Goal: Information Seeking & Learning: Learn about a topic

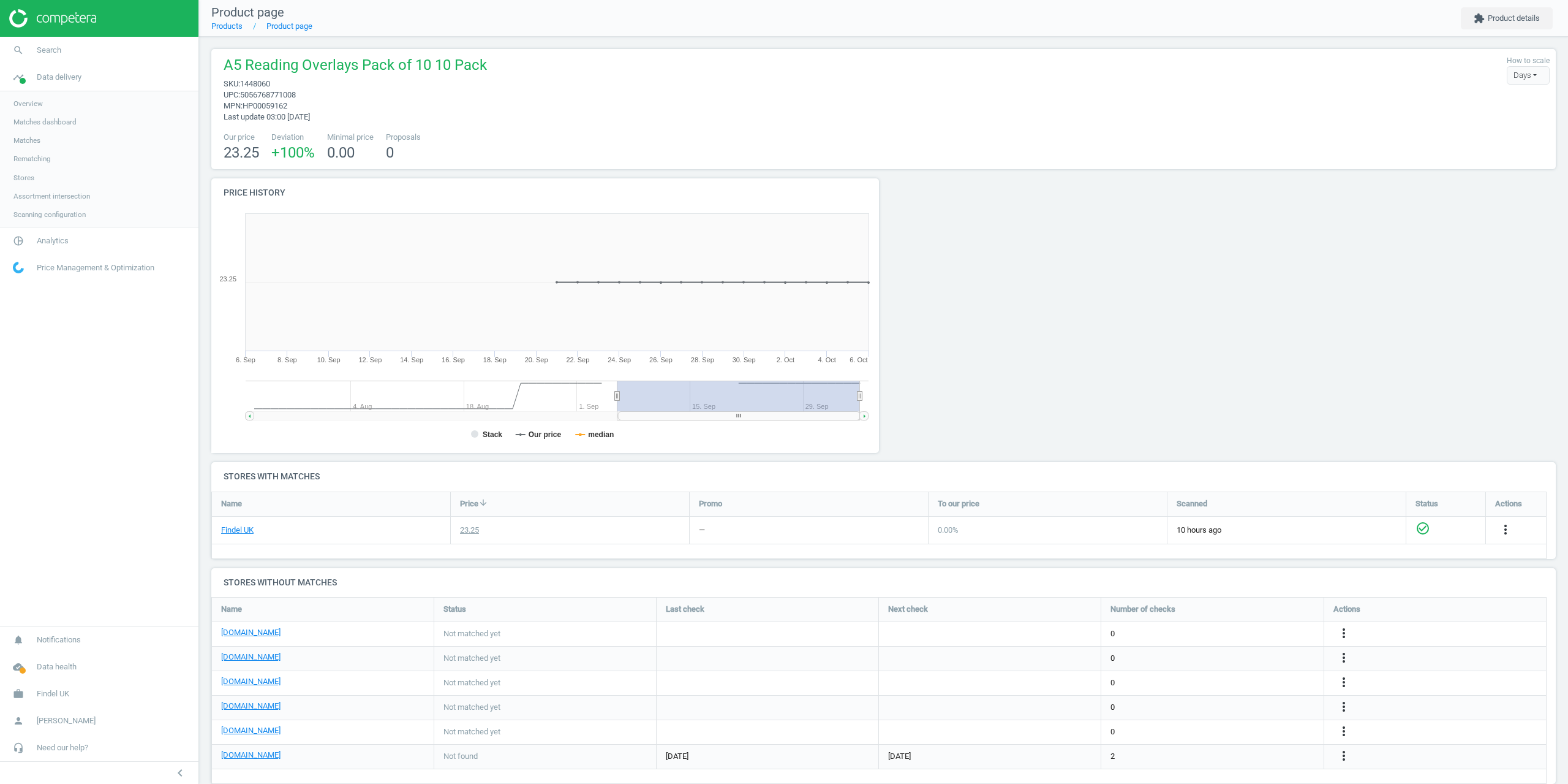
scroll to position [206, 1354]
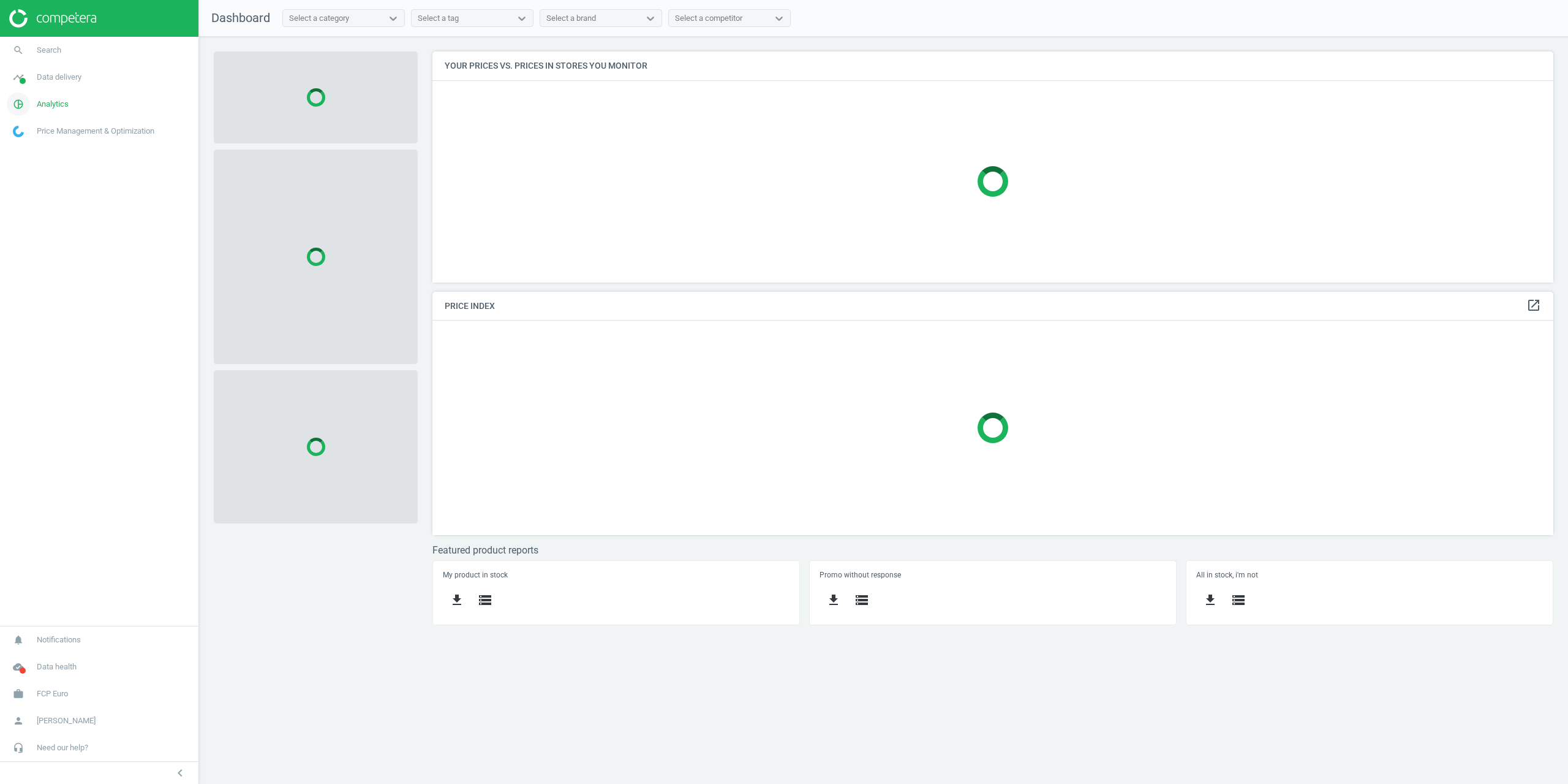
scroll to position [249, 1140]
click at [49, 107] on span "Analytics" at bounding box center [52, 104] width 31 height 11
click at [35, 149] on span "Products" at bounding box center [28, 149] width 28 height 10
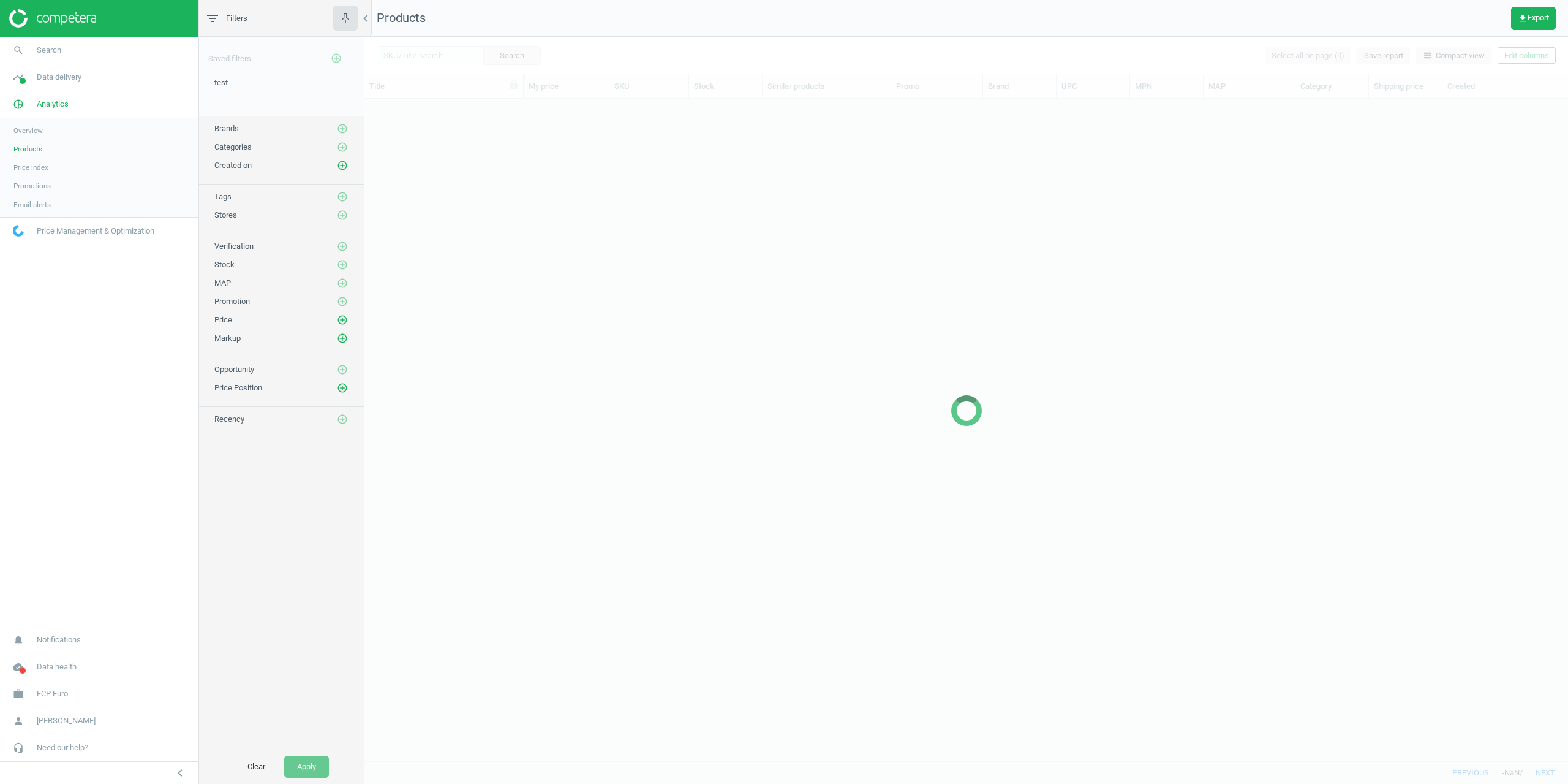
scroll to position [653, 1195]
click at [239, 539] on div "Saved filters add_circle_outline test edit delete Brands add_circle_outline Cat…" at bounding box center [281, 393] width 165 height 713
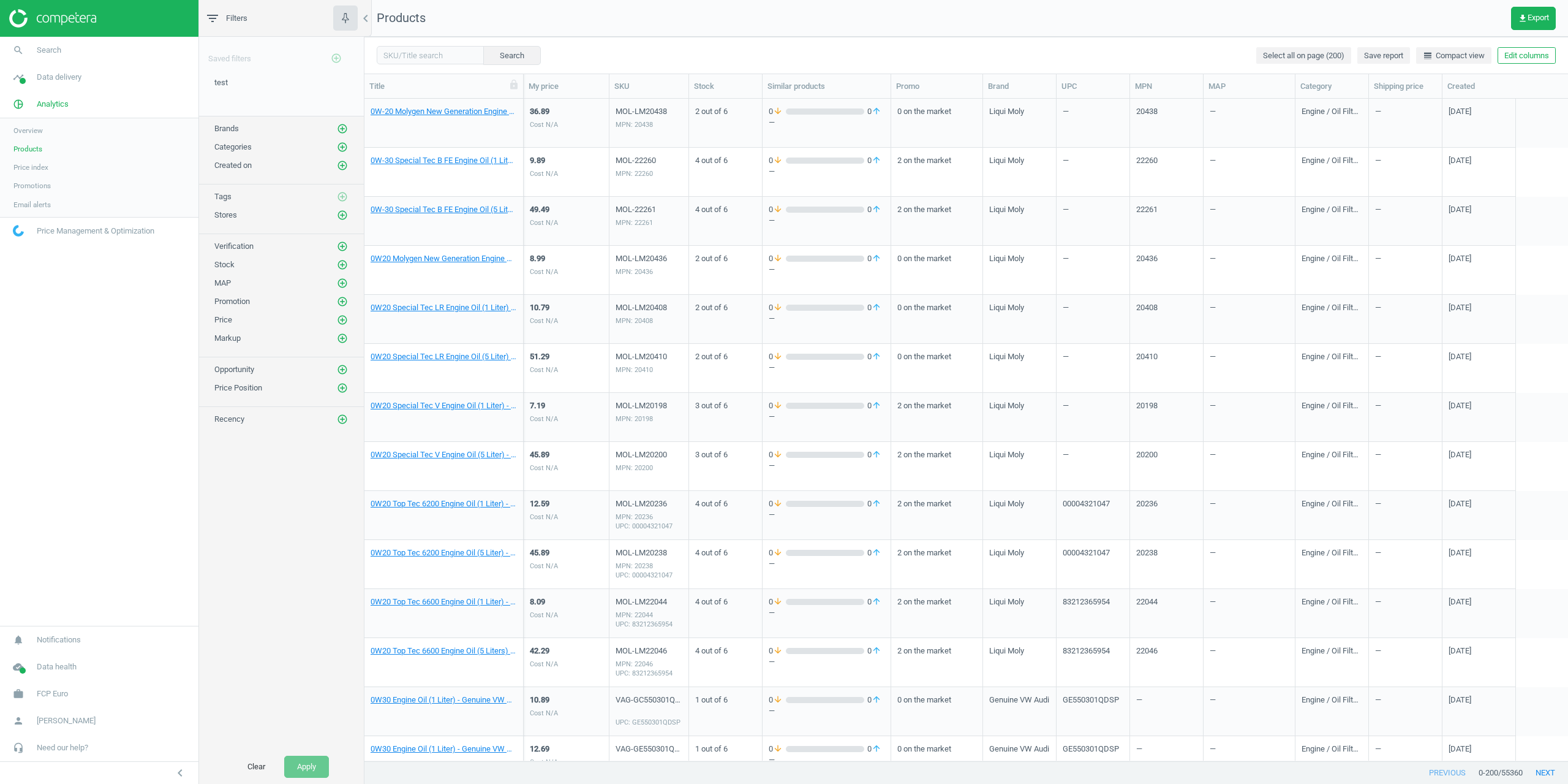
click at [349, 218] on div "Stores add_circle_outline" at bounding box center [281, 212] width 165 height 19
click at [343, 215] on icon "add_circle_outline" at bounding box center [342, 215] width 11 height 11
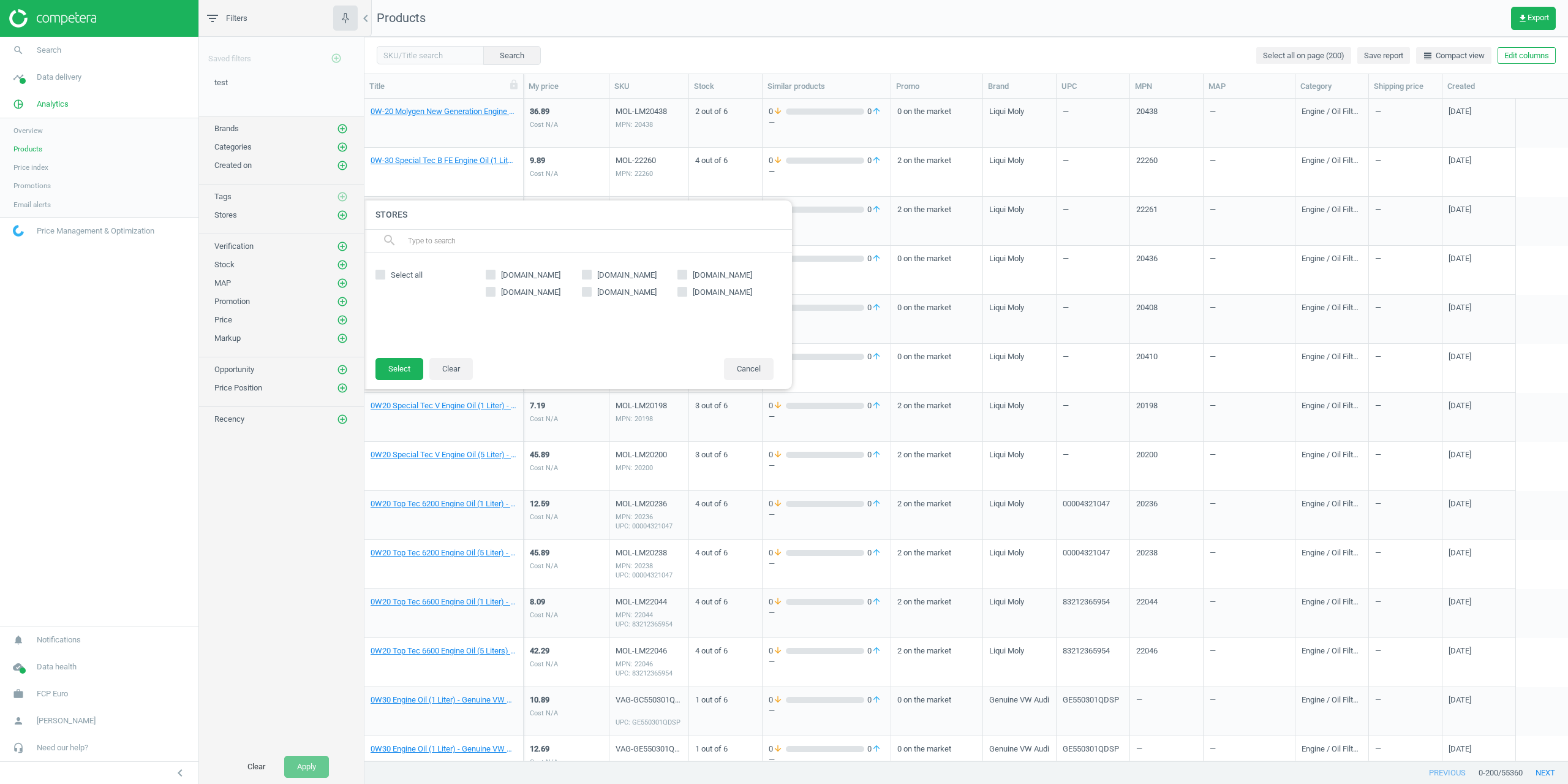
click at [493, 272] on input "[DOMAIN_NAME]" at bounding box center [490, 275] width 8 height 8
checkbox input "true"
click at [392, 379] on button "Select" at bounding box center [400, 368] width 48 height 22
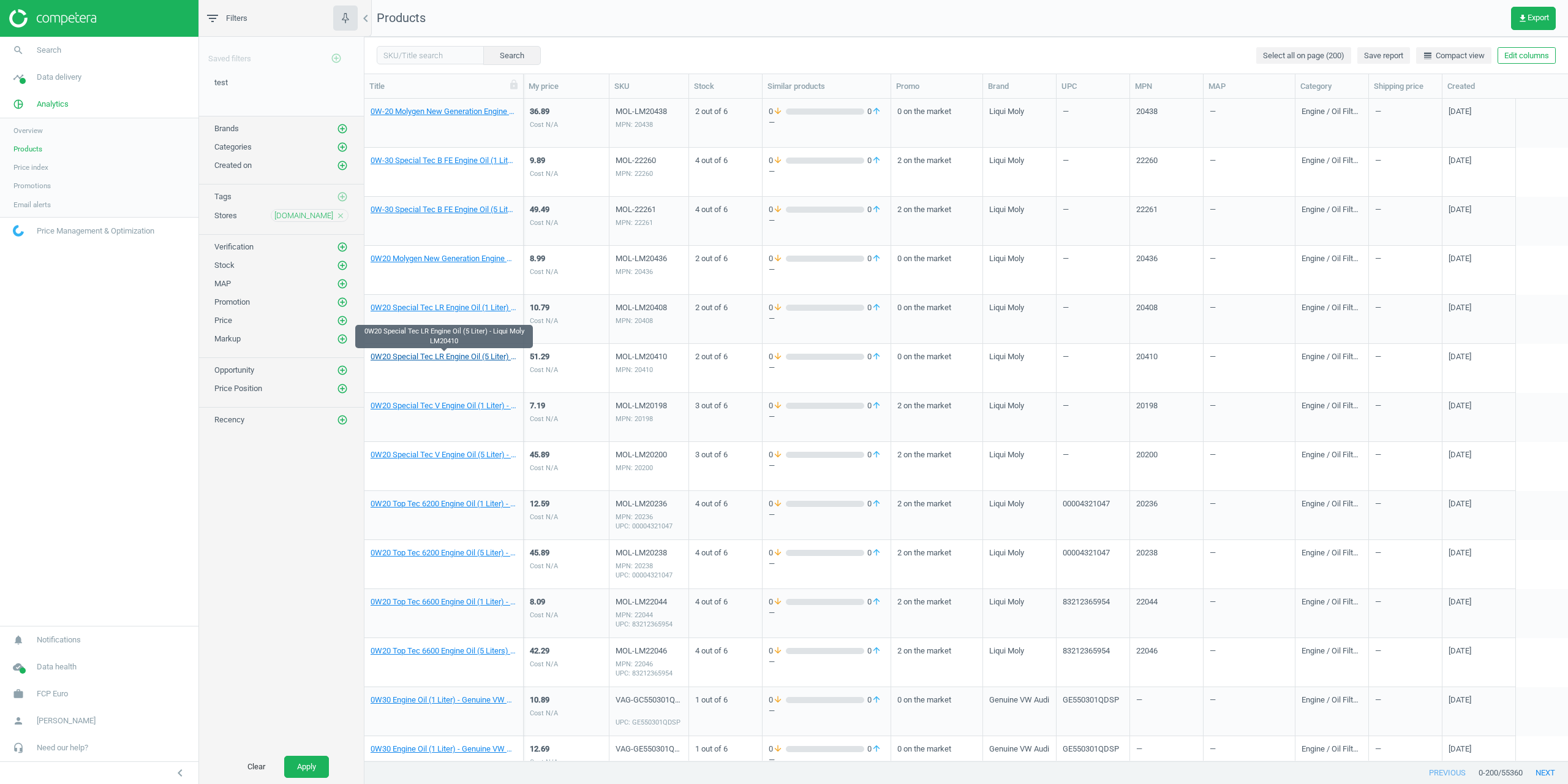
drag, startPoint x: 392, startPoint y: 379, endPoint x: 402, endPoint y: 359, distance: 22.4
click at [402, 359] on link "0W20 Special Tec LR Engine Oil (5 Liter) - Liqui Moly LM20410" at bounding box center [443, 356] width 146 height 11
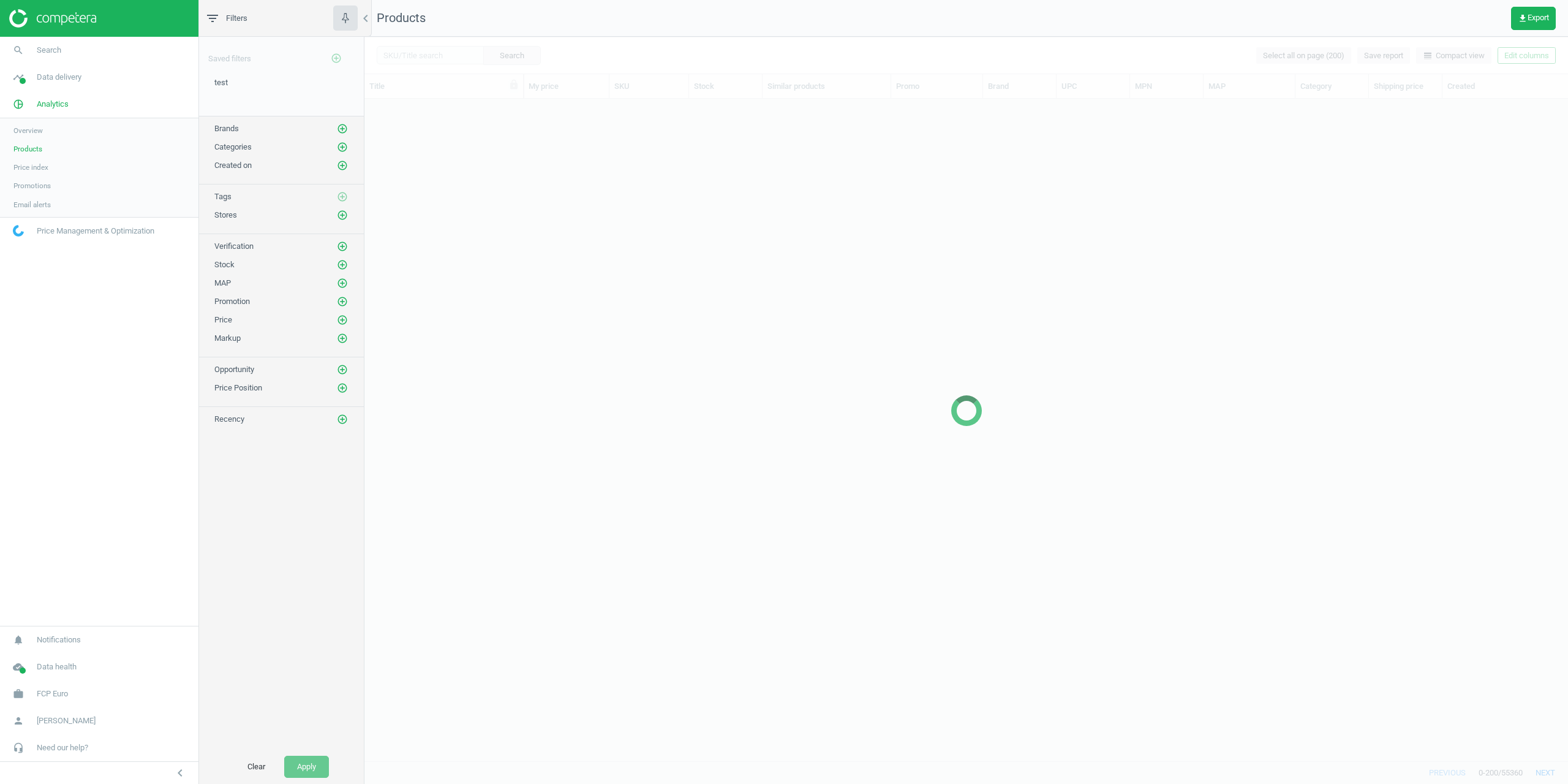
scroll to position [10, 10]
click at [342, 210] on icon "add_circle_outline" at bounding box center [342, 215] width 11 height 11
click at [492, 277] on input "[DOMAIN_NAME]" at bounding box center [490, 275] width 8 height 8
checkbox input "true"
click at [409, 373] on button "Select" at bounding box center [400, 368] width 48 height 22
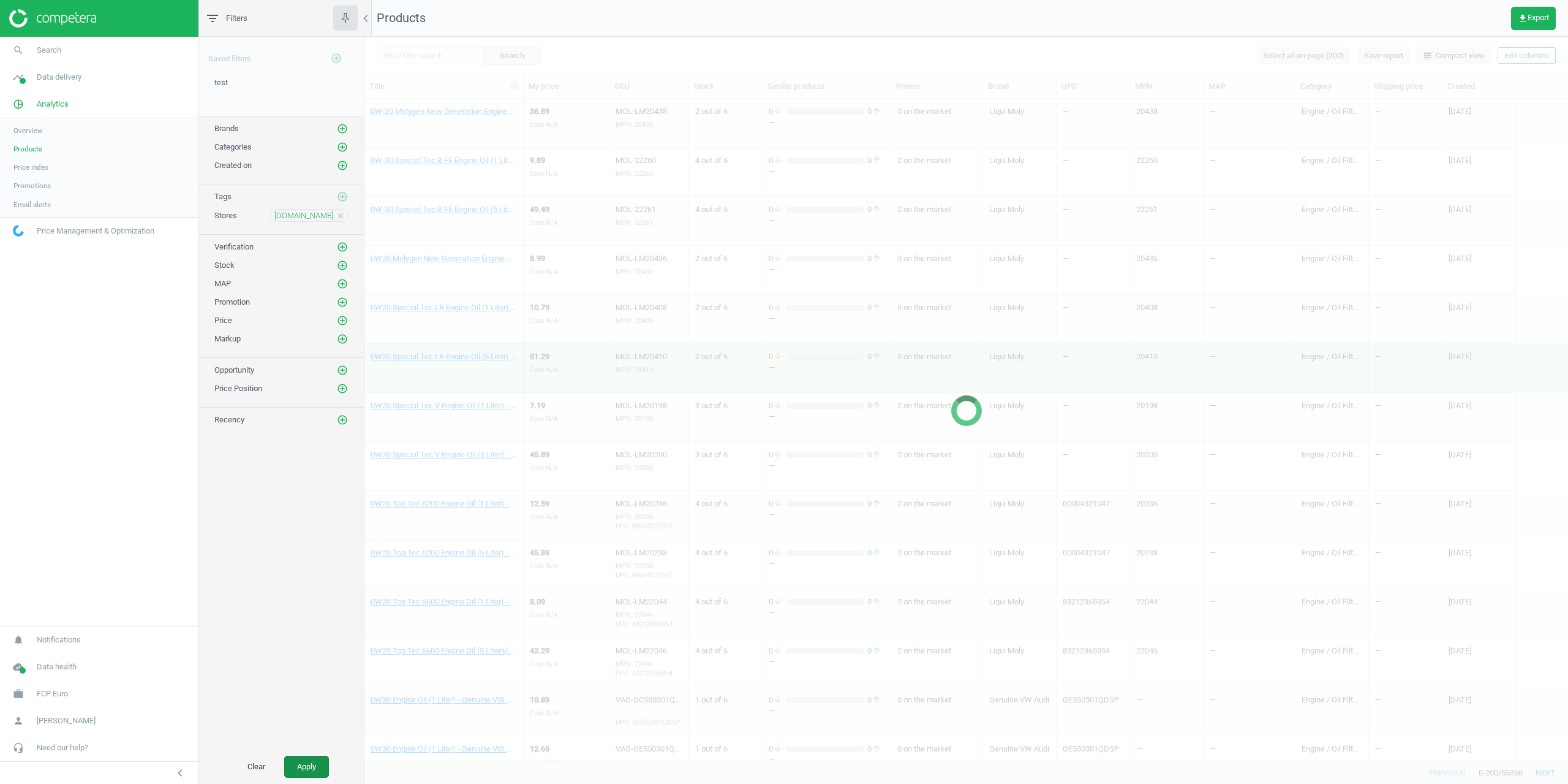
click at [289, 757] on button "Apply" at bounding box center [307, 766] width 45 height 22
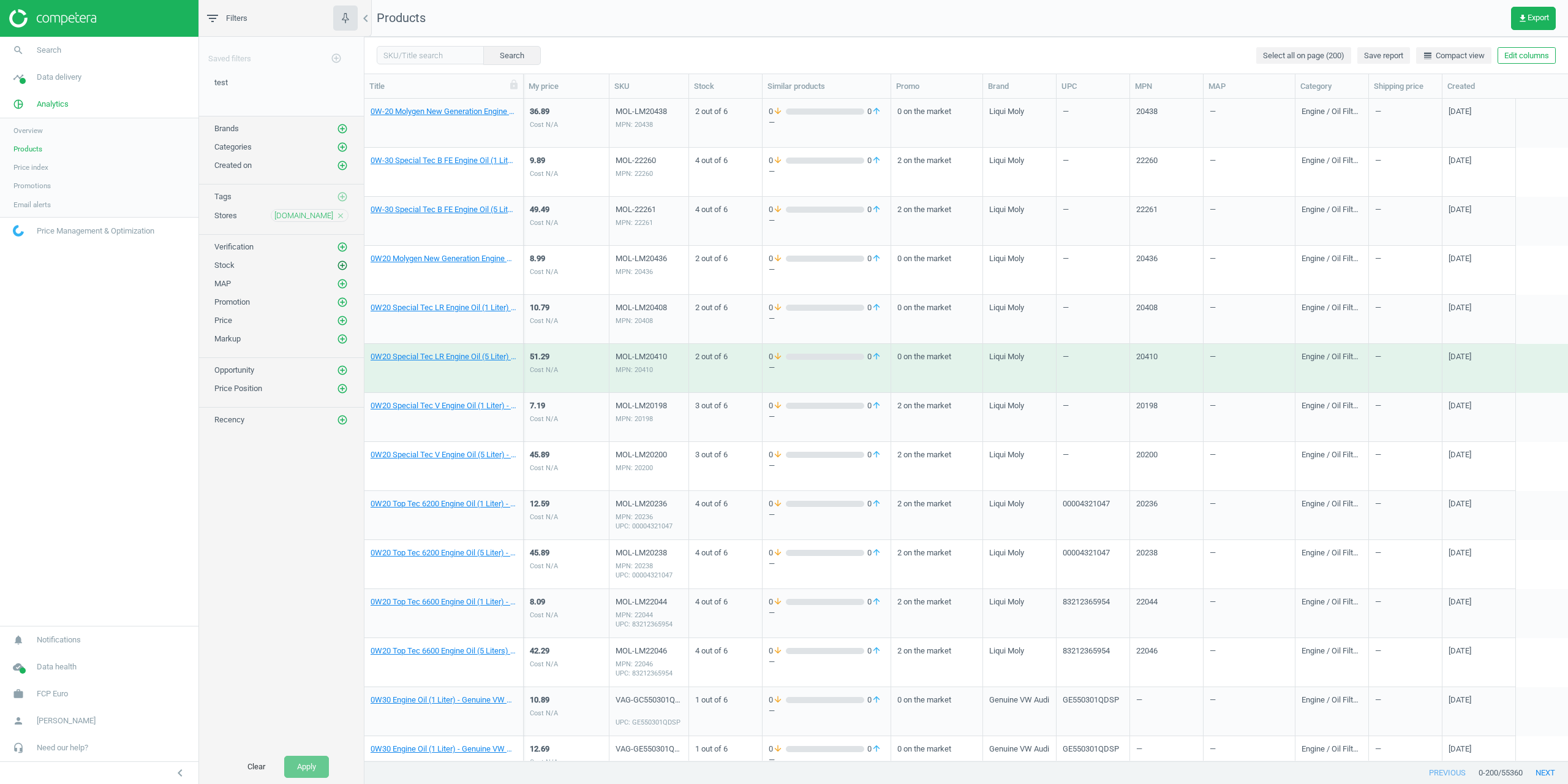
click at [346, 269] on icon "add_circle_outline" at bounding box center [342, 265] width 11 height 11
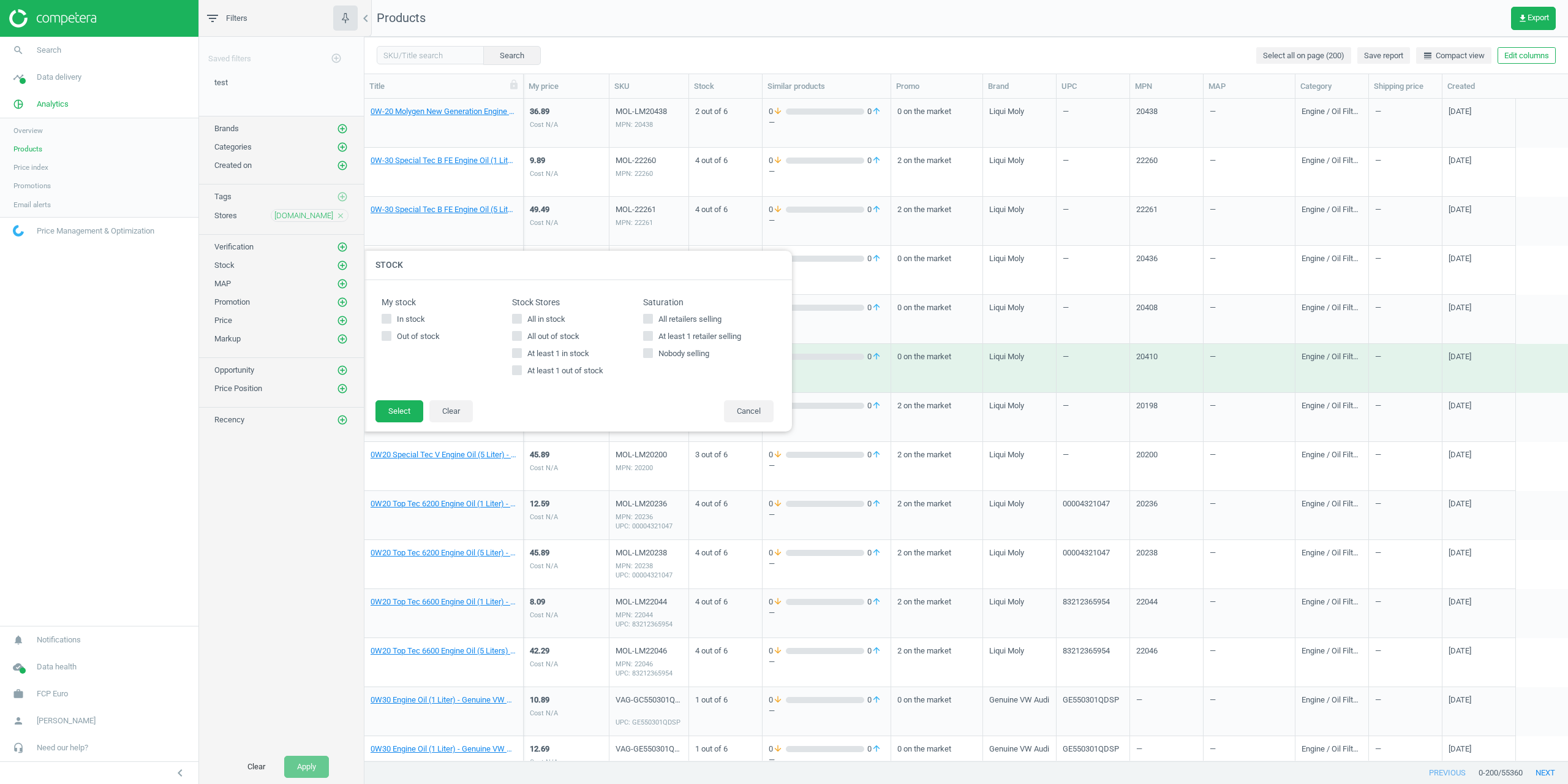
click at [514, 353] on input "At least 1 in stock" at bounding box center [517, 353] width 8 height 8
checkbox input "true"
click at [406, 413] on button "Select" at bounding box center [400, 410] width 48 height 22
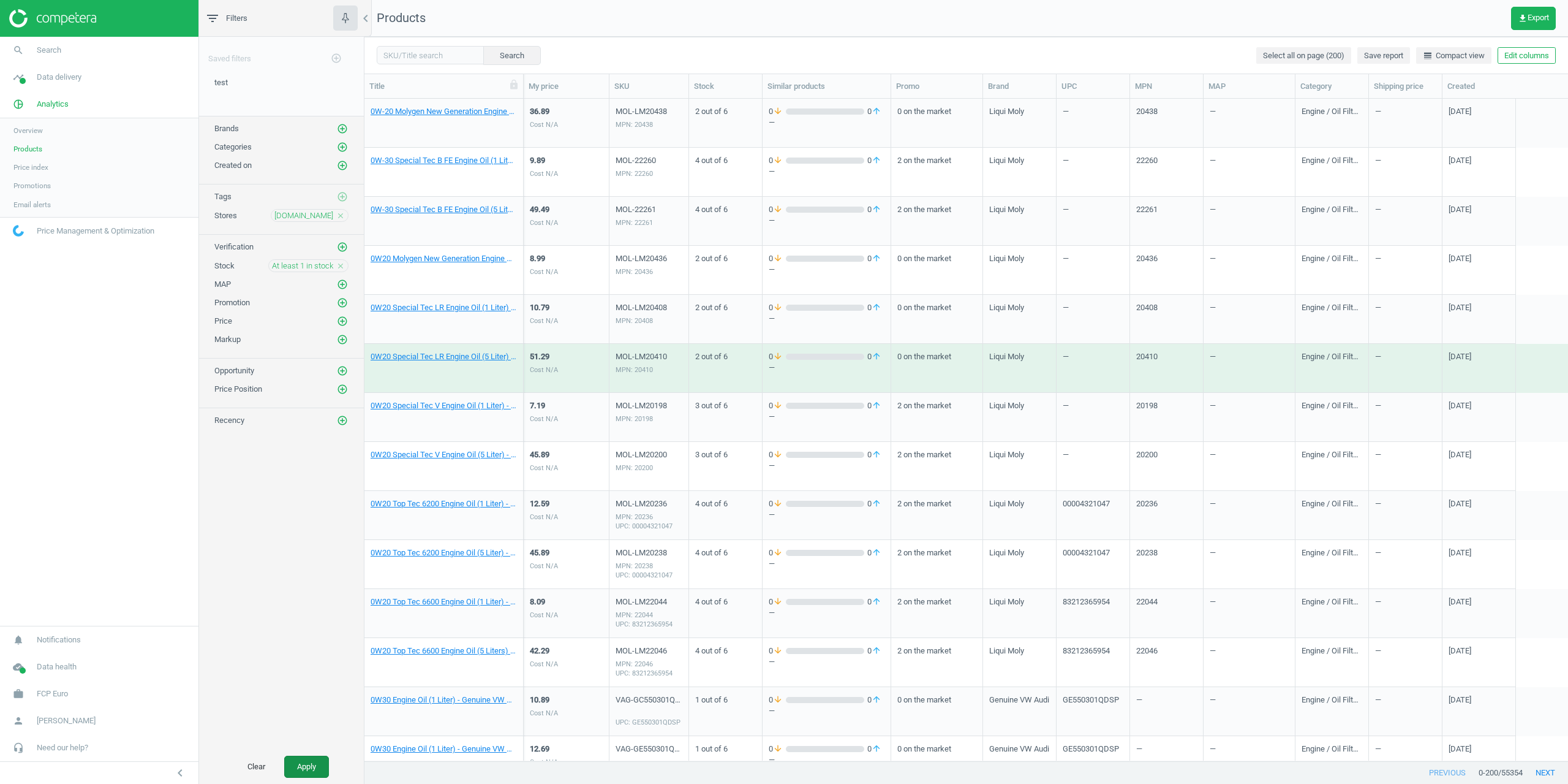
click at [313, 763] on button "Apply" at bounding box center [307, 766] width 45 height 22
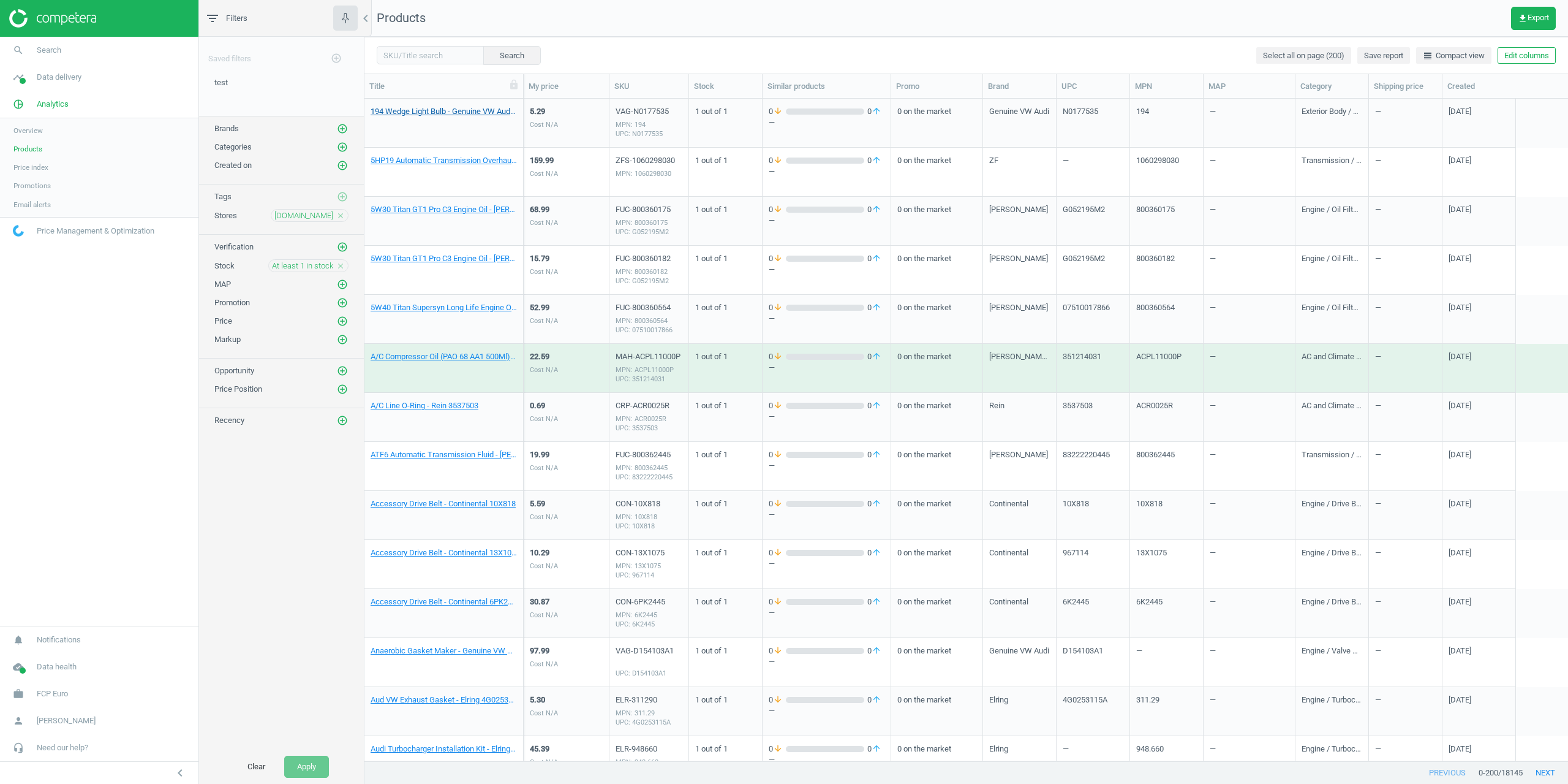
click at [404, 109] on link "194 Wedge Light Bulb - Genuine VW Audi N0177535" at bounding box center [443, 111] width 146 height 11
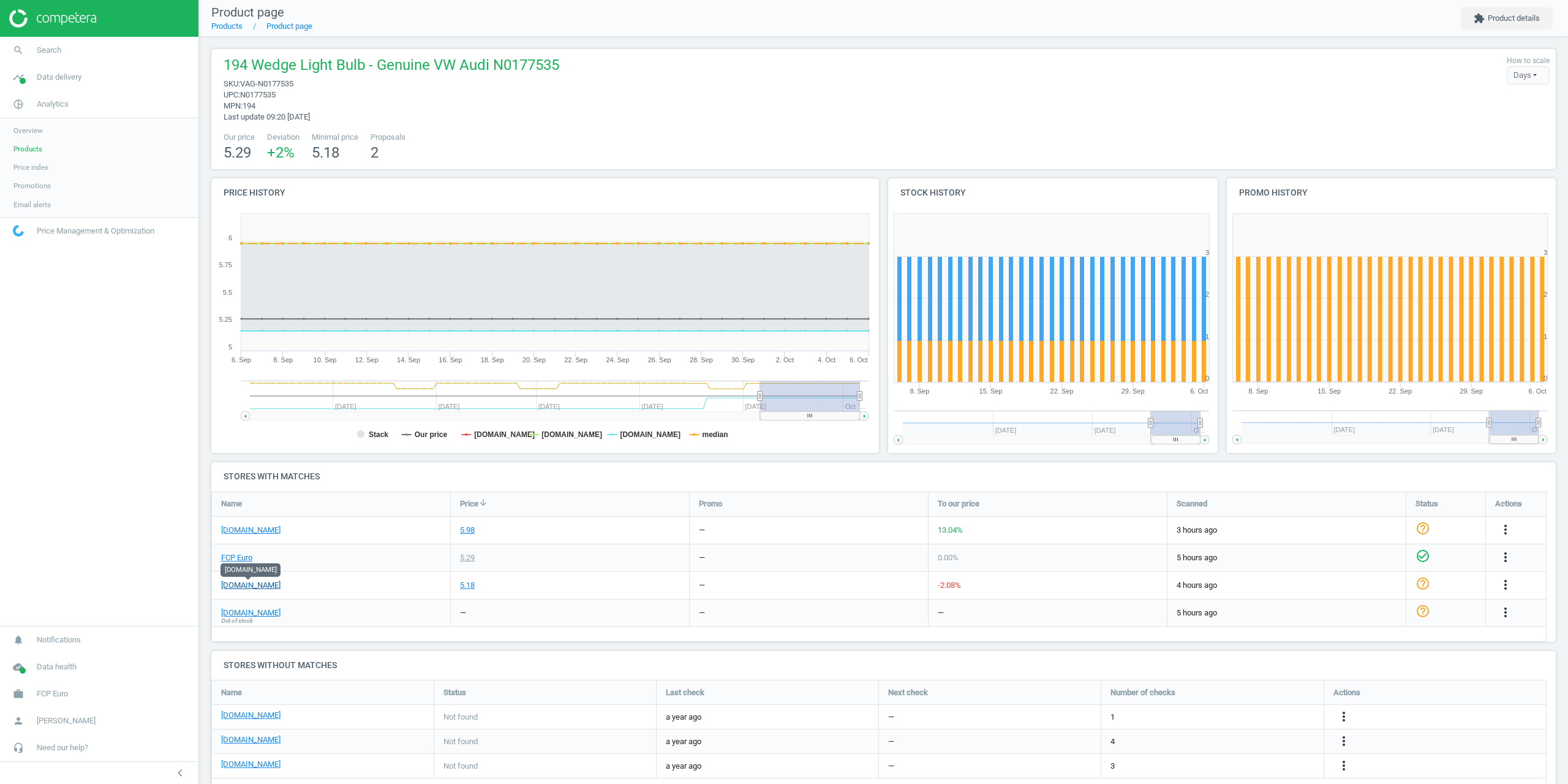
drag, startPoint x: 242, startPoint y: 532, endPoint x: 268, endPoint y: 581, distance: 55.5
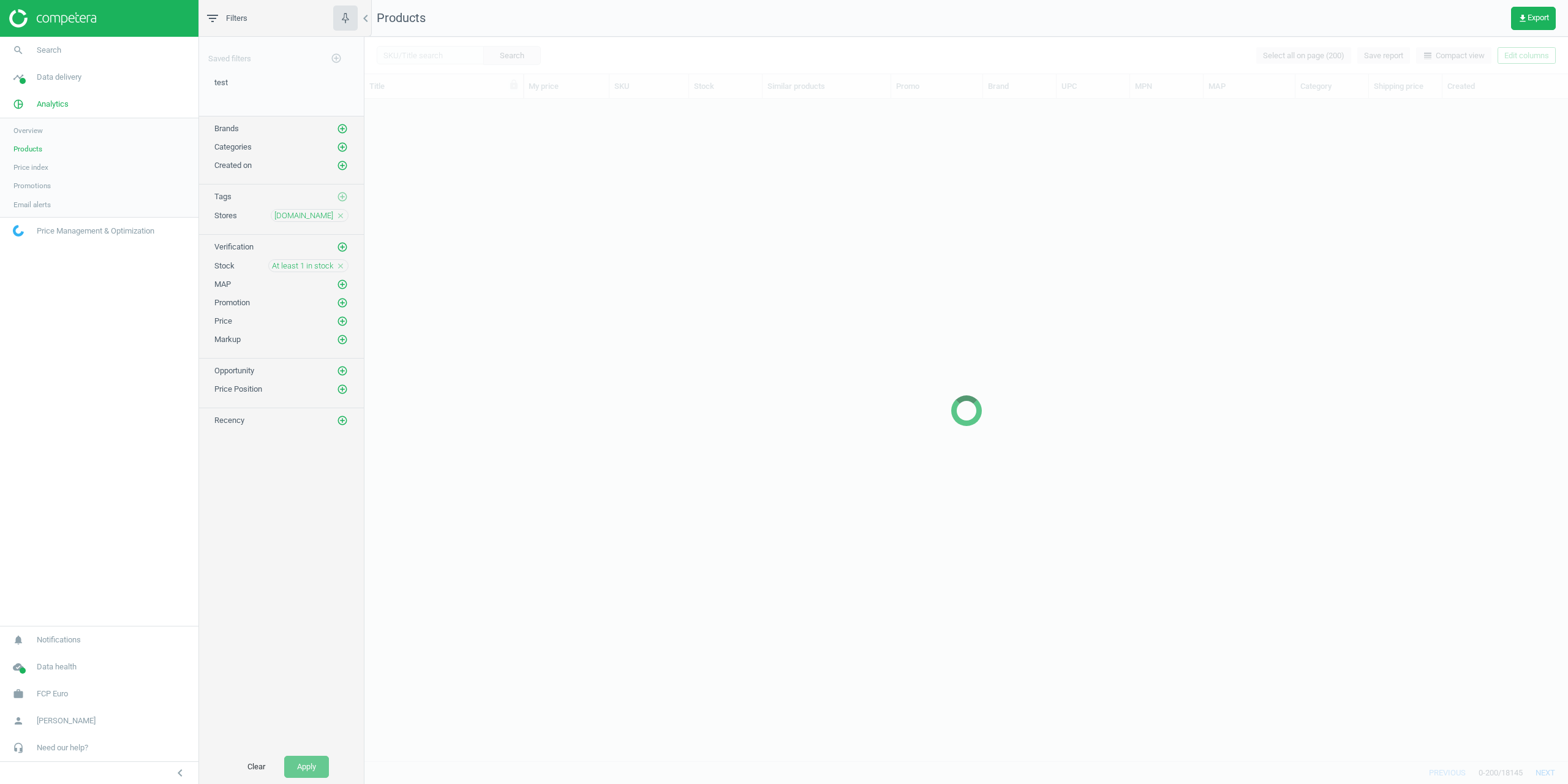
scroll to position [653, 1195]
click at [304, 263] on span "At least 1 in stock" at bounding box center [303, 266] width 61 height 11
drag, startPoint x: 510, startPoint y: 367, endPoint x: 511, endPoint y: 358, distance: 9.1
click at [510, 367] on div "My stock In stock Out of stock Stock Stores All in stock All out of stock At le…" at bounding box center [577, 340] width 404 height 95
click at [516, 360] on div "All in stock All out of stock At least 1 in stock At least 1 out of stock" at bounding box center [577, 344] width 130 height 62
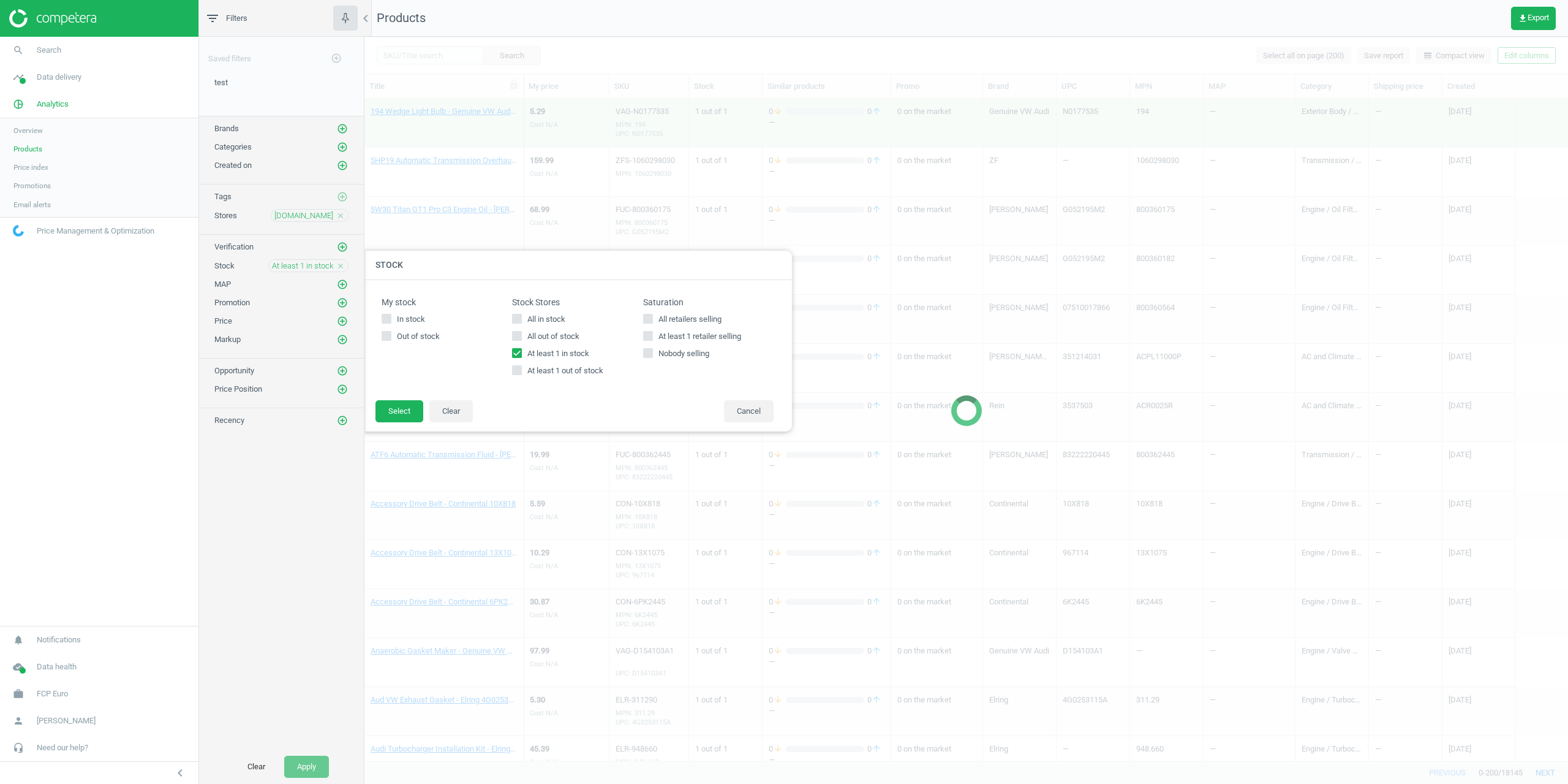
click at [513, 370] on input "At least 1 out of stock" at bounding box center [517, 370] width 8 height 8
checkbox input "true"
click at [516, 347] on div "All in stock All out of stock At least 1 in stock At least 1 out of stock" at bounding box center [577, 344] width 130 height 62
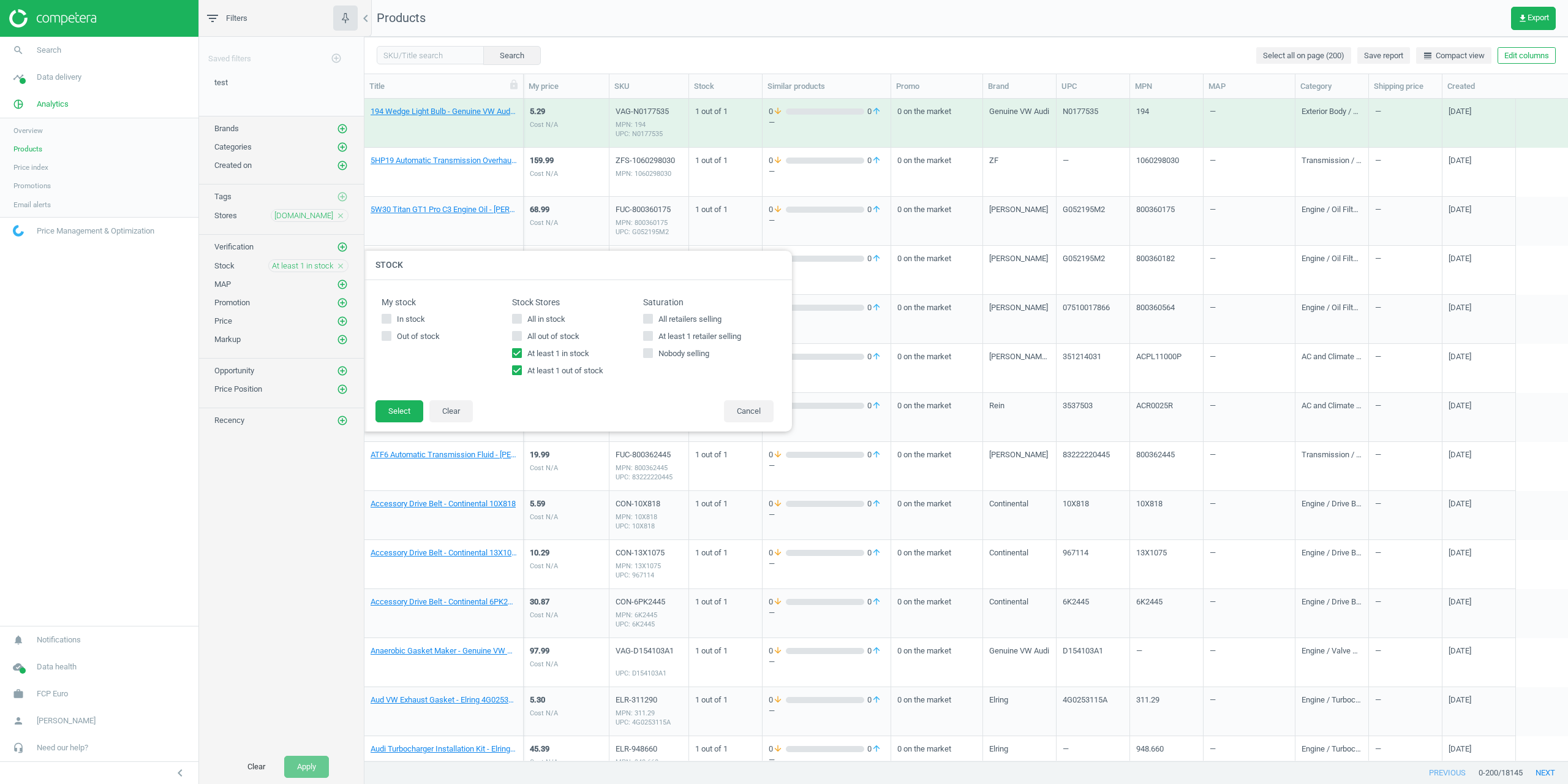
click at [523, 353] on label "At least 1 in stock" at bounding box center [577, 353] width 130 height 11
click at [521, 353] on input "At least 1 in stock" at bounding box center [517, 353] width 8 height 8
checkbox input "false"
click at [406, 410] on button "Select" at bounding box center [400, 410] width 48 height 22
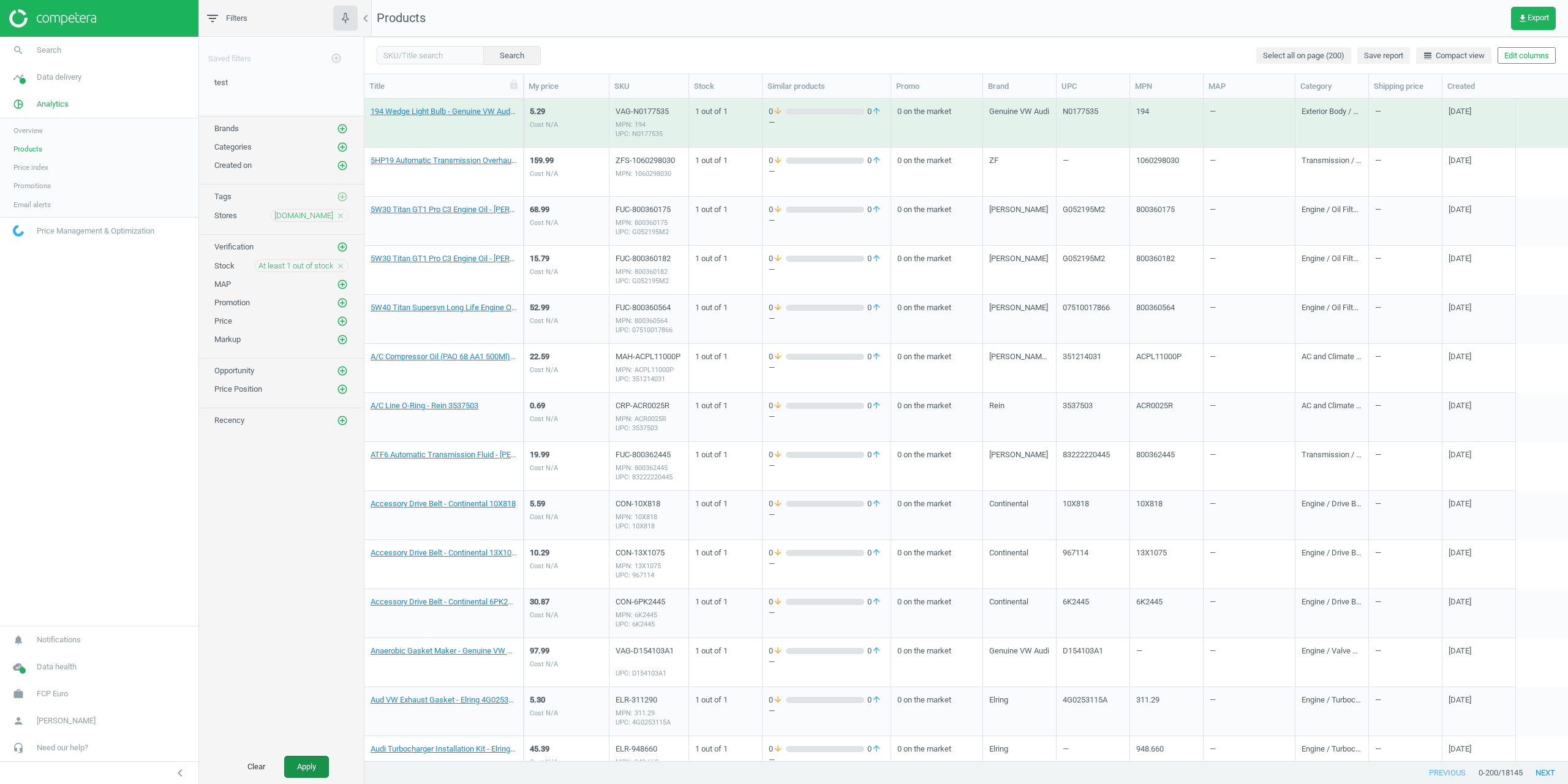
click at [319, 760] on button "Apply" at bounding box center [307, 766] width 45 height 22
click at [432, 116] on link "0W30 LL-01FE MINI Original Engine Oil (1 Liter) - Genuine Mini 83212365953" at bounding box center [443, 111] width 146 height 11
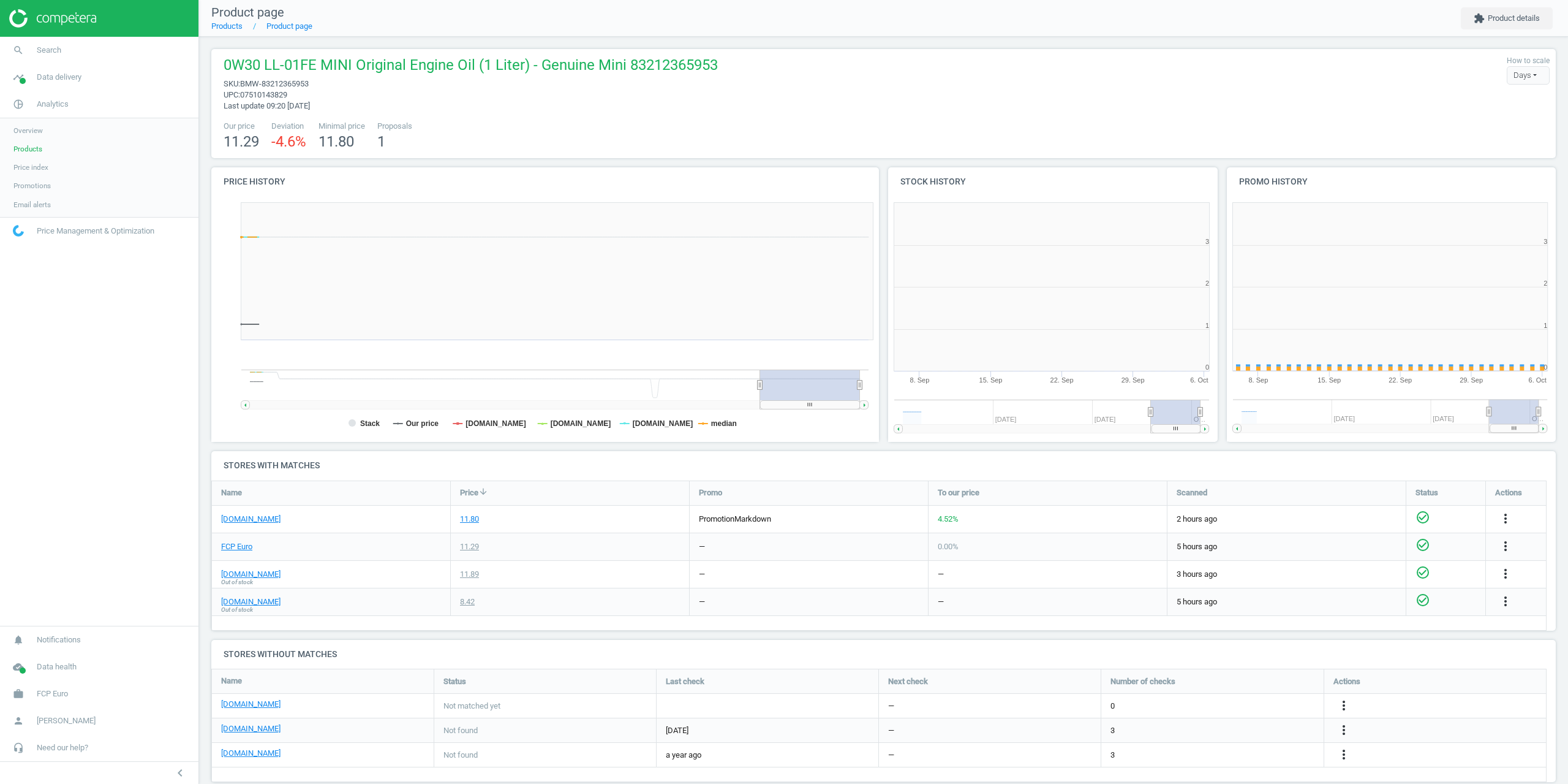
scroll to position [264, 346]
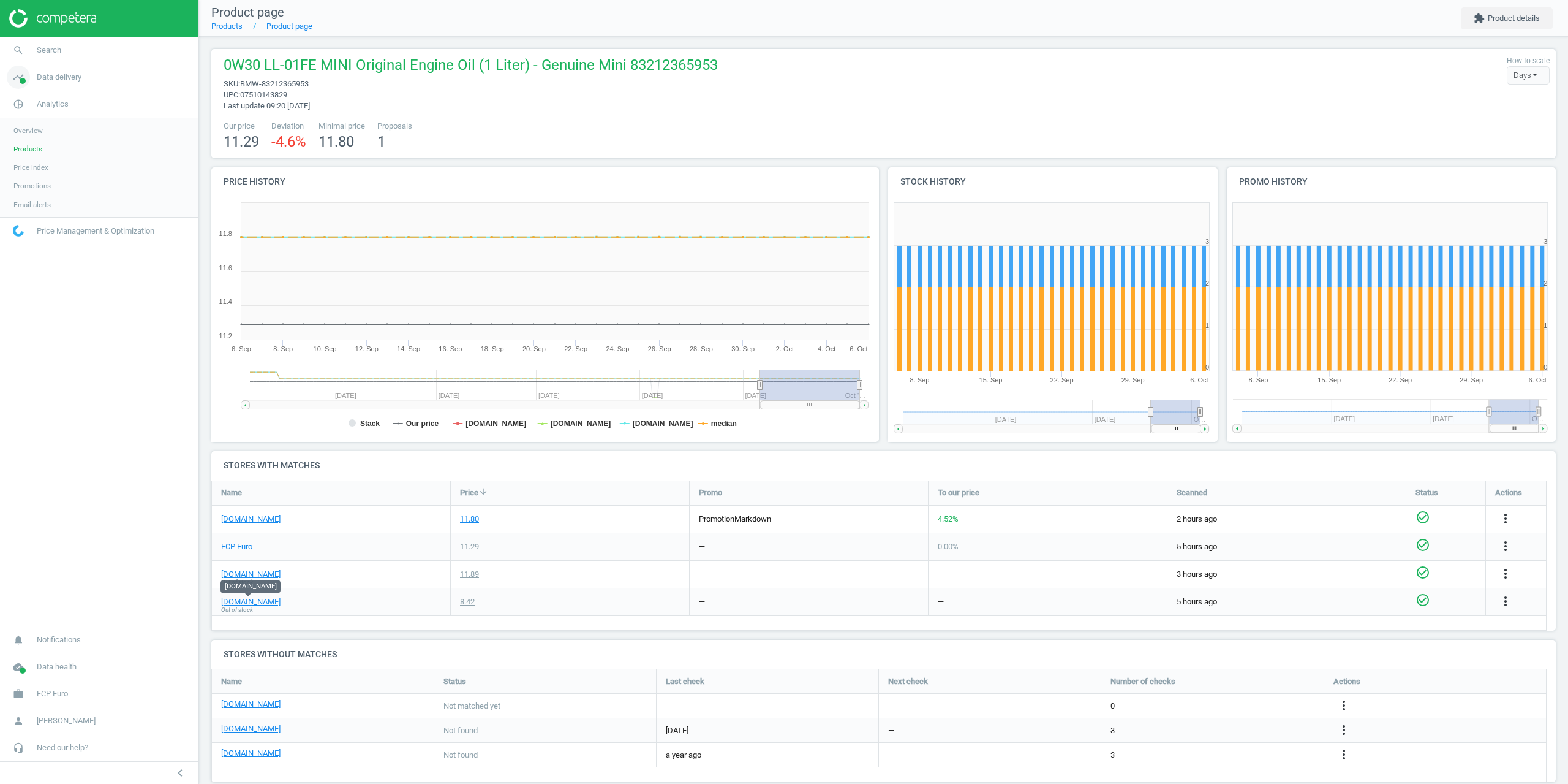
click at [54, 88] on link "timeline Data delivery" at bounding box center [99, 77] width 199 height 27
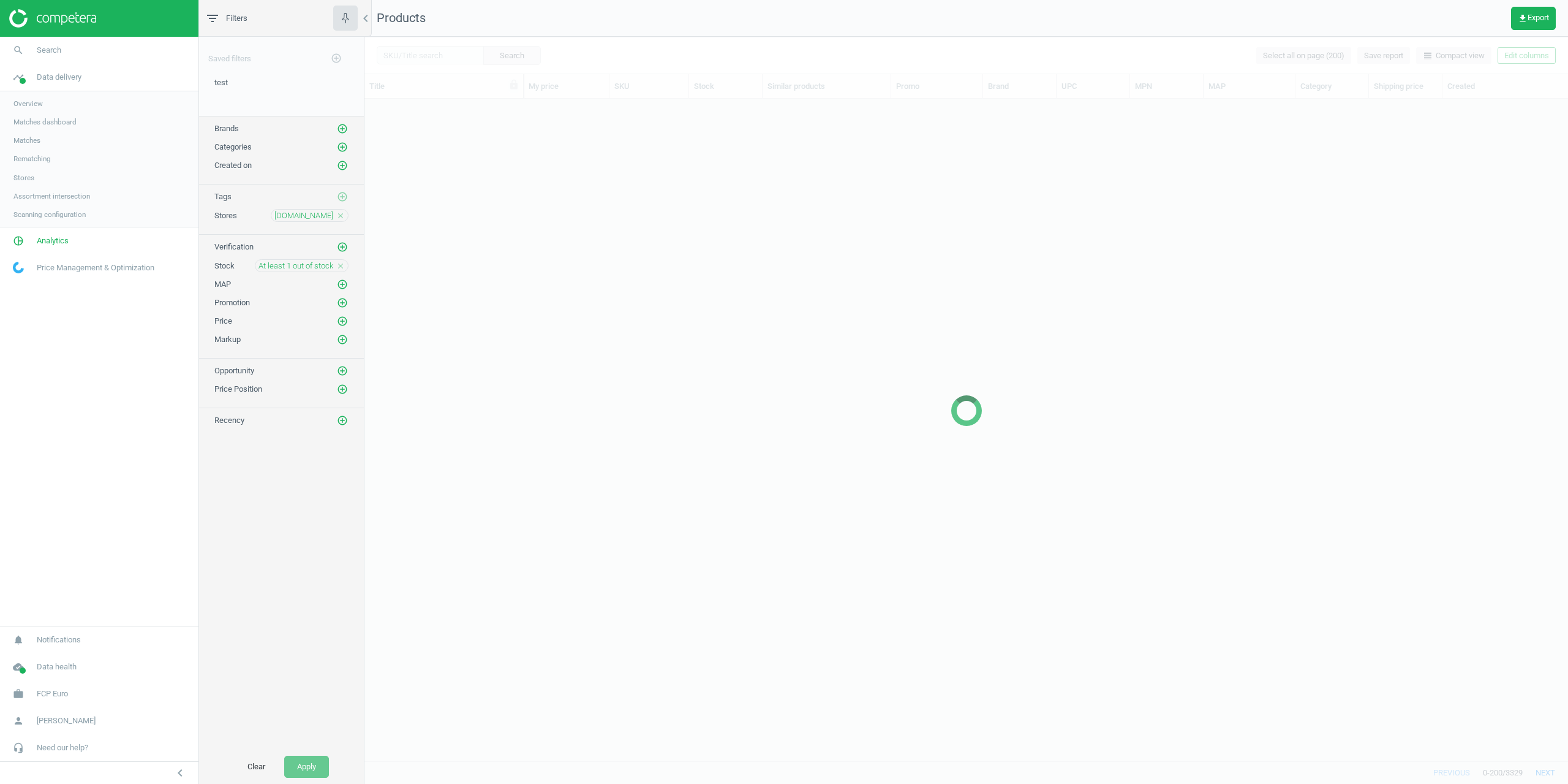
scroll to position [653, 1195]
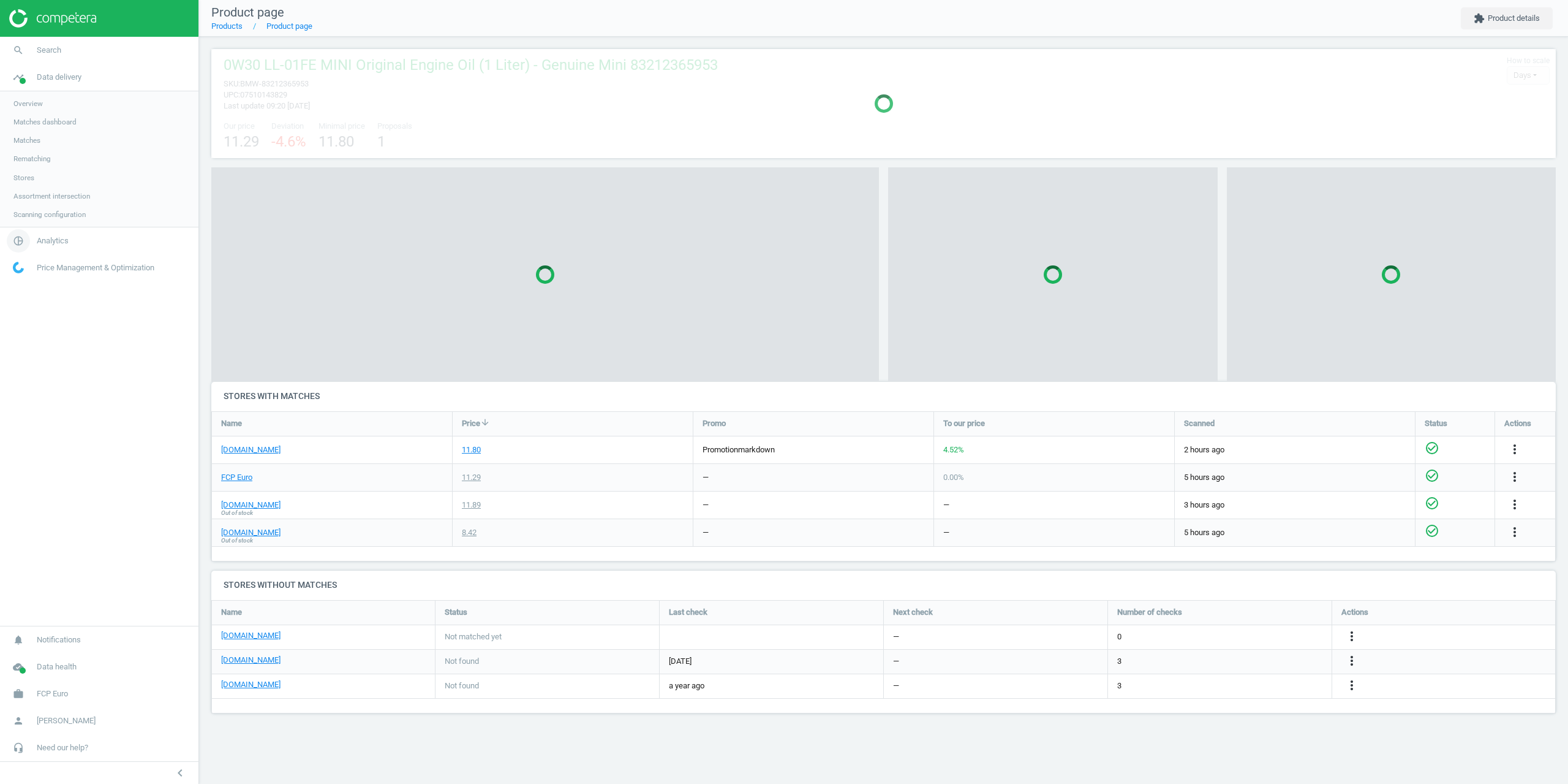
scroll to position [132, 1363]
click at [55, 236] on span "Analytics" at bounding box center [52, 241] width 31 height 11
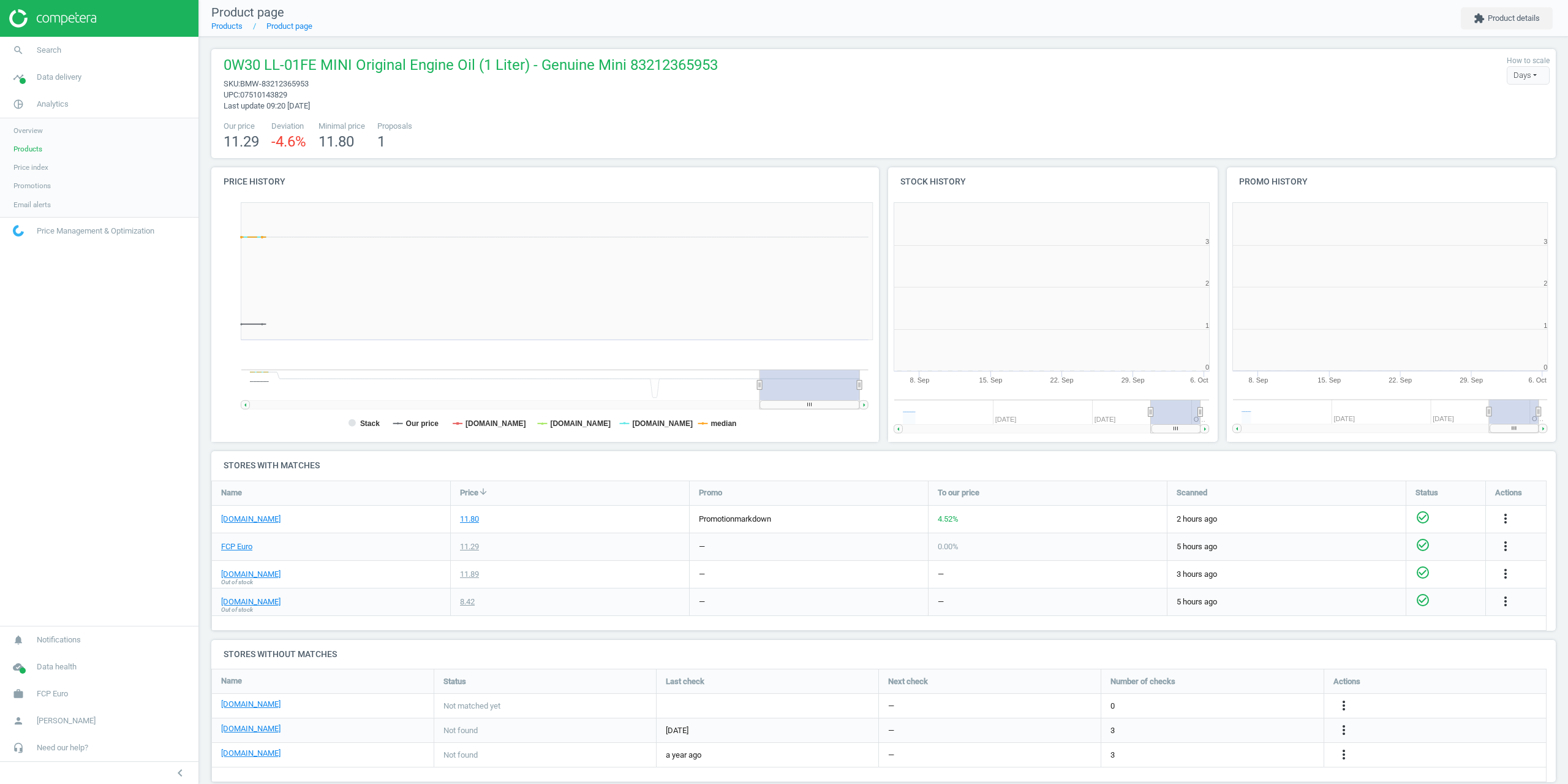
scroll to position [264, 346]
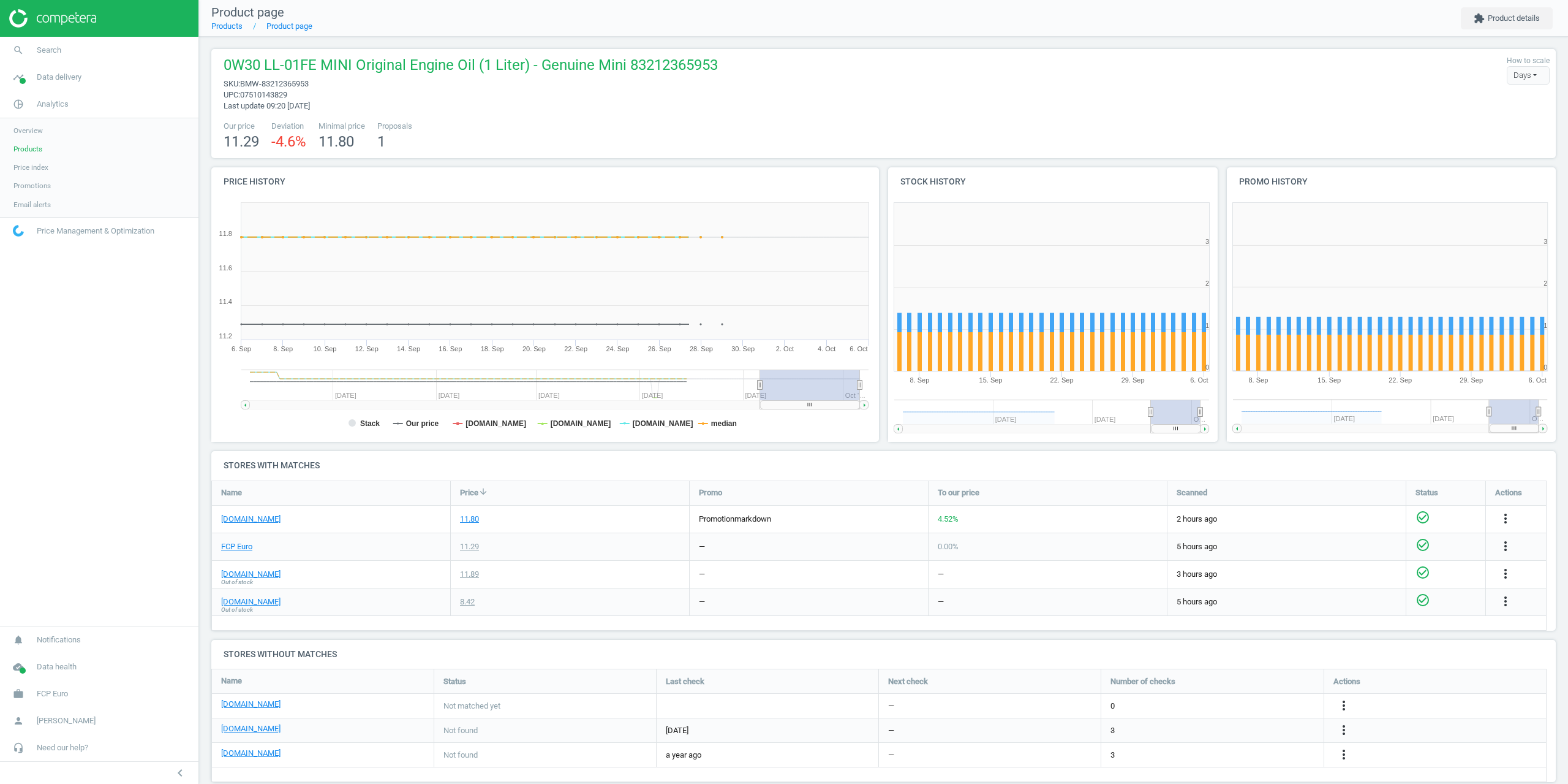
click at [34, 191] on link "Promotions" at bounding box center [99, 185] width 199 height 19
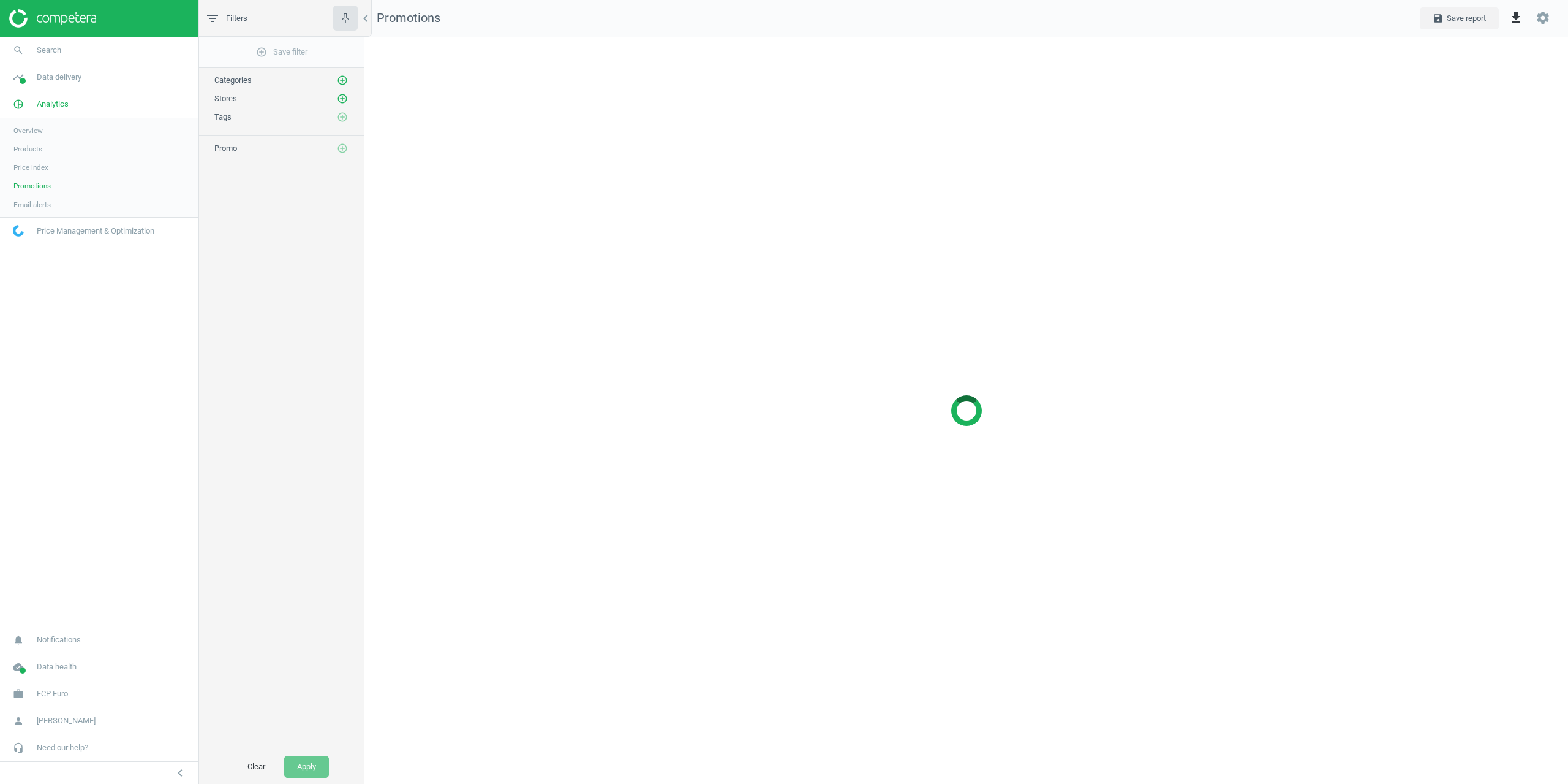
scroll to position [766, 1222]
click at [346, 98] on icon "add_circle_outline" at bounding box center [342, 98] width 11 height 11
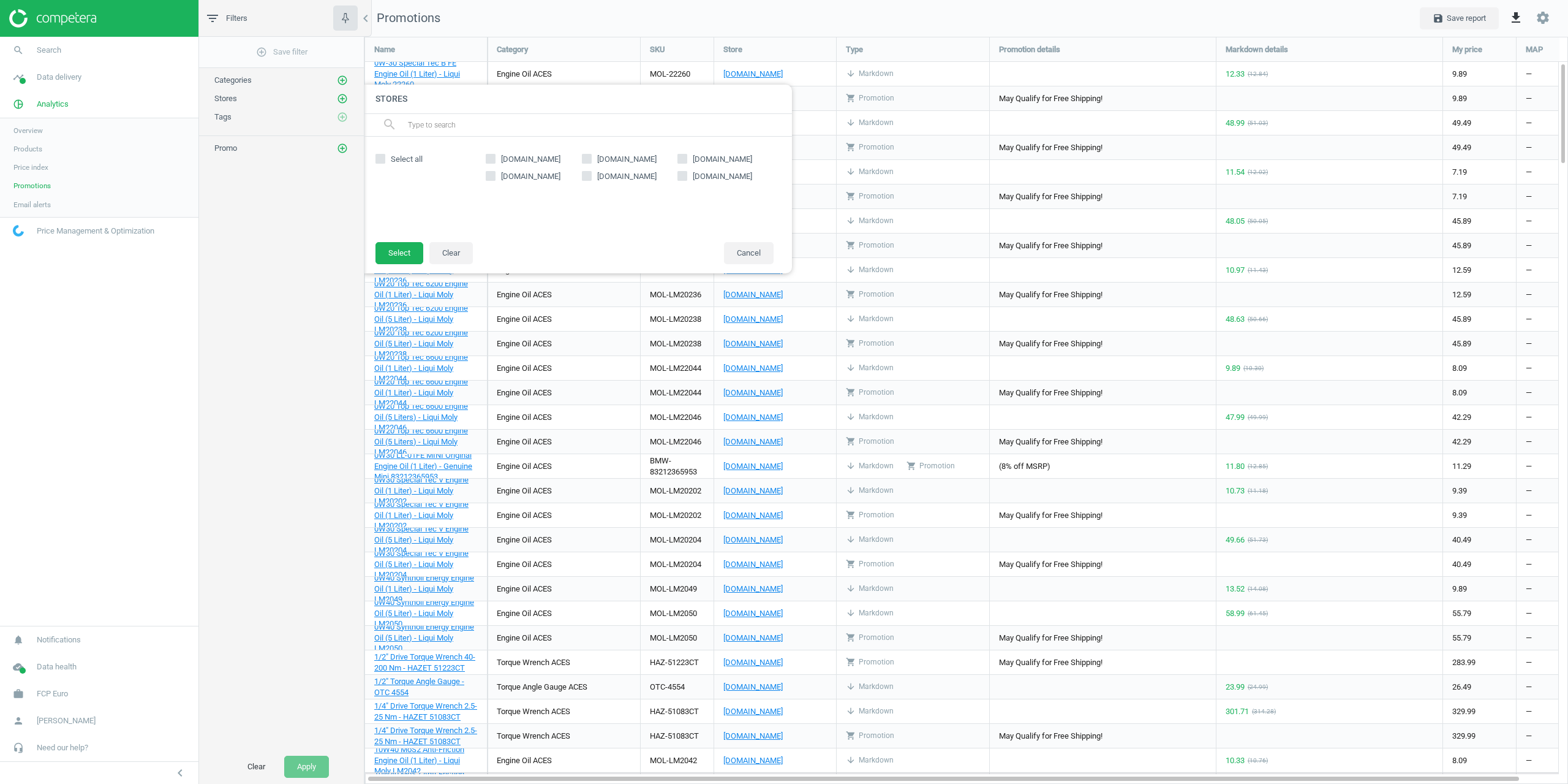
click at [502, 161] on span "[DOMAIN_NAME]" at bounding box center [531, 159] width 64 height 11
click at [495, 161] on input "[DOMAIN_NAME]" at bounding box center [490, 158] width 8 height 8
checkbox input "true"
click at [415, 254] on button "Select" at bounding box center [400, 253] width 48 height 22
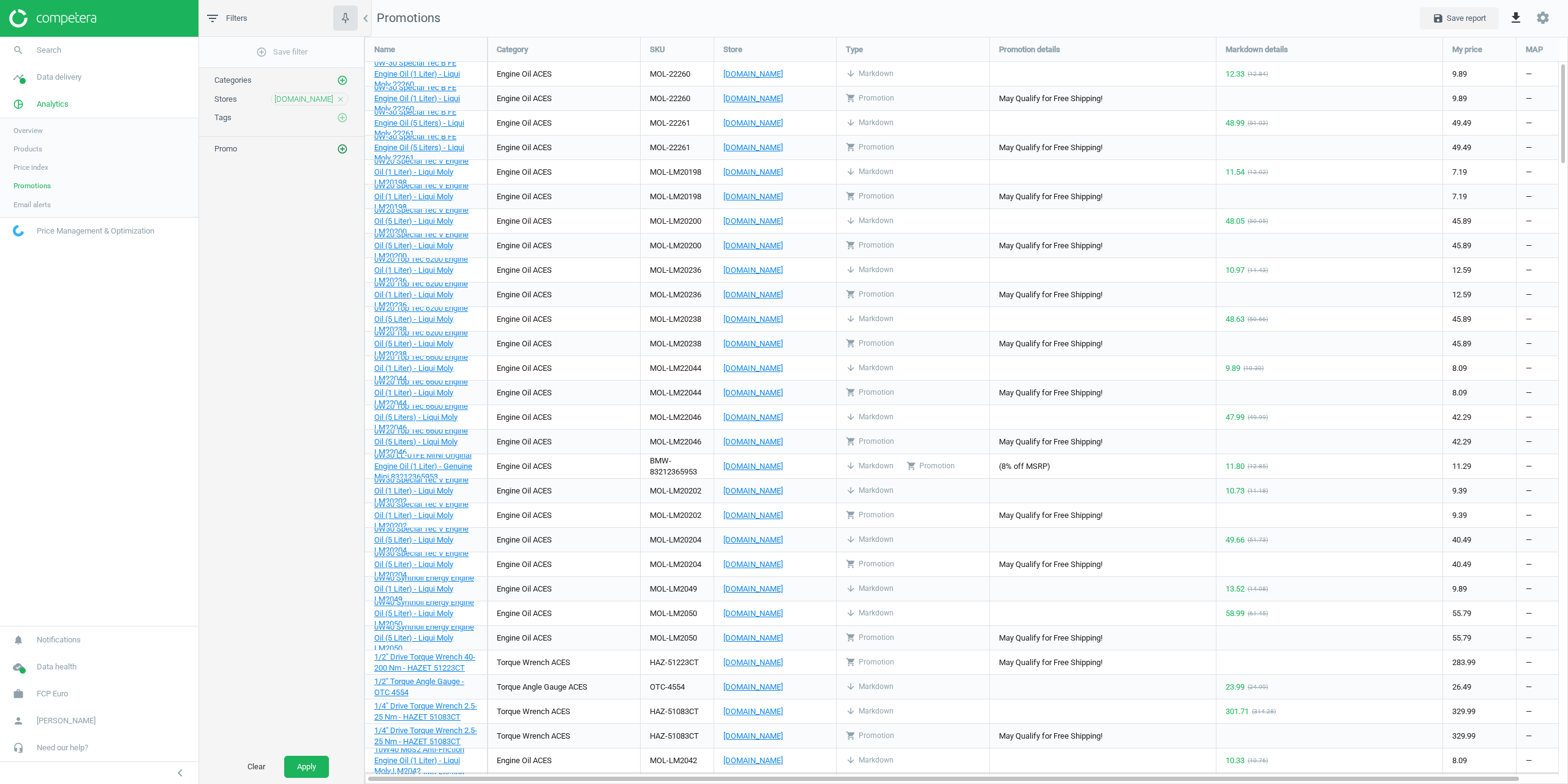
click at [345, 146] on icon "add_circle_outline" at bounding box center [342, 149] width 11 height 11
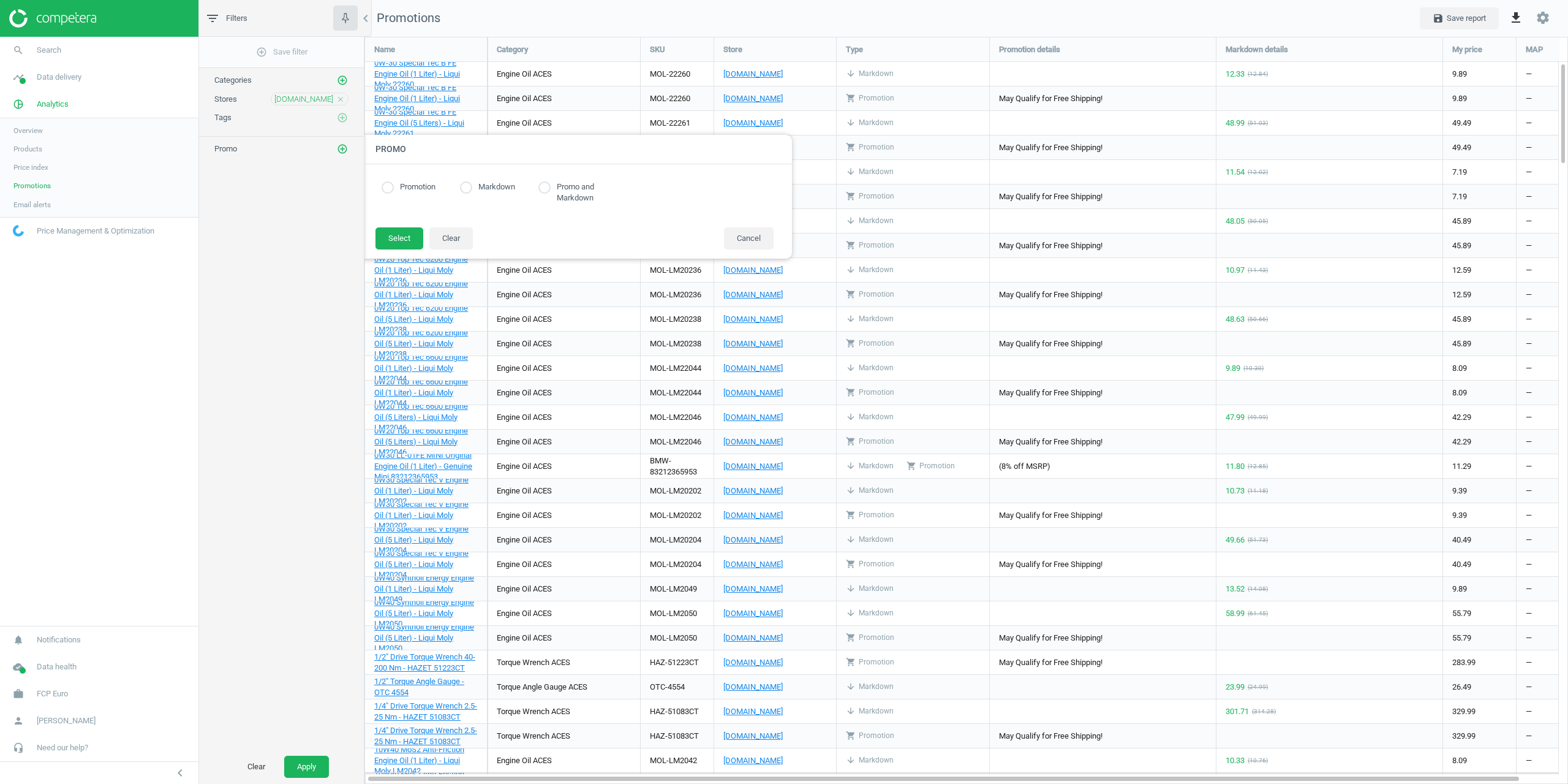
click at [416, 194] on div "Promotion Markdown Promo and Markdown" at bounding box center [577, 195] width 404 height 38
click at [401, 187] on label "Promotion" at bounding box center [415, 188] width 42 height 12
click at [402, 233] on button "Select" at bounding box center [400, 238] width 48 height 22
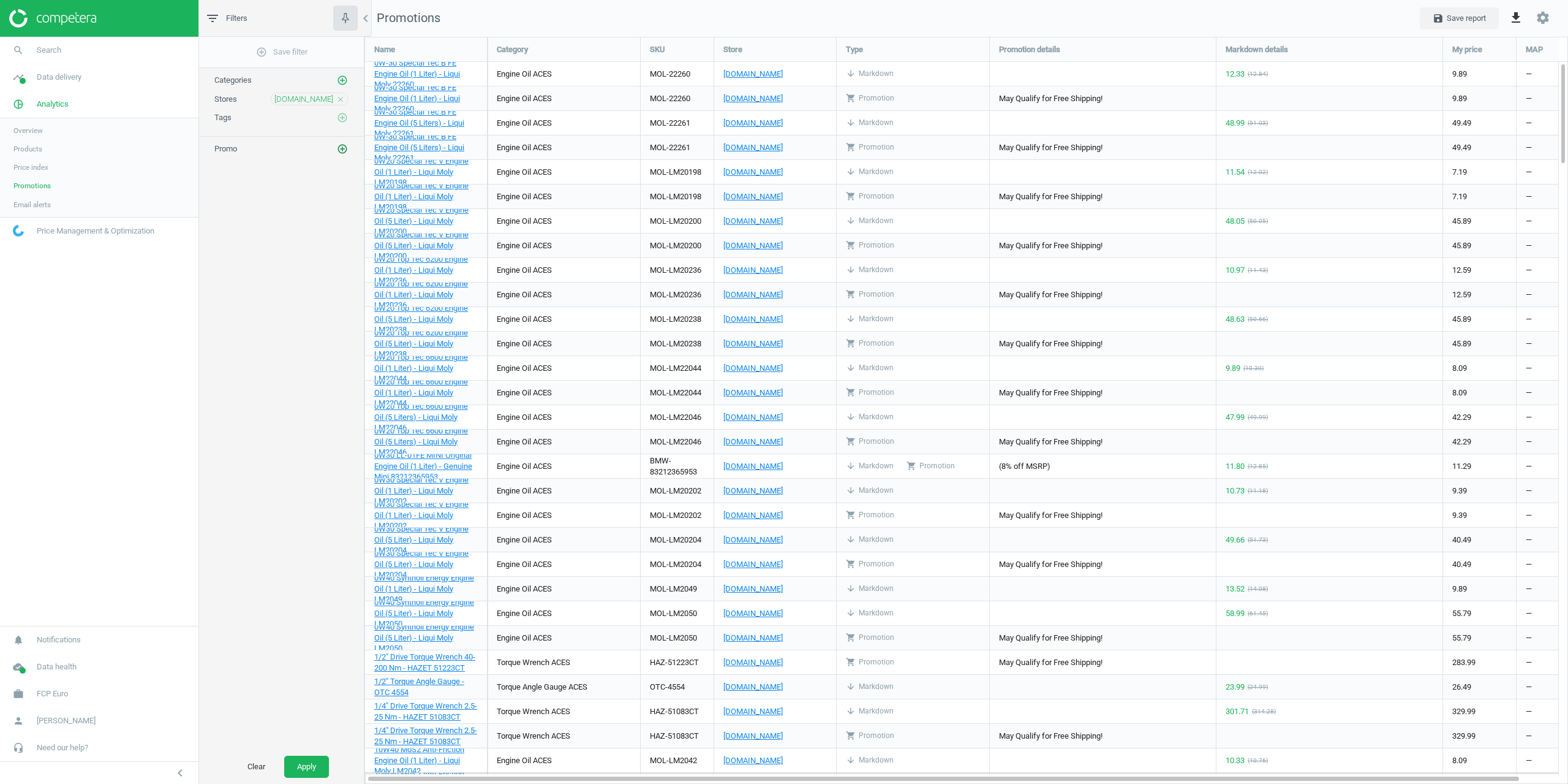
click at [337, 145] on icon "add_circle_outline" at bounding box center [342, 149] width 11 height 11
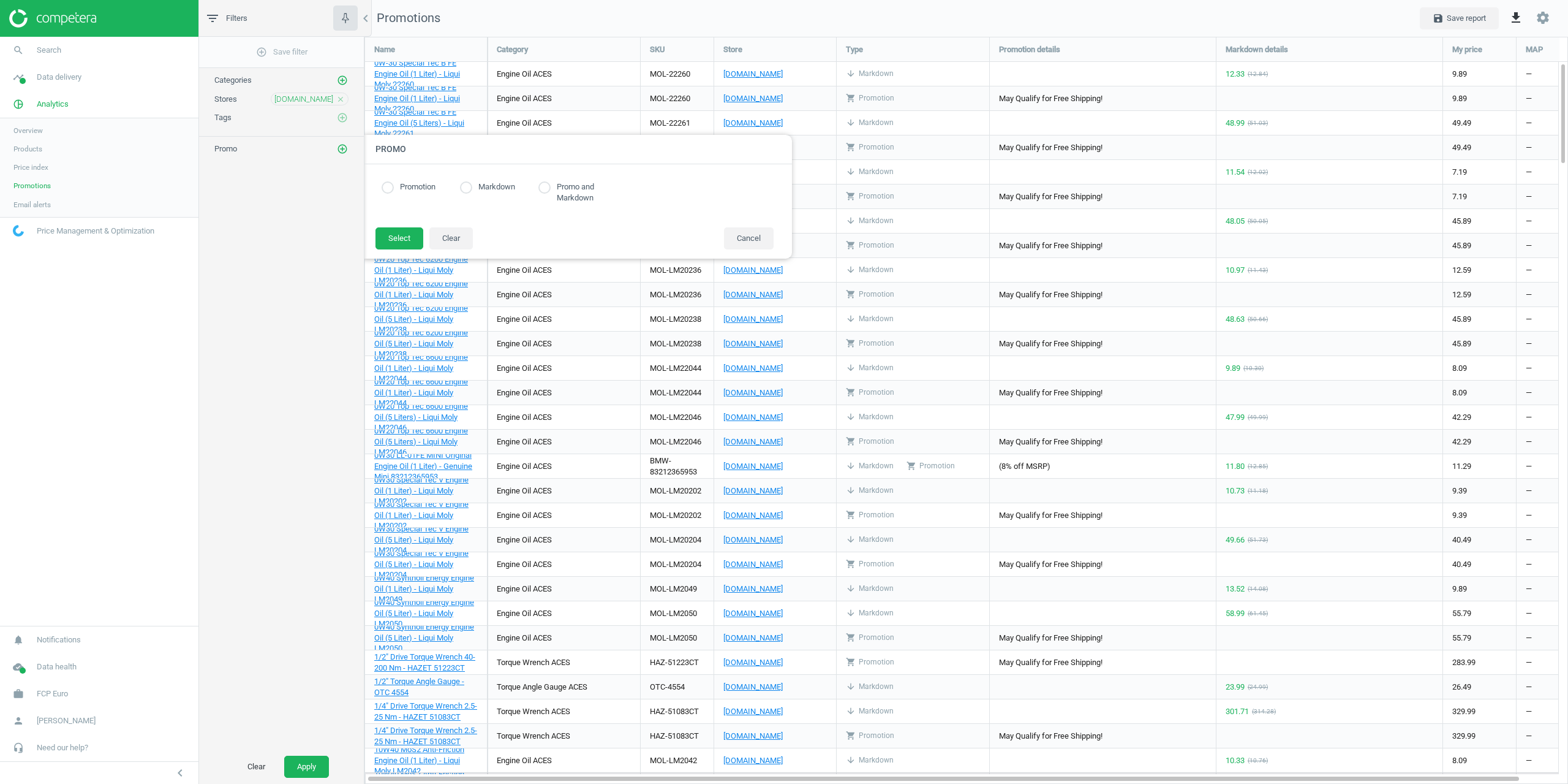
drag, startPoint x: 386, startPoint y: 182, endPoint x: 388, endPoint y: 192, distance: 10.2
click at [384, 182] on input "radio" at bounding box center [388, 188] width 12 height 12
radio input "true"
click at [402, 236] on button "Select" at bounding box center [400, 238] width 48 height 22
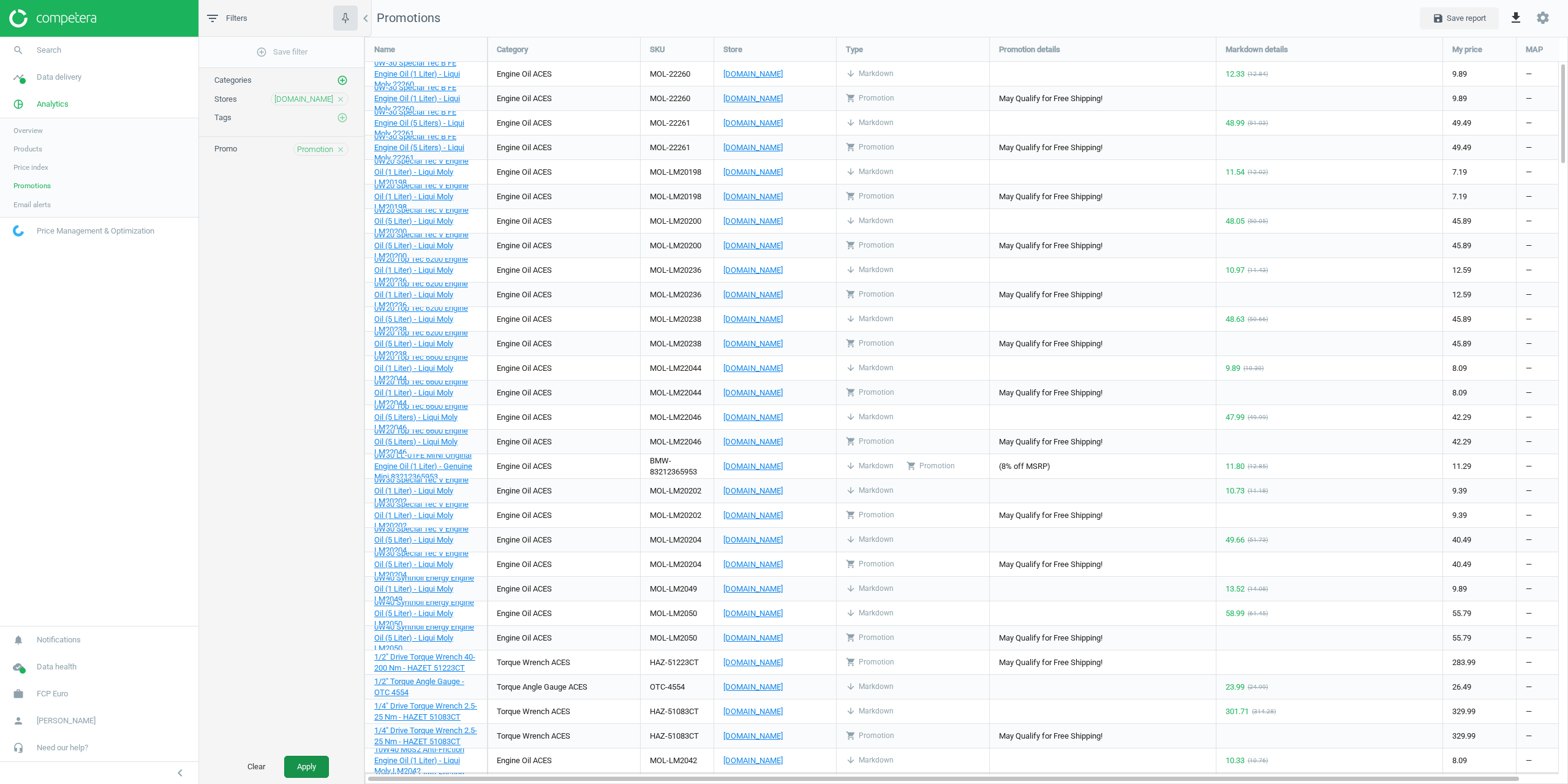
click at [317, 766] on button "Apply" at bounding box center [307, 766] width 45 height 22
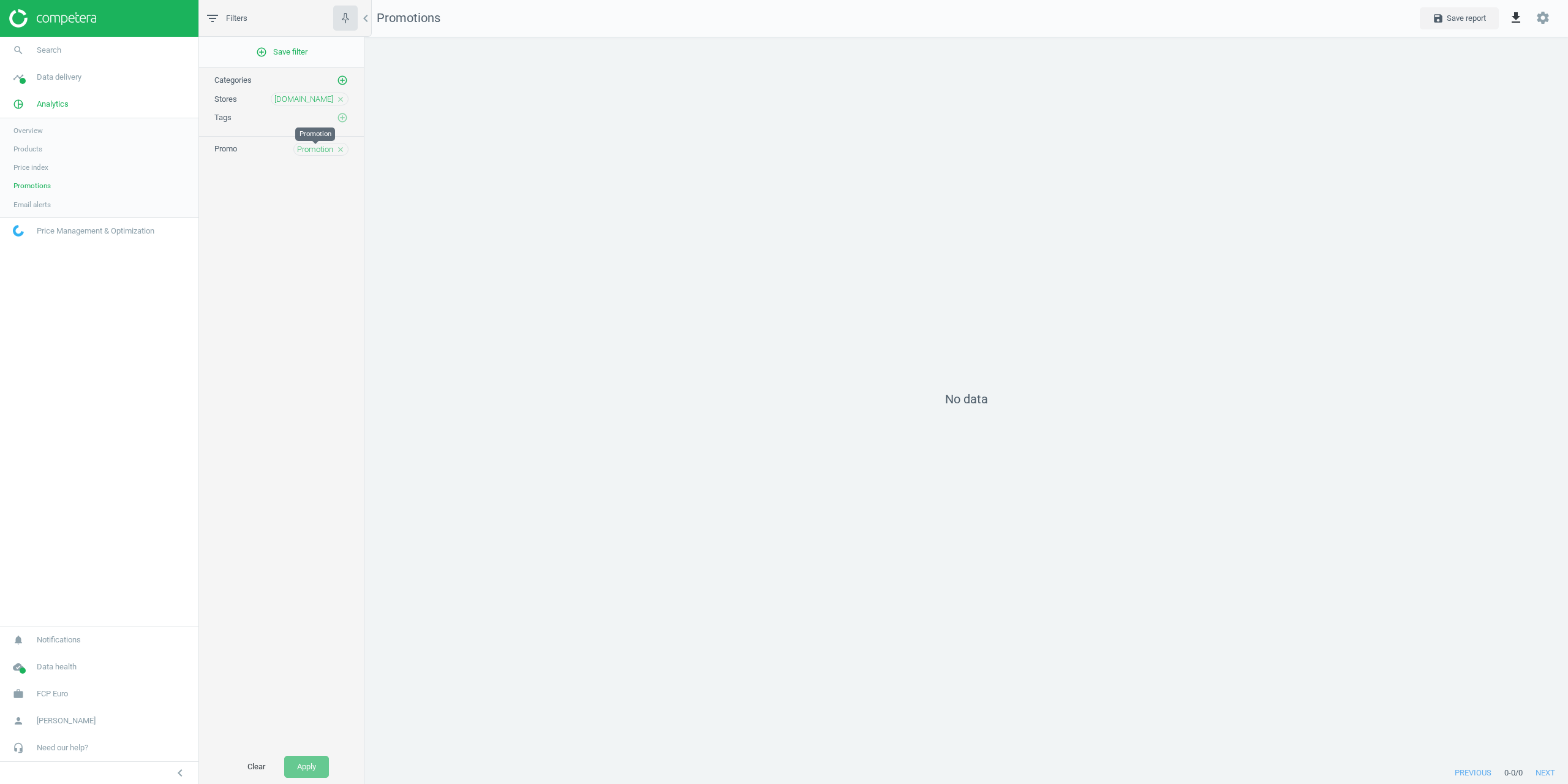
click at [320, 152] on span "Promotion" at bounding box center [315, 149] width 36 height 11
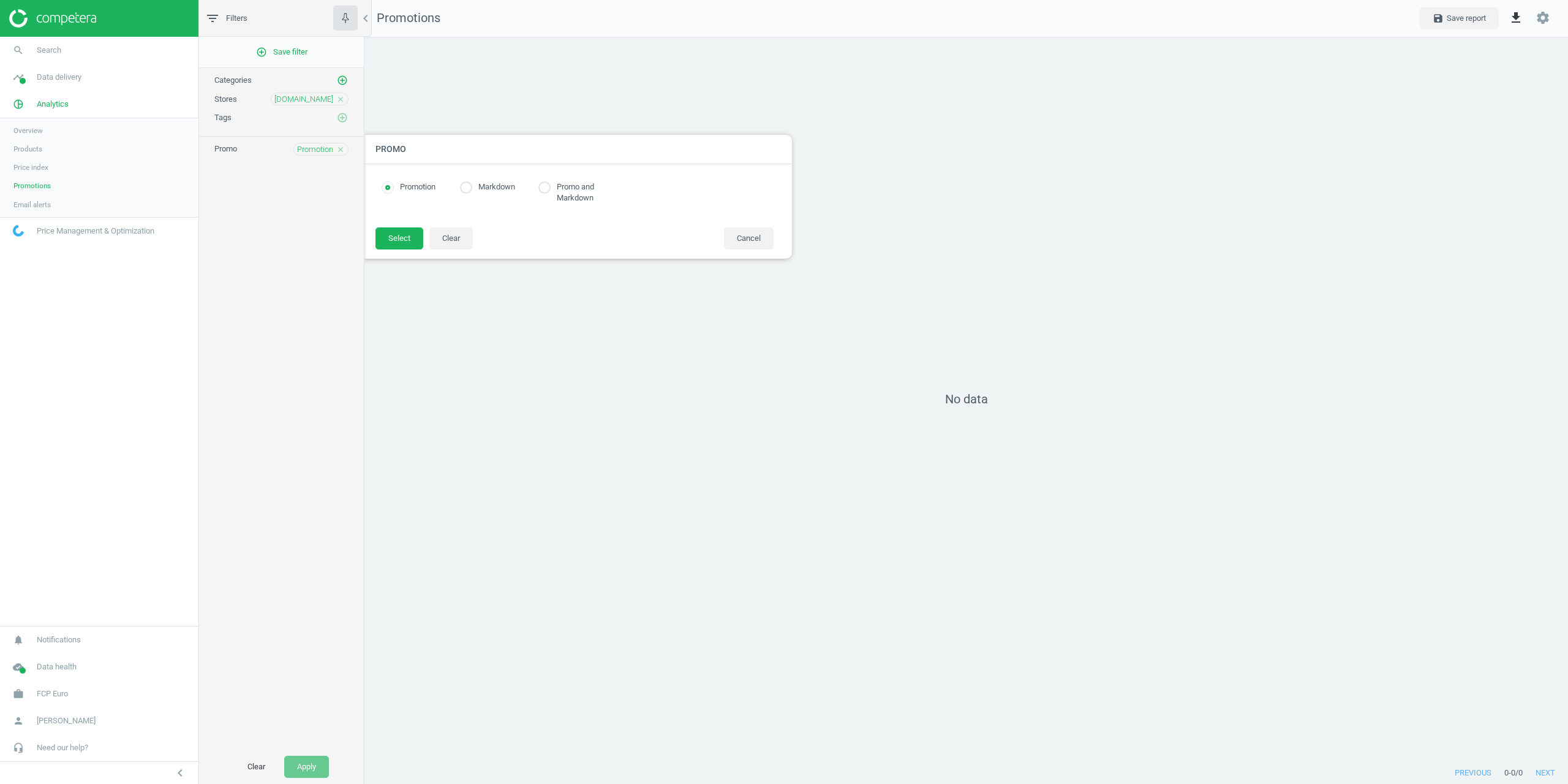
radio input "true"
click at [480, 190] on label "Markdown" at bounding box center [493, 188] width 43 height 12
click at [465, 192] on input "radio" at bounding box center [466, 188] width 12 height 12
radio input "true"
click at [391, 236] on button "Select" at bounding box center [400, 238] width 48 height 22
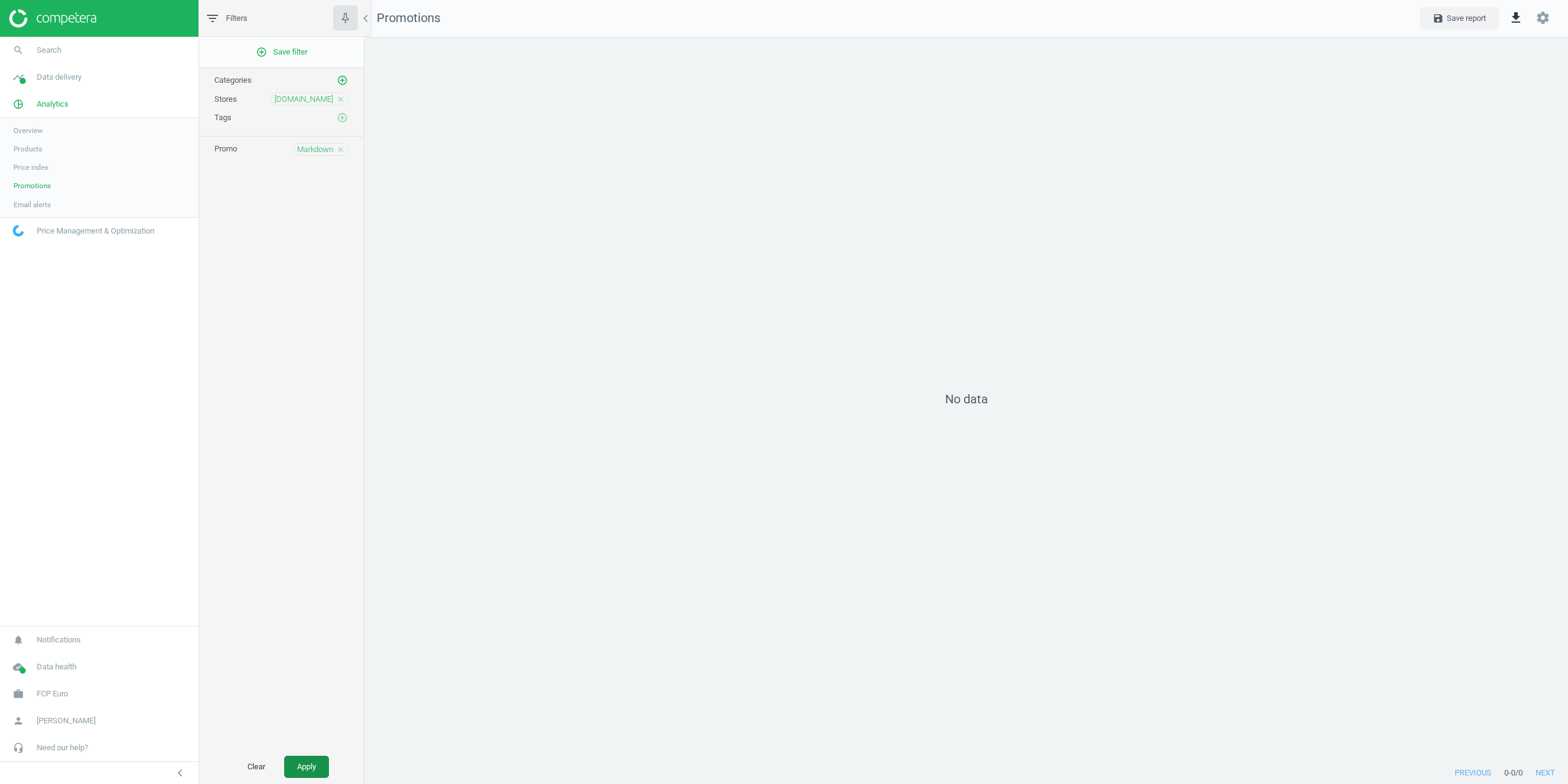
click at [292, 755] on button "Apply" at bounding box center [307, 766] width 45 height 22
click at [340, 148] on icon "close" at bounding box center [340, 149] width 8 height 8
click at [65, 83] on link "timeline Data delivery" at bounding box center [99, 77] width 199 height 27
drag, startPoint x: 44, startPoint y: 245, endPoint x: 44, endPoint y: 238, distance: 7.0
click at [44, 245] on span "Analytics" at bounding box center [52, 241] width 31 height 11
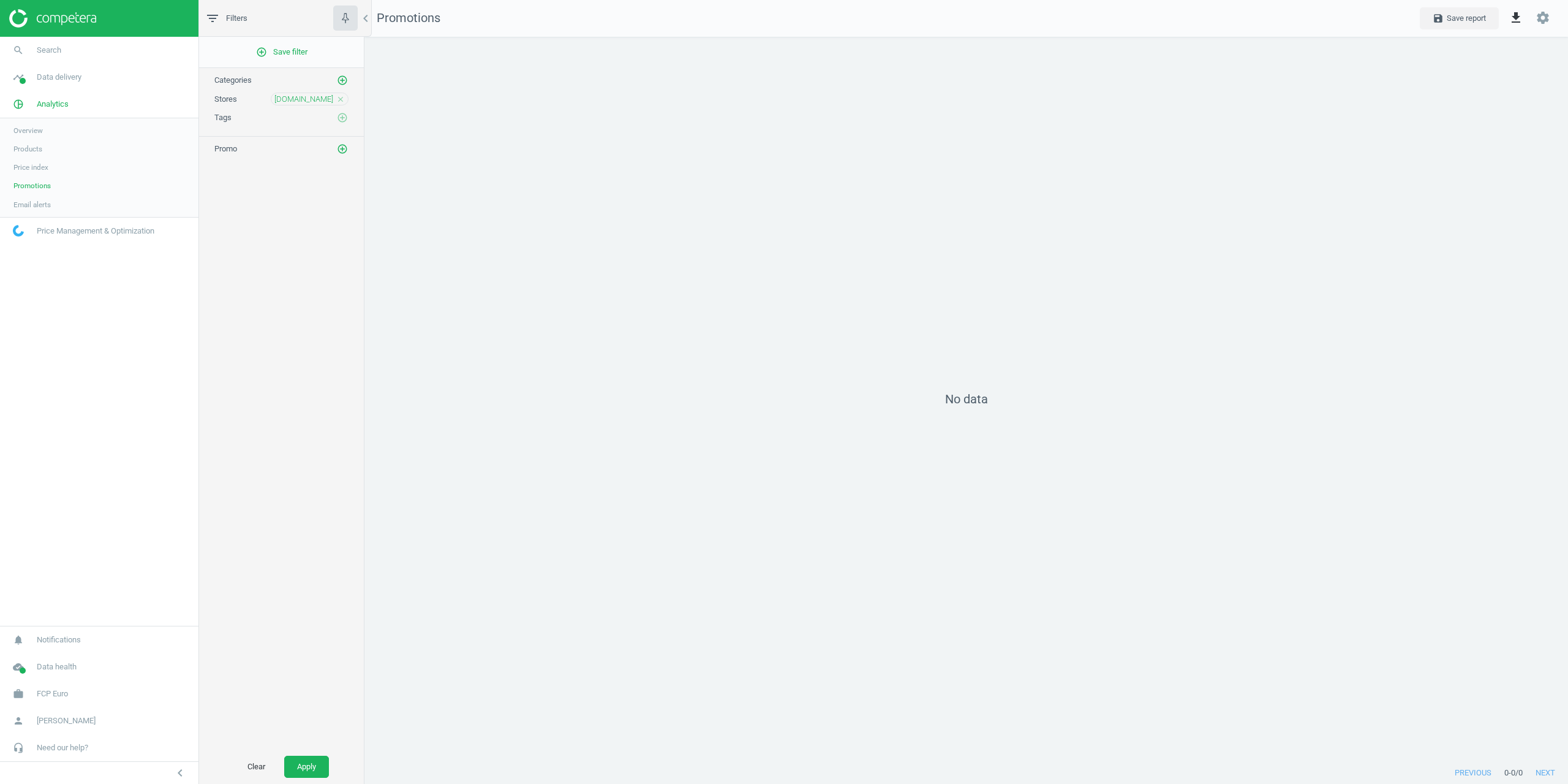
click at [33, 150] on span "Products" at bounding box center [28, 149] width 28 height 10
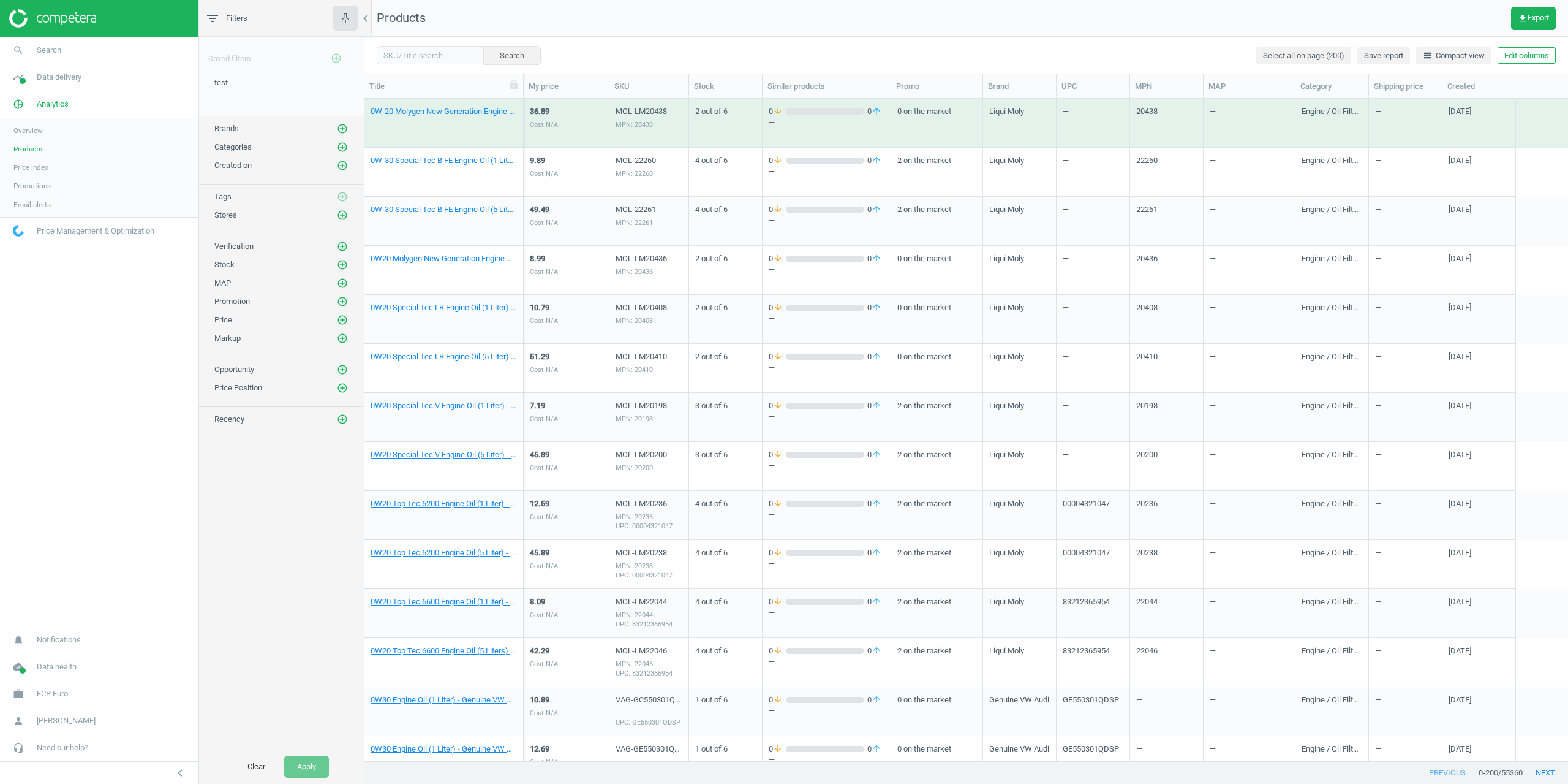
click at [256, 515] on div "Saved filters add_circle_outline test edit delete Brands add_circle_outline Cat…" at bounding box center [281, 393] width 165 height 713
click at [412, 114] on link "0W-20 Molygen New Generation Engine Oil (5 Liters) - Liqui Moly LM20438" at bounding box center [443, 111] width 146 height 11
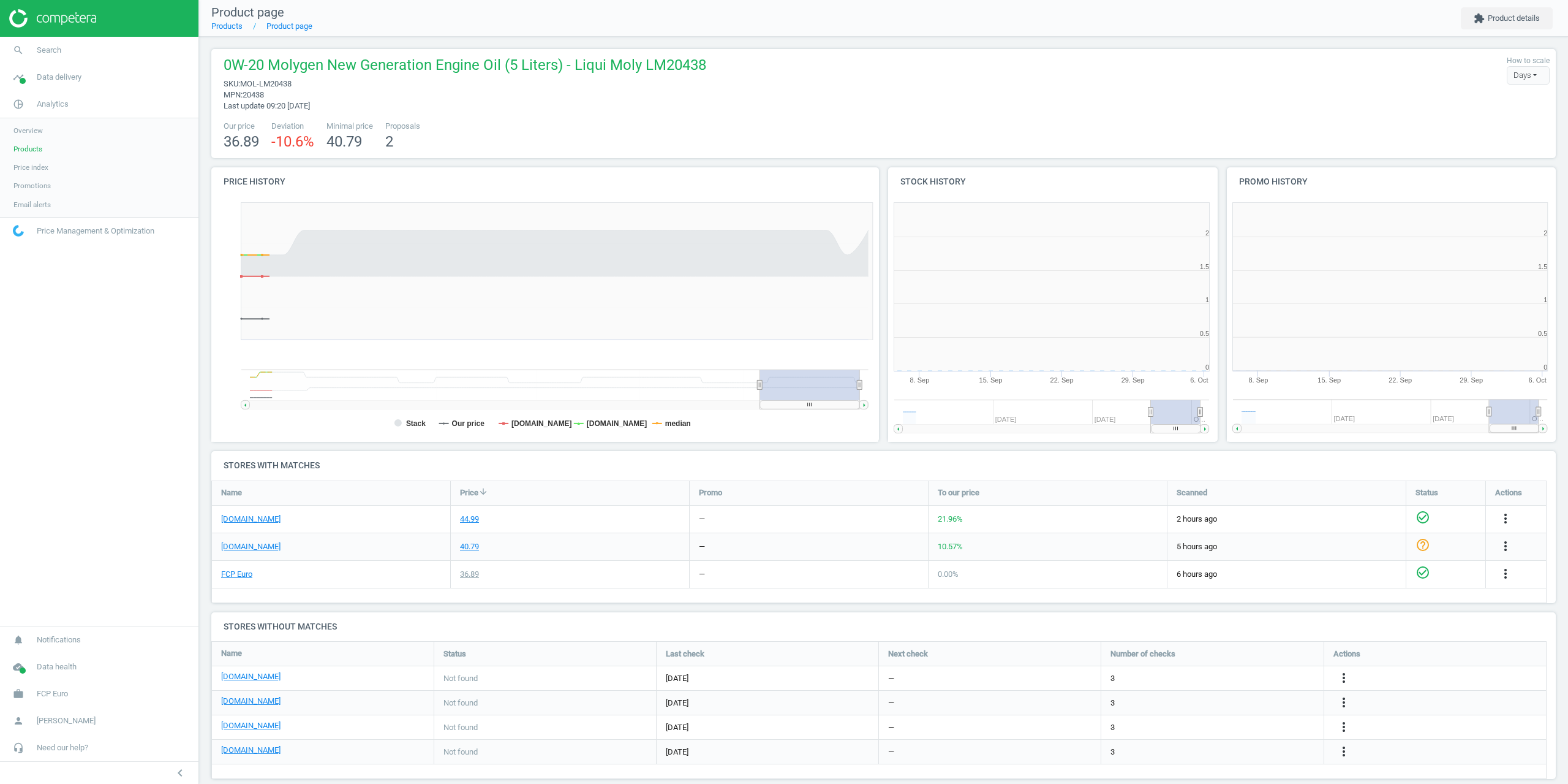
scroll to position [6, 6]
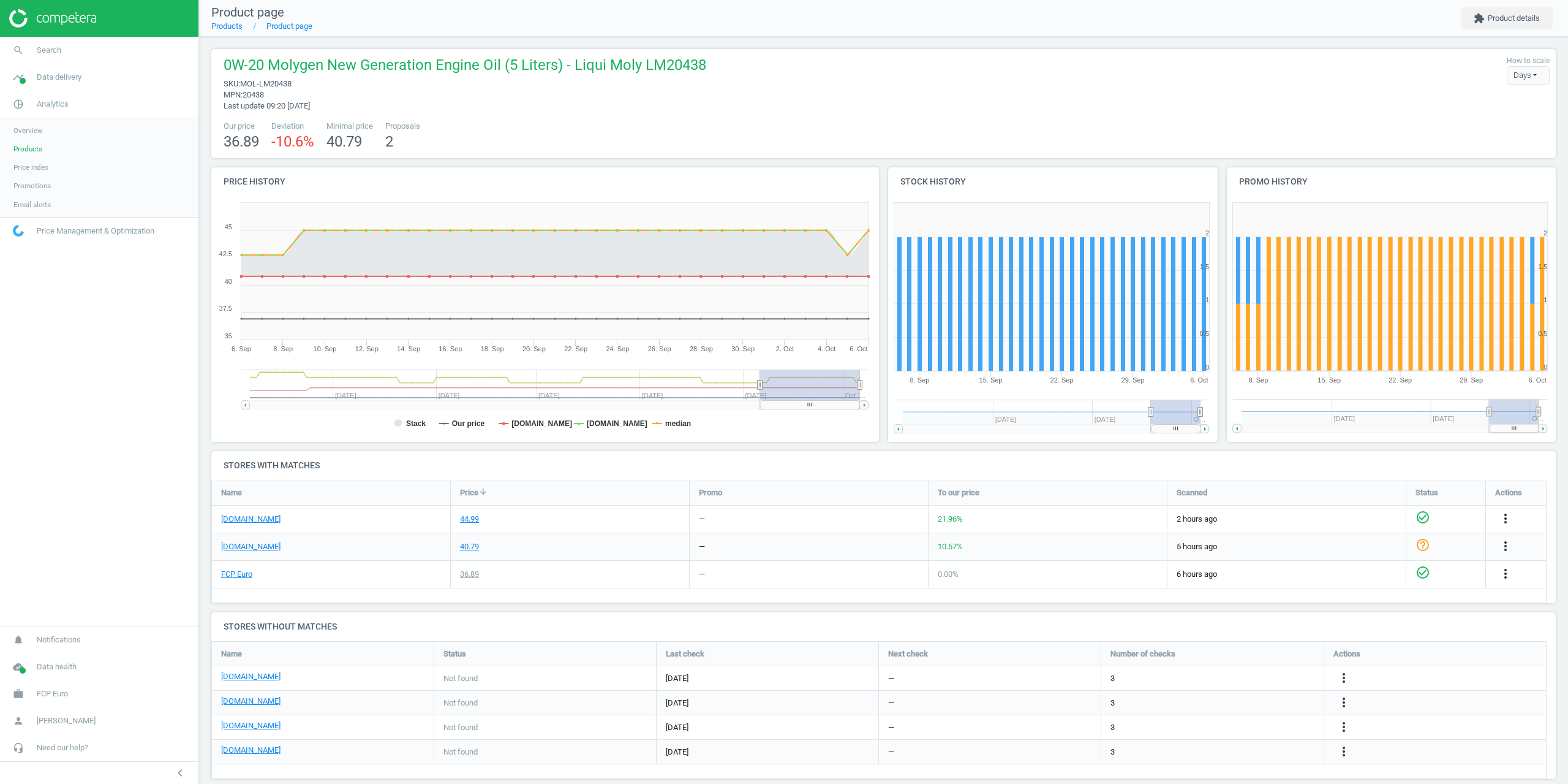
drag, startPoint x: 316, startPoint y: 476, endPoint x: 319, endPoint y: 461, distance: 15.3
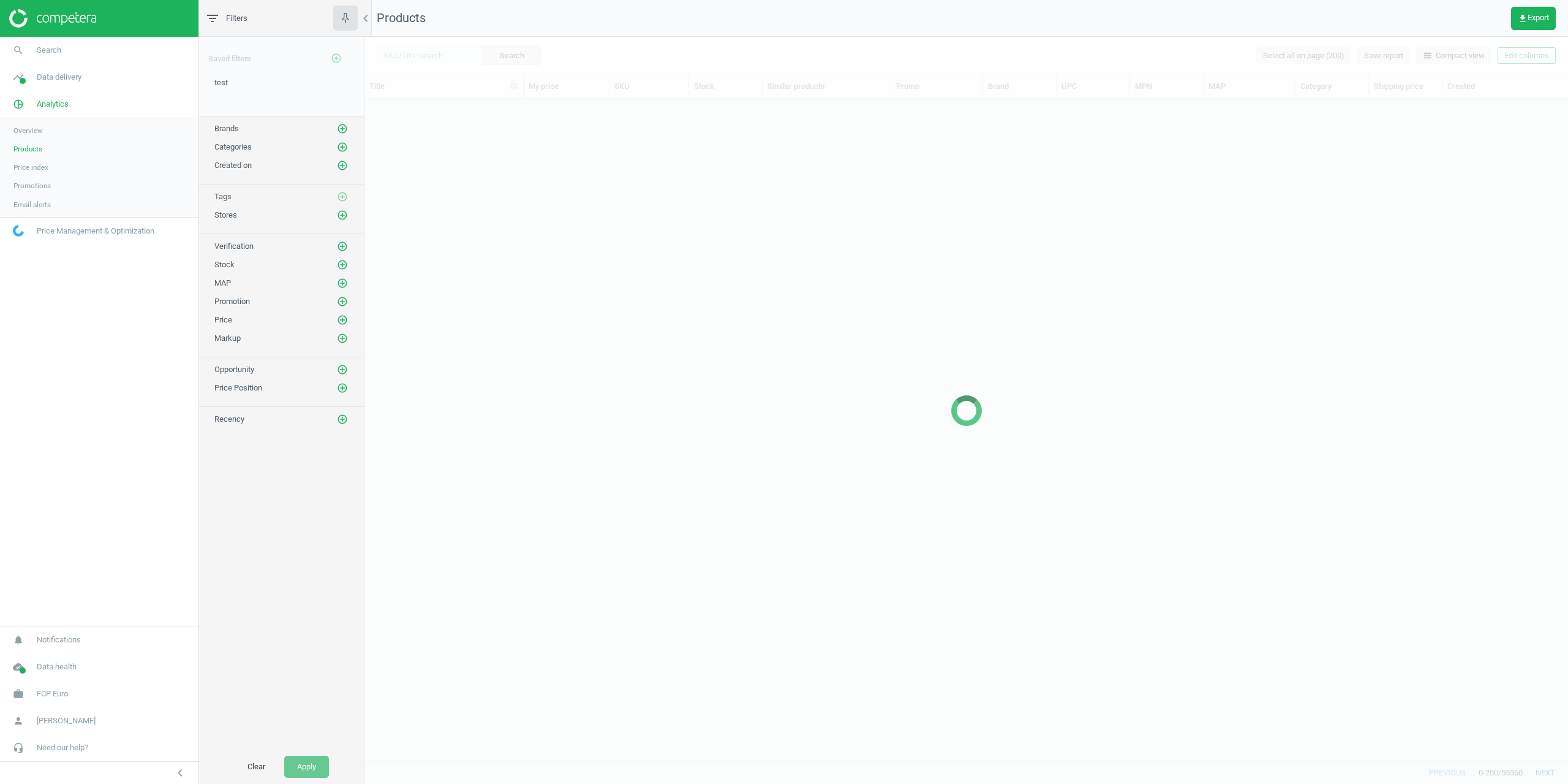
scroll to position [653, 1195]
click at [346, 212] on icon "add_circle_outline" at bounding box center [342, 215] width 11 height 11
click at [613, 290] on span "[DOMAIN_NAME]" at bounding box center [627, 292] width 64 height 11
click at [590, 290] on input "[DOMAIN_NAME]" at bounding box center [586, 292] width 8 height 8
click at [607, 290] on span "[DOMAIN_NAME]" at bounding box center [627, 292] width 64 height 11
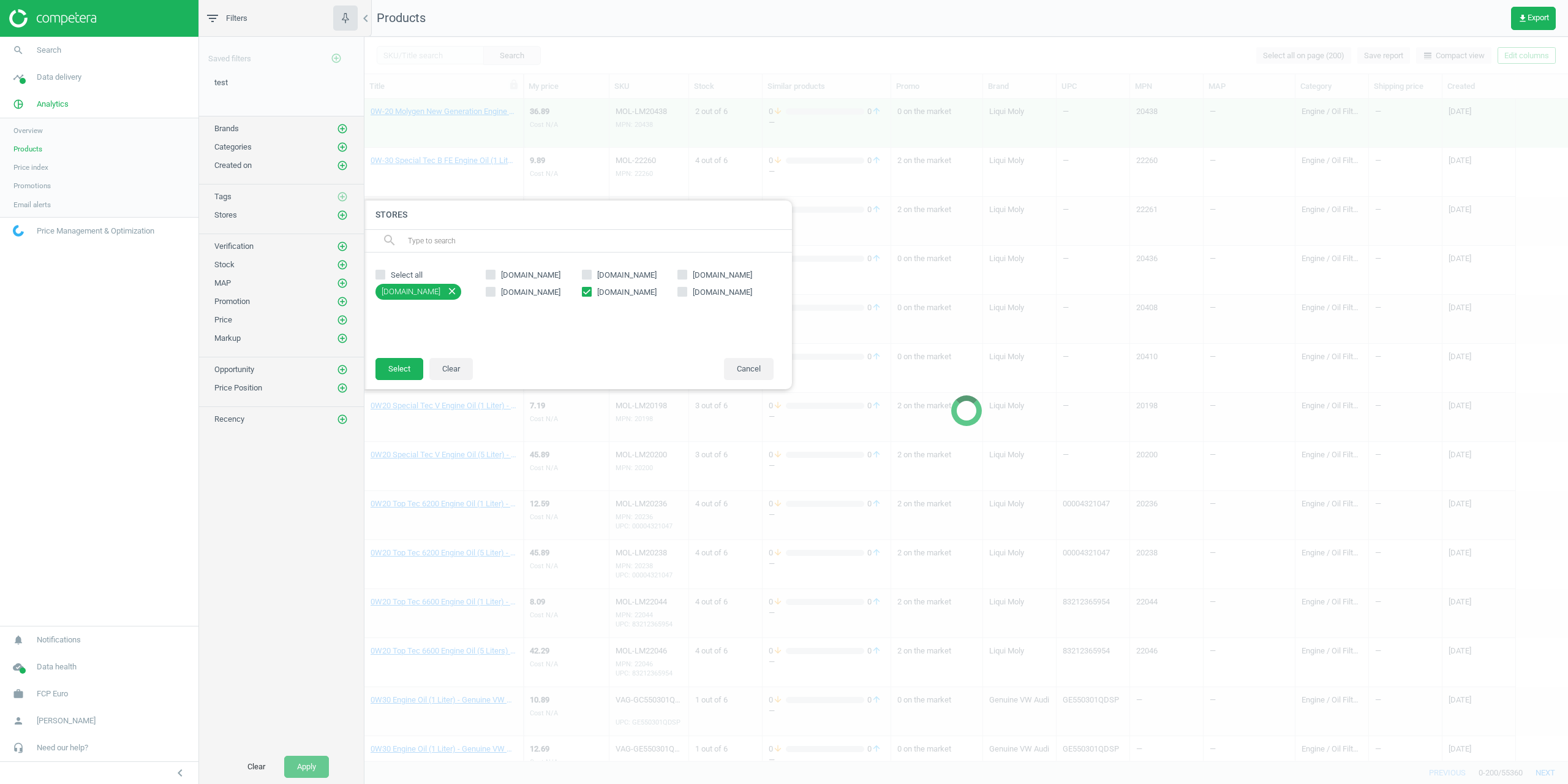
click at [590, 290] on input "[DOMAIN_NAME]" at bounding box center [586, 292] width 8 height 8
checkbox input "false"
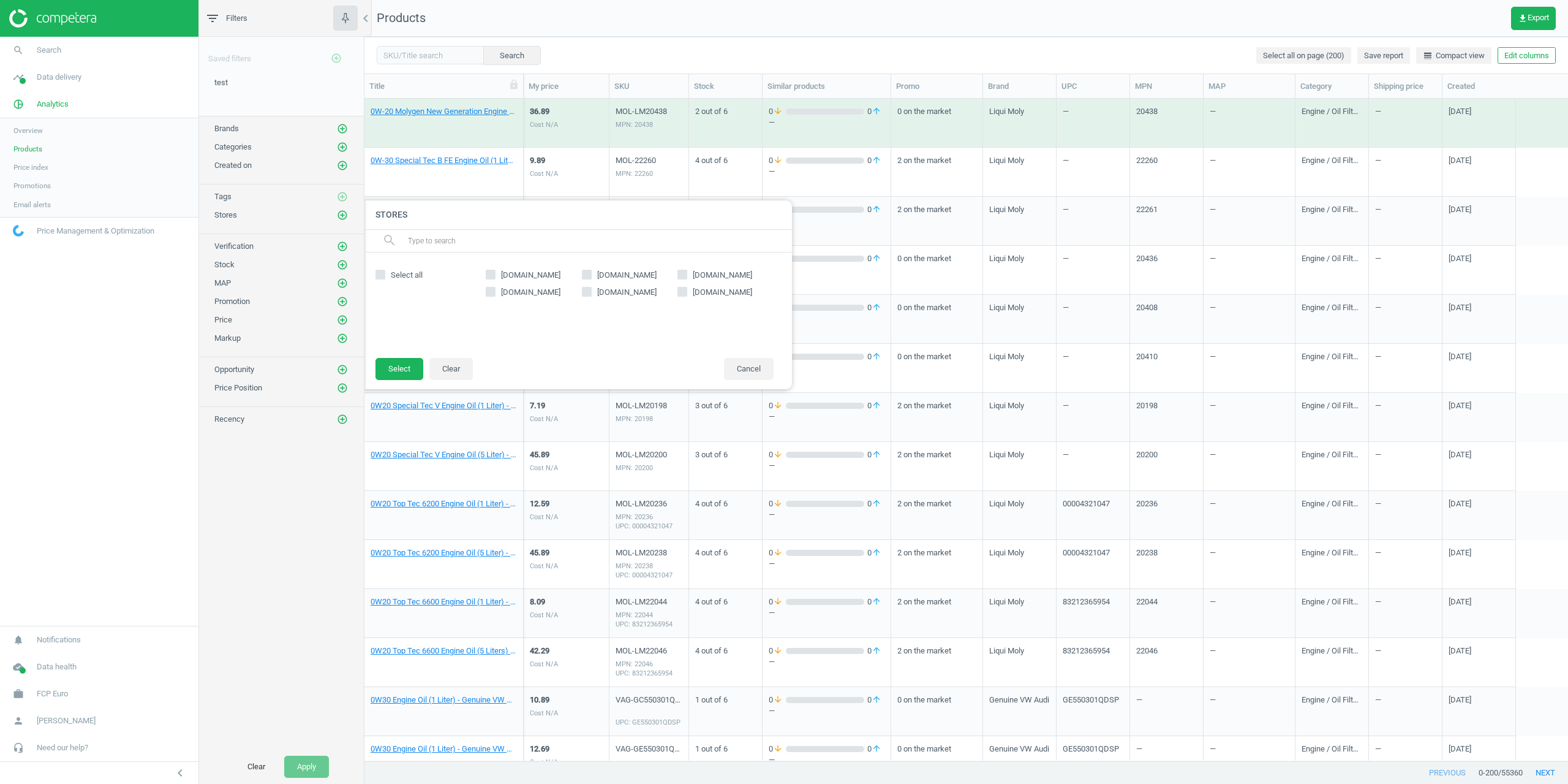
click at [524, 281] on div "[DOMAIN_NAME] [DOMAIN_NAME] [DOMAIN_NAME] [DOMAIN_NAME] [DOMAIN_NAME] [DOMAIN_N…" at bounding box center [630, 305] width 300 height 80
click at [521, 278] on span "[DOMAIN_NAME]" at bounding box center [531, 275] width 64 height 11
click at [495, 278] on input "[DOMAIN_NAME]" at bounding box center [490, 275] width 8 height 8
checkbox input "true"
click at [407, 362] on button "Select" at bounding box center [400, 368] width 48 height 22
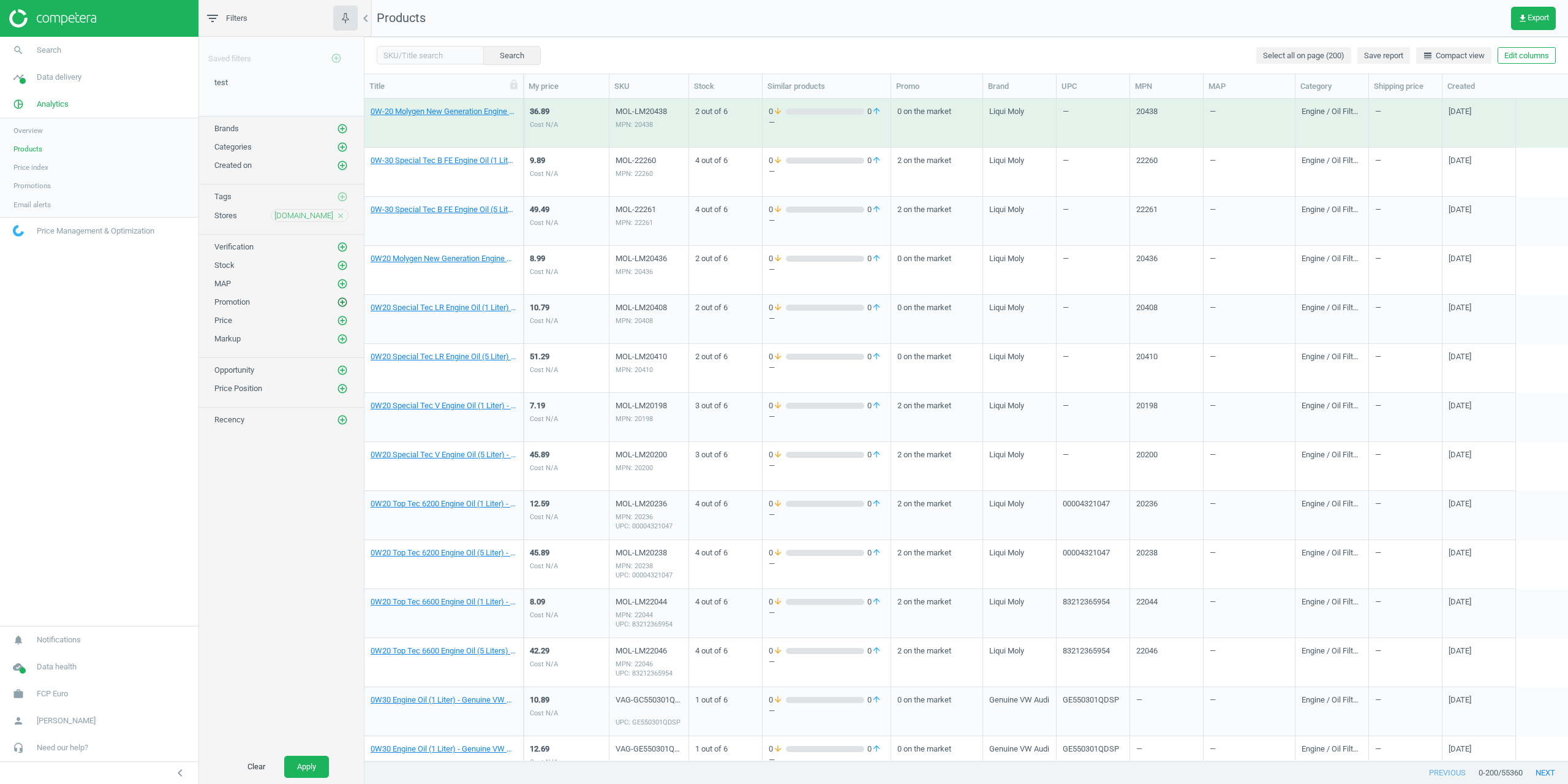
click at [346, 307] on icon "add_circle_outline" at bounding box center [342, 302] width 11 height 11
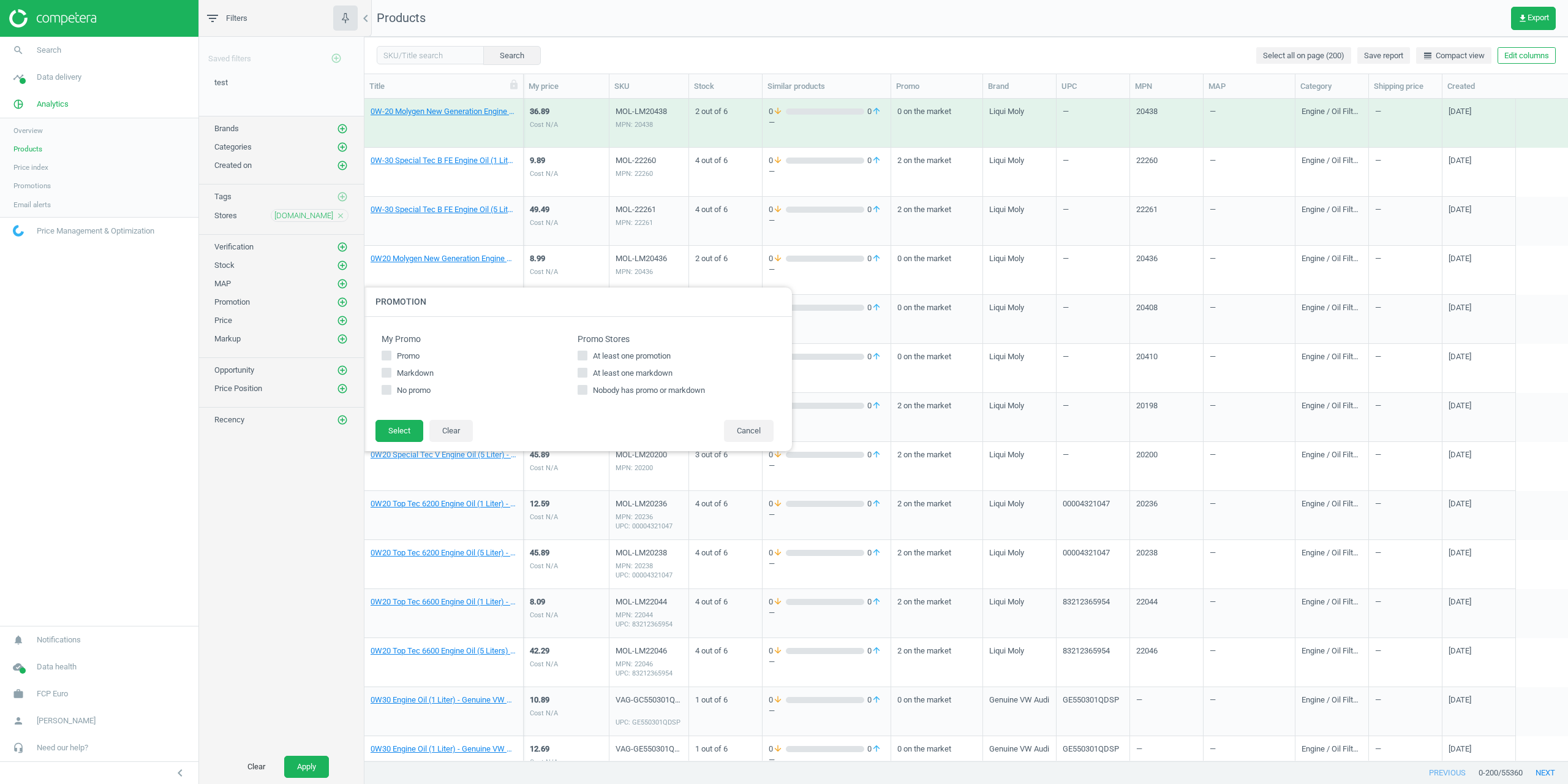
click at [584, 357] on input "At least one promotion" at bounding box center [583, 355] width 8 height 8
checkbox input "true"
click at [413, 430] on button "Select" at bounding box center [400, 430] width 48 height 22
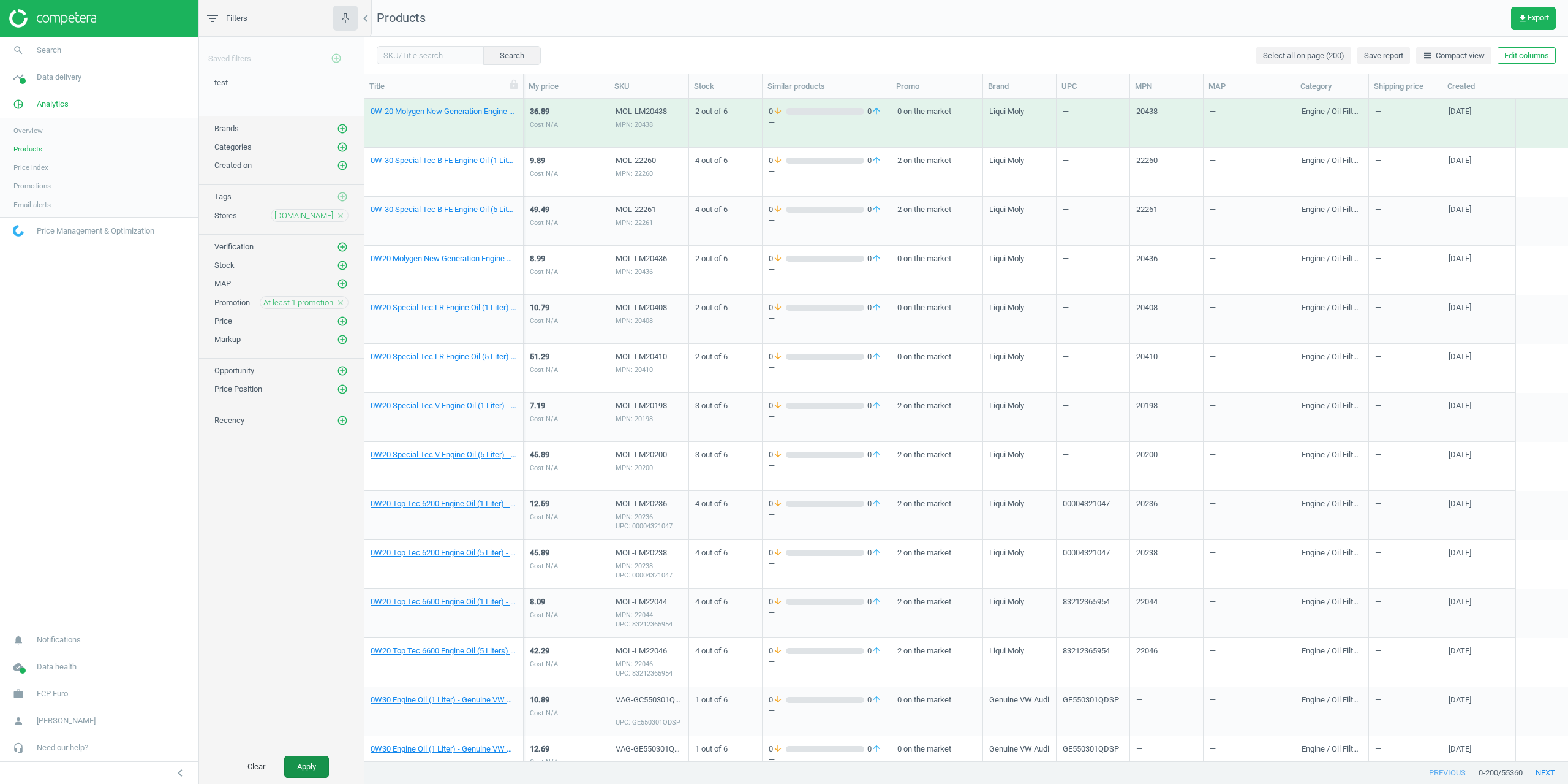
click at [304, 761] on button "Apply" at bounding box center [307, 766] width 45 height 22
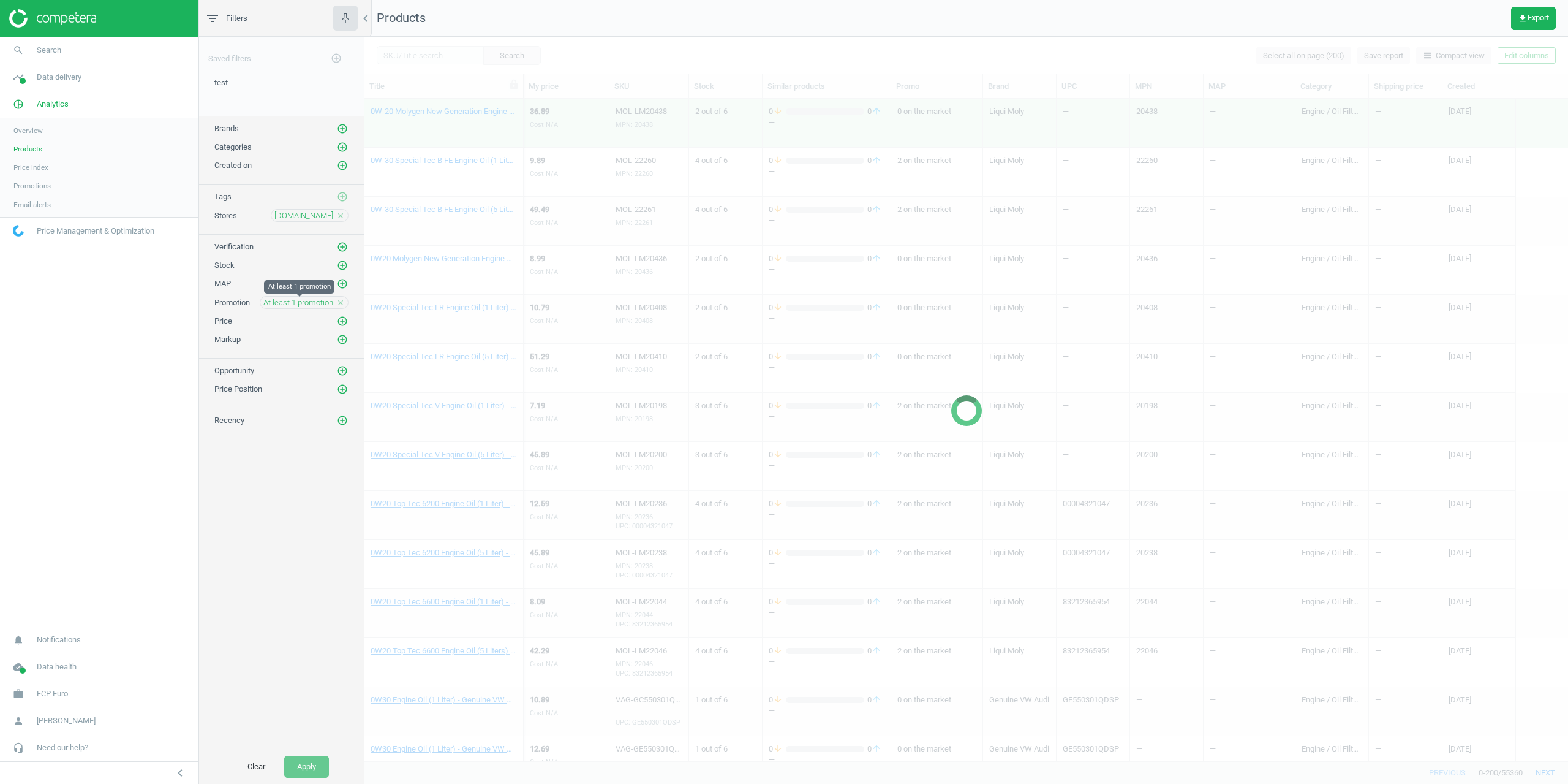
click at [309, 299] on span "At least 1 promotion" at bounding box center [298, 302] width 70 height 11
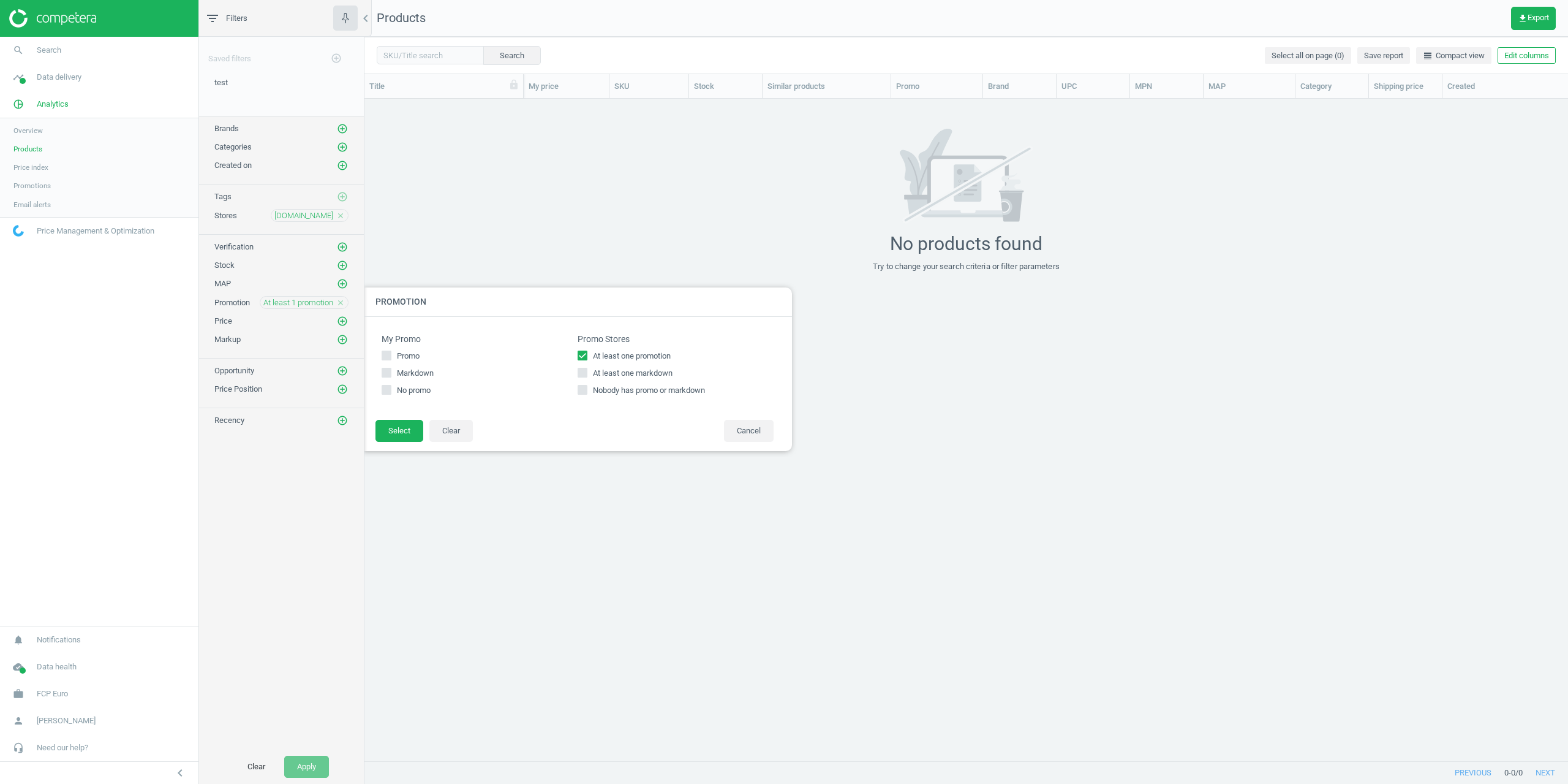
click at [580, 368] on icon at bounding box center [582, 372] width 10 height 10
click at [580, 368] on input "At least one markdown" at bounding box center [583, 372] width 8 height 8
checkbox input "true"
click at [580, 350] on div "Promo Stores At least one promotion At least one markdown Nobody has promo or m…" at bounding box center [675, 368] width 196 height 68
click at [582, 352] on input "At least one promotion" at bounding box center [583, 355] width 8 height 8
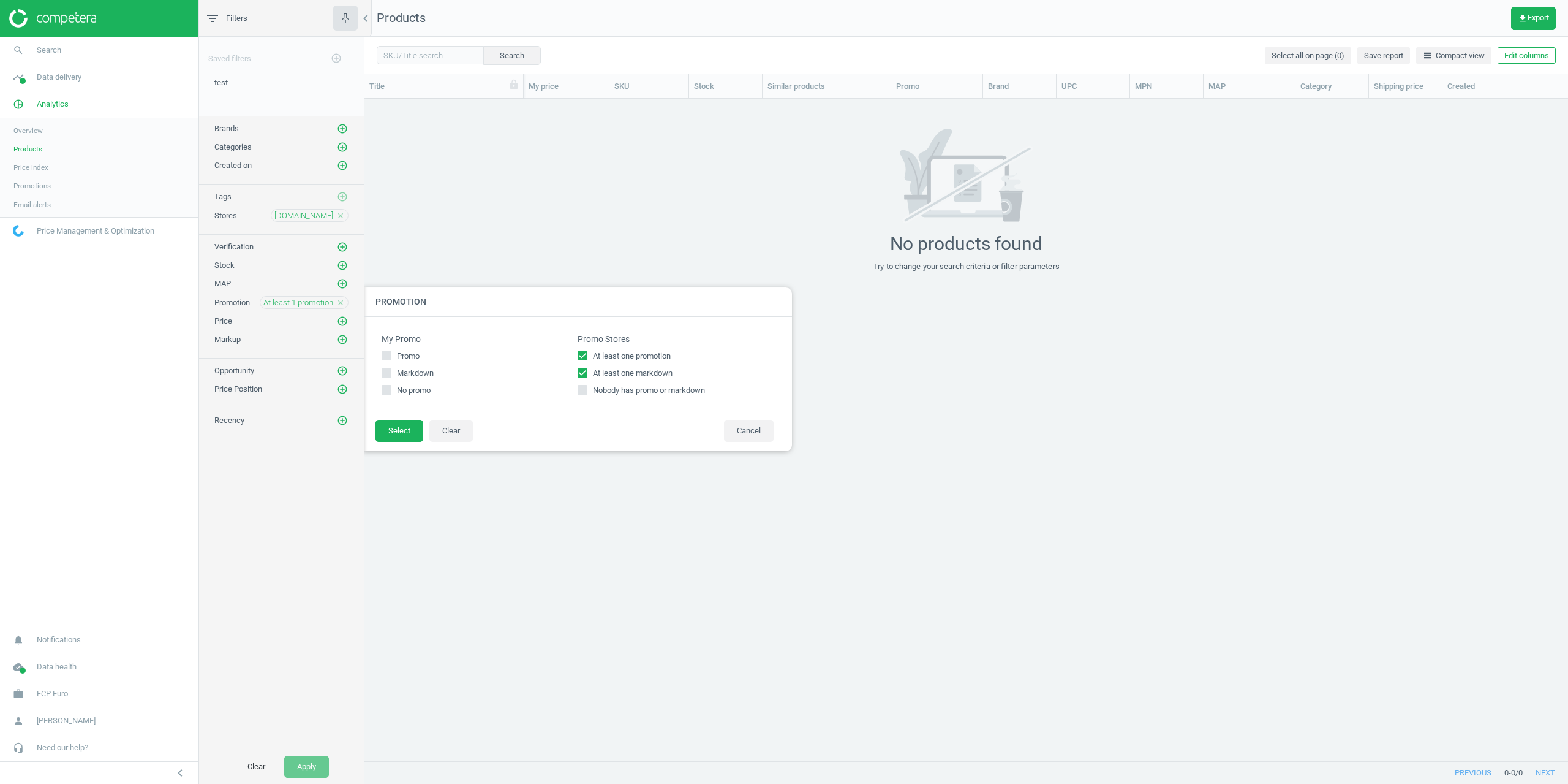
checkbox input "false"
click at [396, 428] on button "Select" at bounding box center [400, 430] width 48 height 22
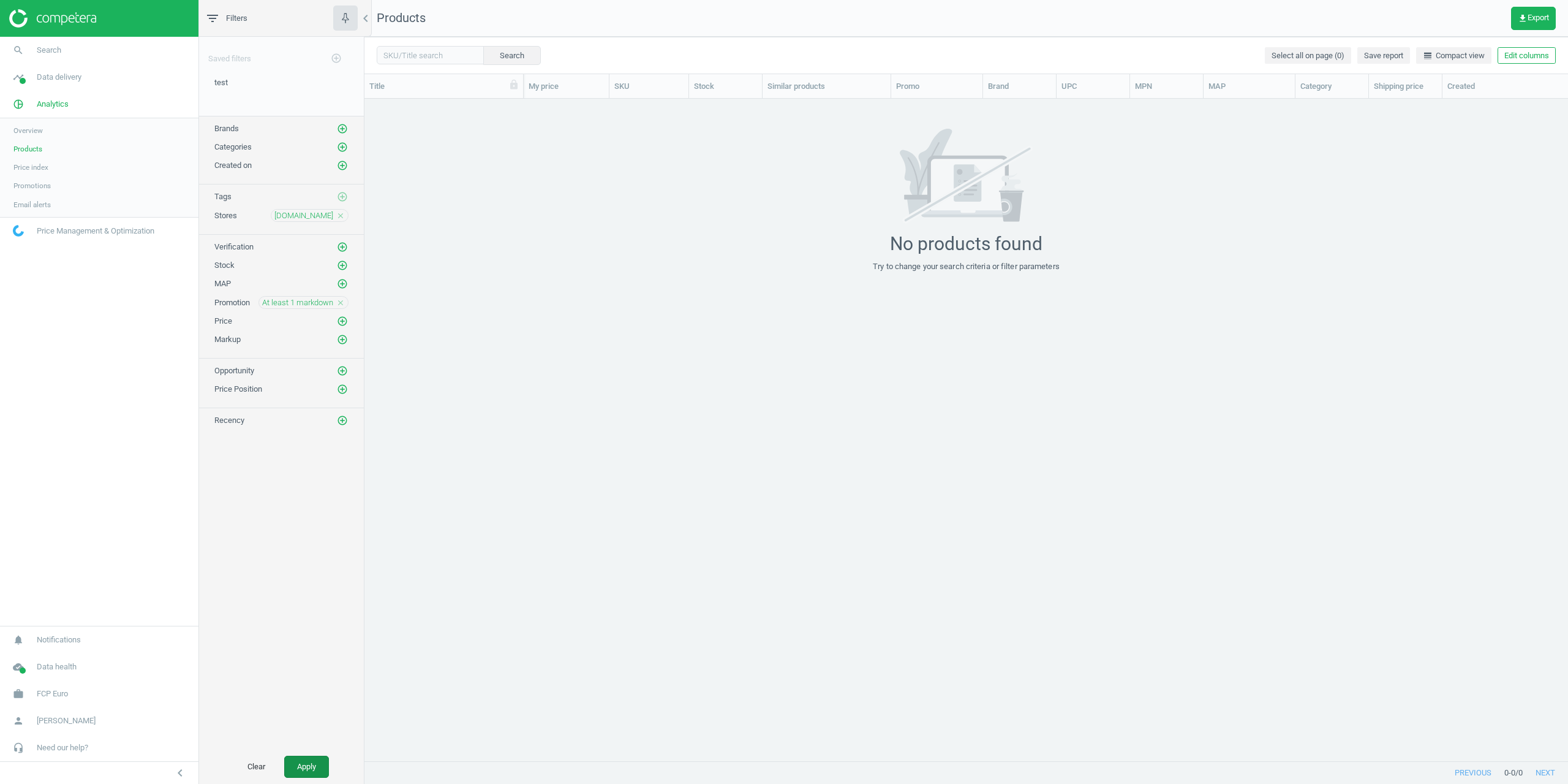
click at [328, 757] on button "Apply" at bounding box center [307, 766] width 45 height 22
click at [319, 212] on span "[DOMAIN_NAME]" at bounding box center [304, 215] width 58 height 11
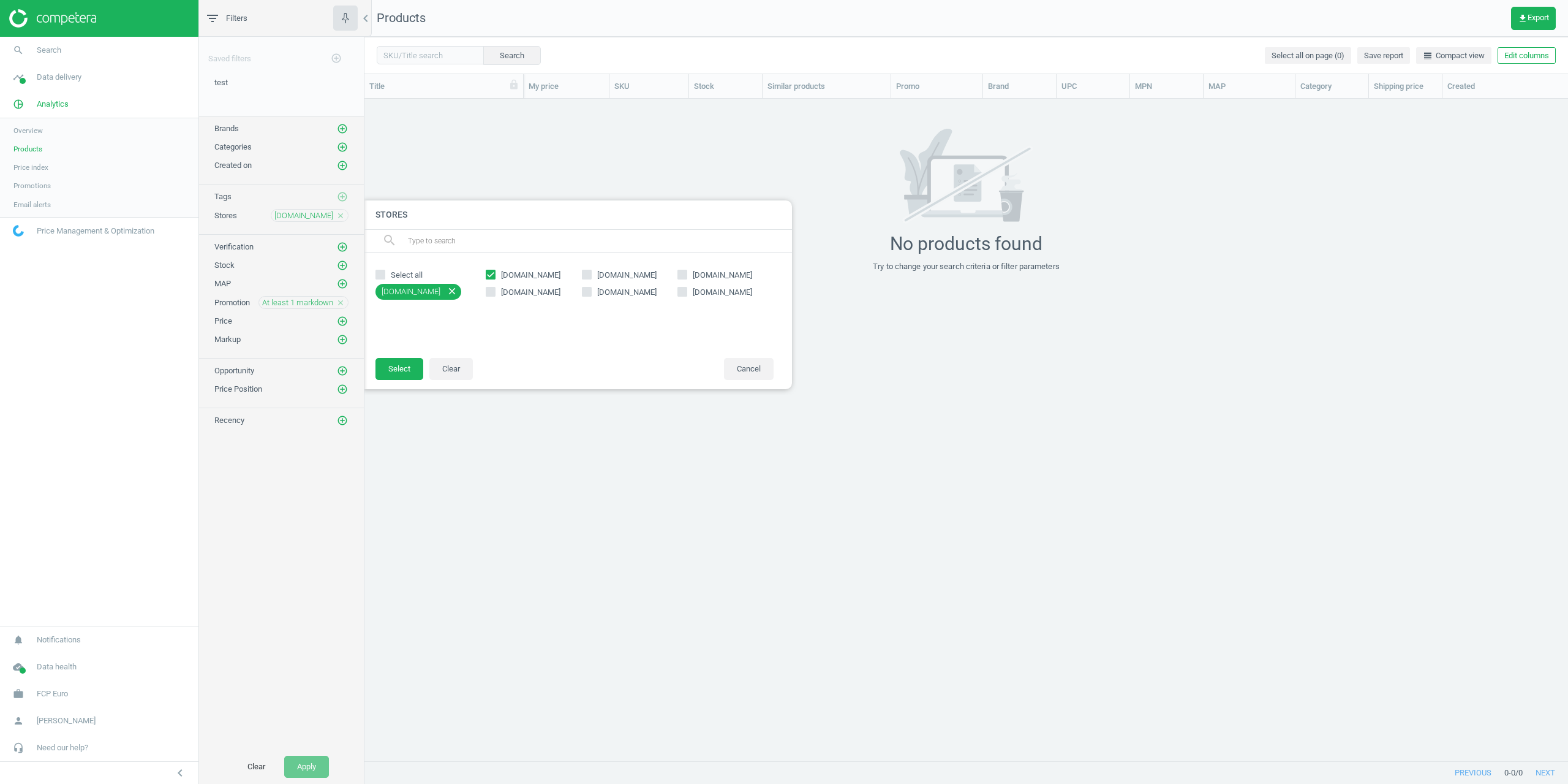
click at [499, 275] on span "[DOMAIN_NAME]" at bounding box center [531, 275] width 64 height 11
click at [495, 275] on input "[DOMAIN_NAME]" at bounding box center [490, 275] width 8 height 8
checkbox input "false"
click at [616, 277] on span "[DOMAIN_NAME]" at bounding box center [627, 275] width 64 height 11
click at [590, 277] on input "[DOMAIN_NAME]" at bounding box center [586, 275] width 8 height 8
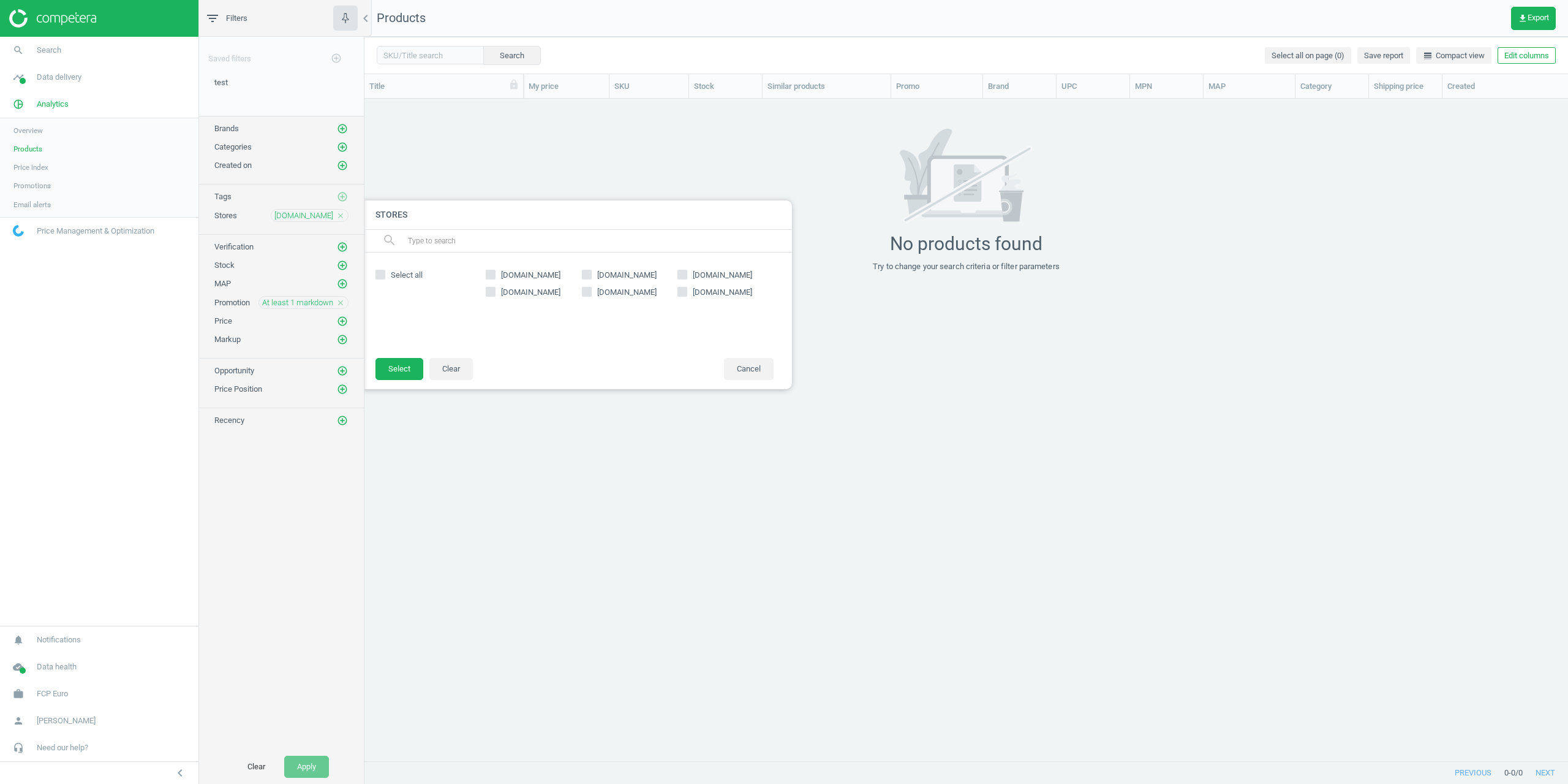
checkbox input "true"
click at [390, 362] on button "Select" at bounding box center [400, 368] width 48 height 22
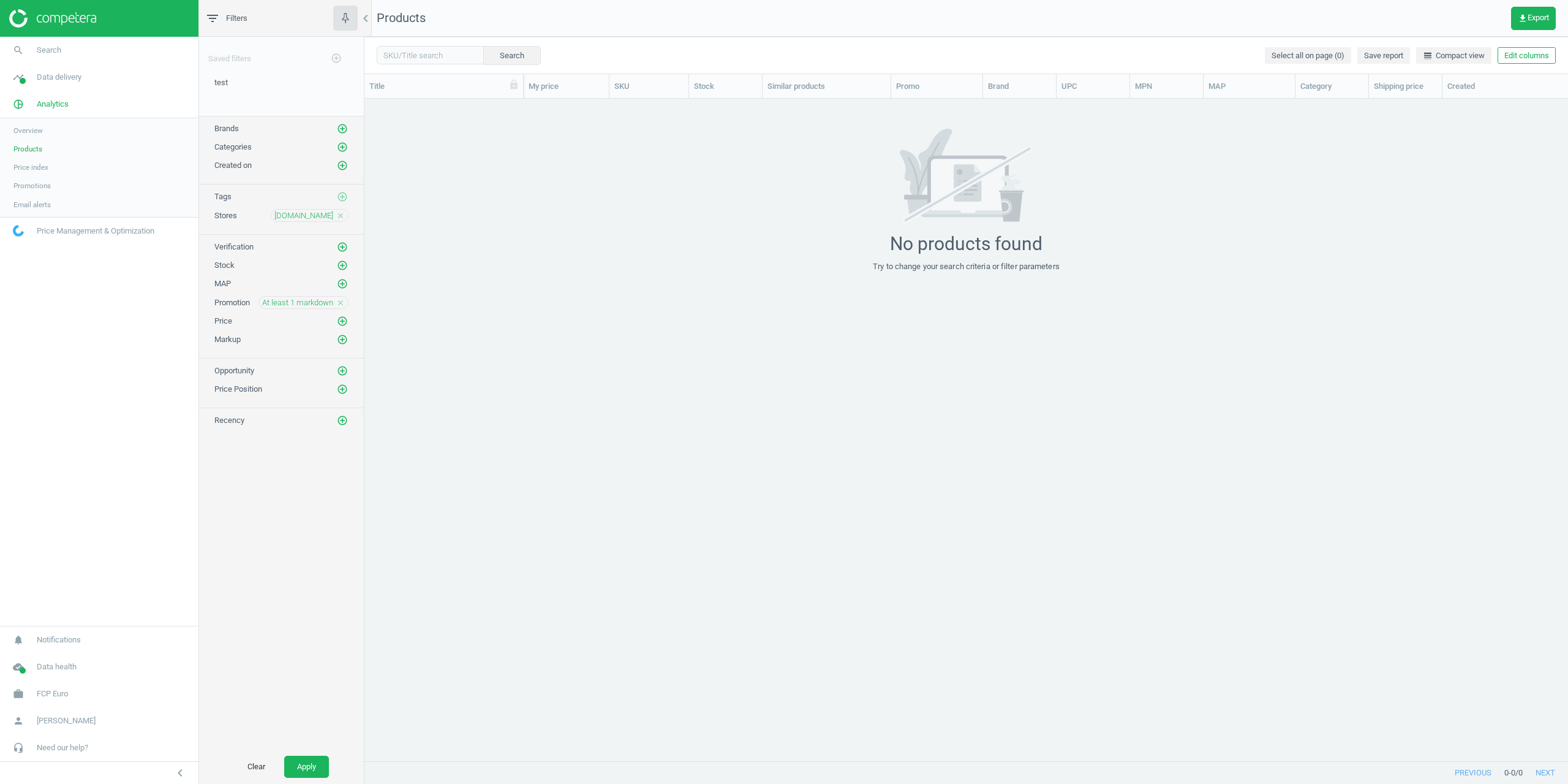
click at [293, 296] on div "At least 1 markdown close" at bounding box center [304, 302] width 90 height 13
click at [298, 305] on span "At least 1 markdown" at bounding box center [298, 302] width 71 height 11
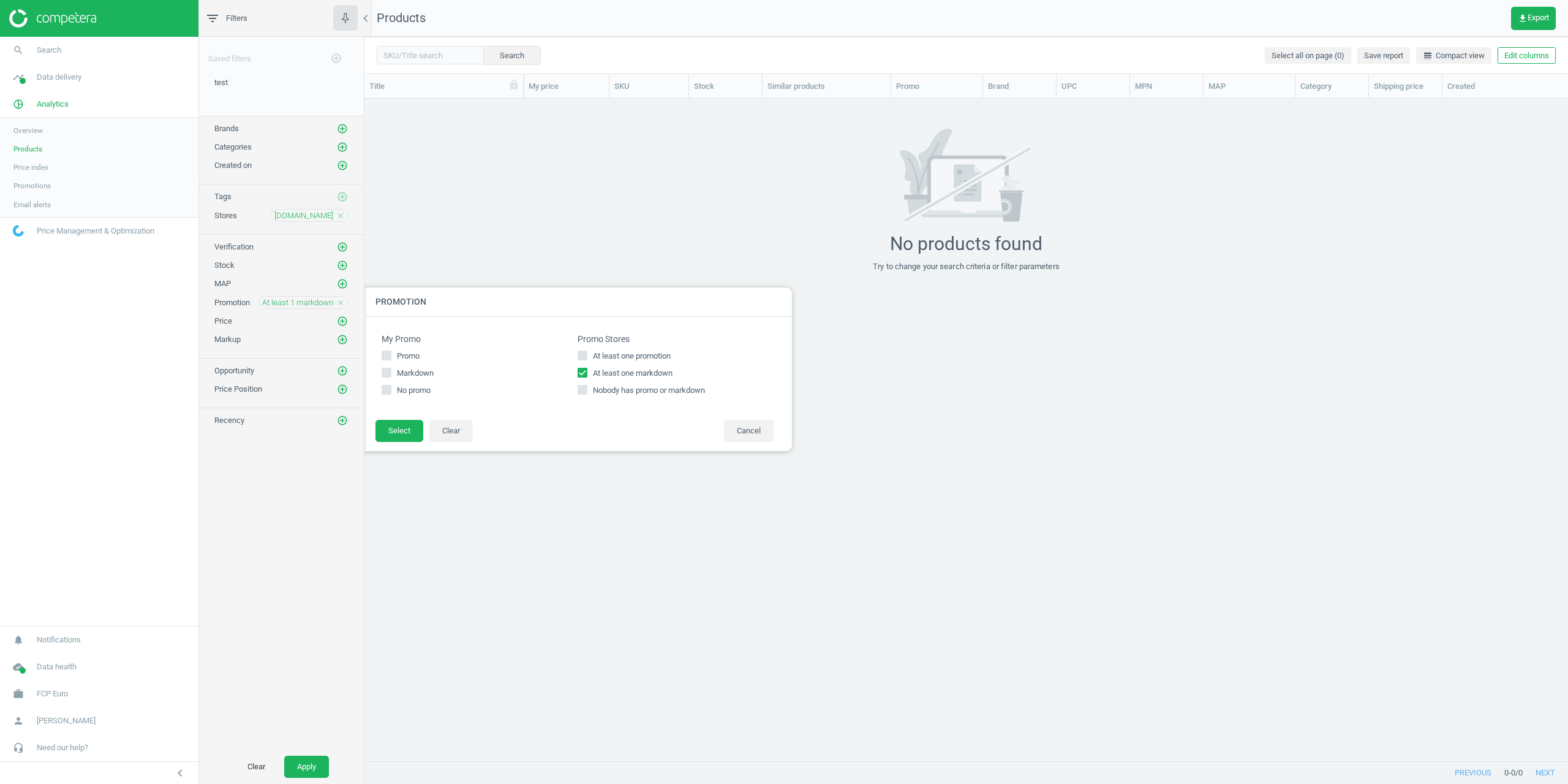
click at [604, 375] on span "At least one markdown" at bounding box center [632, 373] width 85 height 11
click at [586, 375] on input "At least one markdown" at bounding box center [583, 372] width 8 height 8
checkbox input "false"
click at [341, 267] on icon "add_circle_outline" at bounding box center [342, 265] width 11 height 11
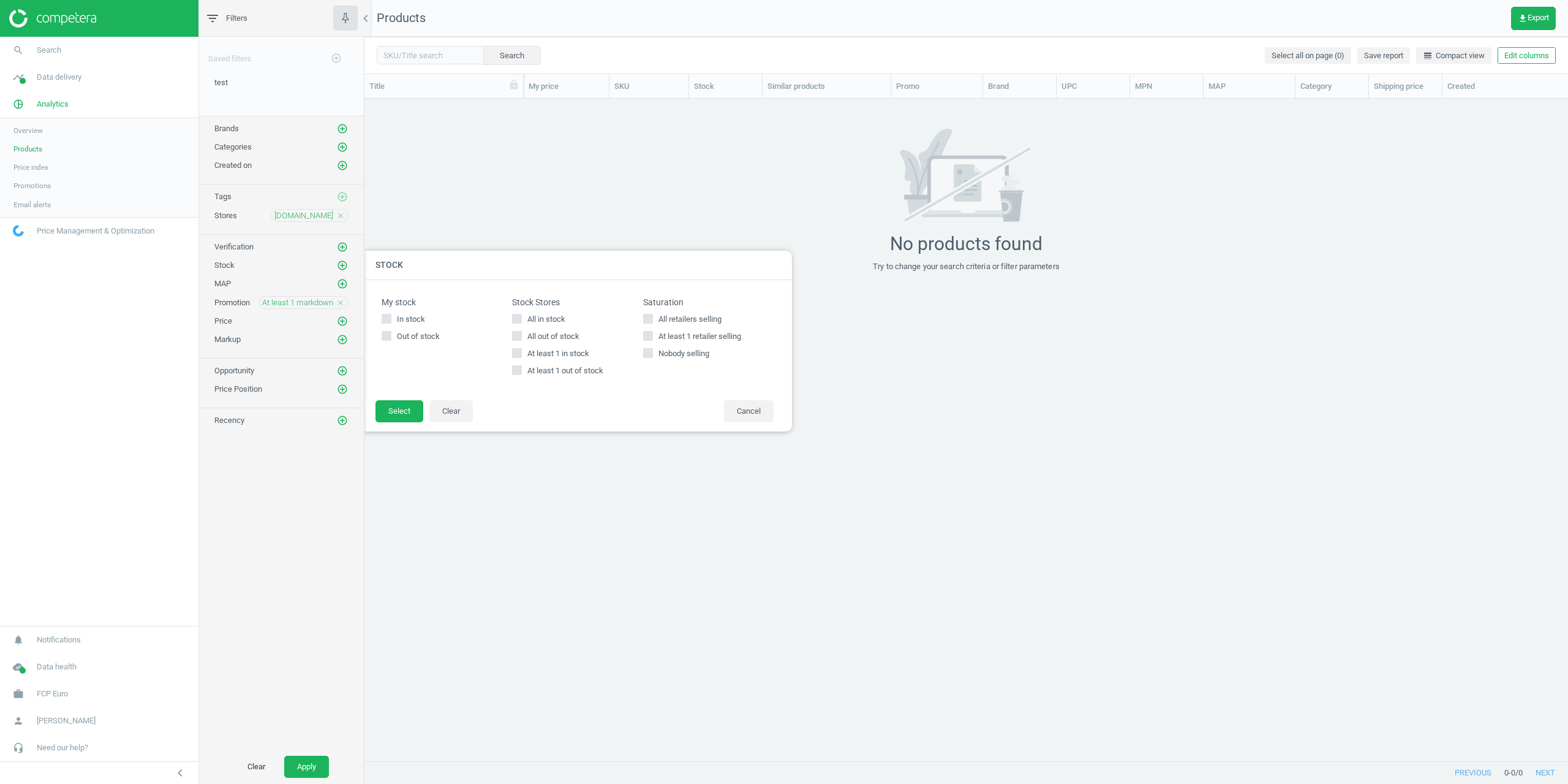
click at [517, 352] on input "At least 1 in stock" at bounding box center [517, 353] width 8 height 8
checkbox input "true"
click at [395, 404] on button "Select" at bounding box center [400, 410] width 48 height 22
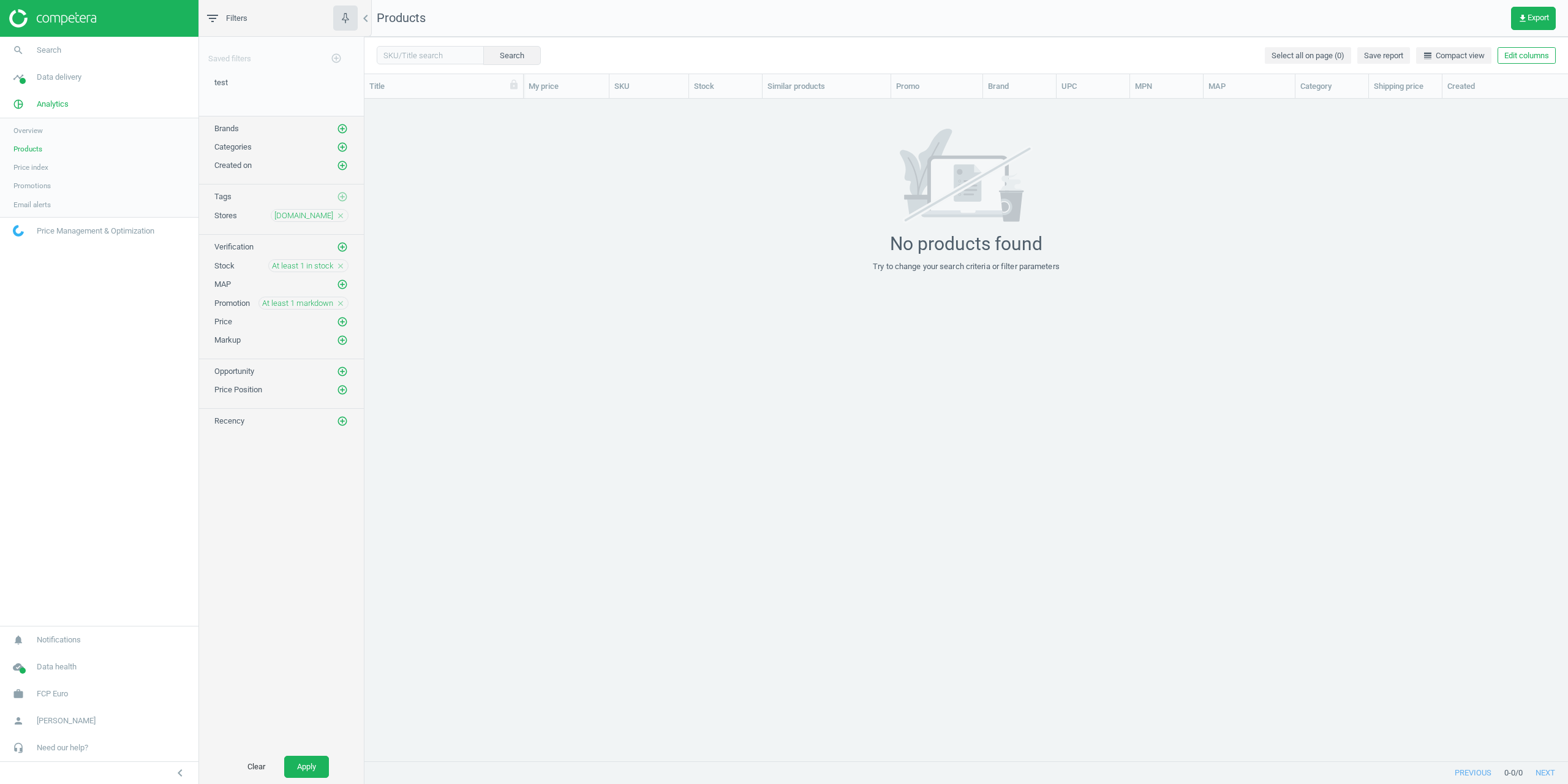
click at [343, 302] on icon "close" at bounding box center [340, 303] width 8 height 8
click at [295, 759] on button "Apply" at bounding box center [307, 766] width 45 height 22
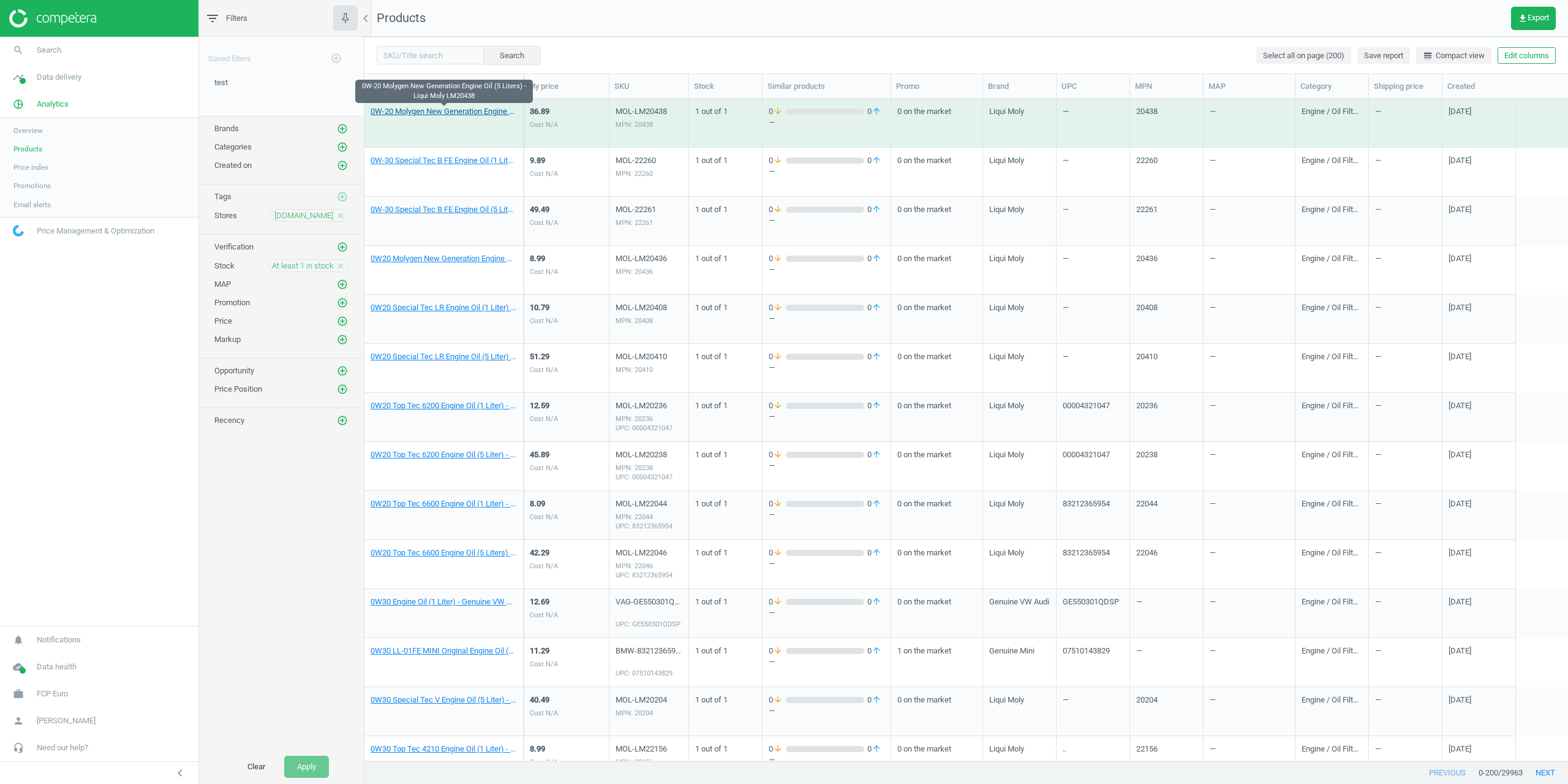
click at [435, 114] on link "0W-20 Molygen New Generation Engine Oil (5 Liters) - Liqui Moly LM20438" at bounding box center [443, 111] width 146 height 11
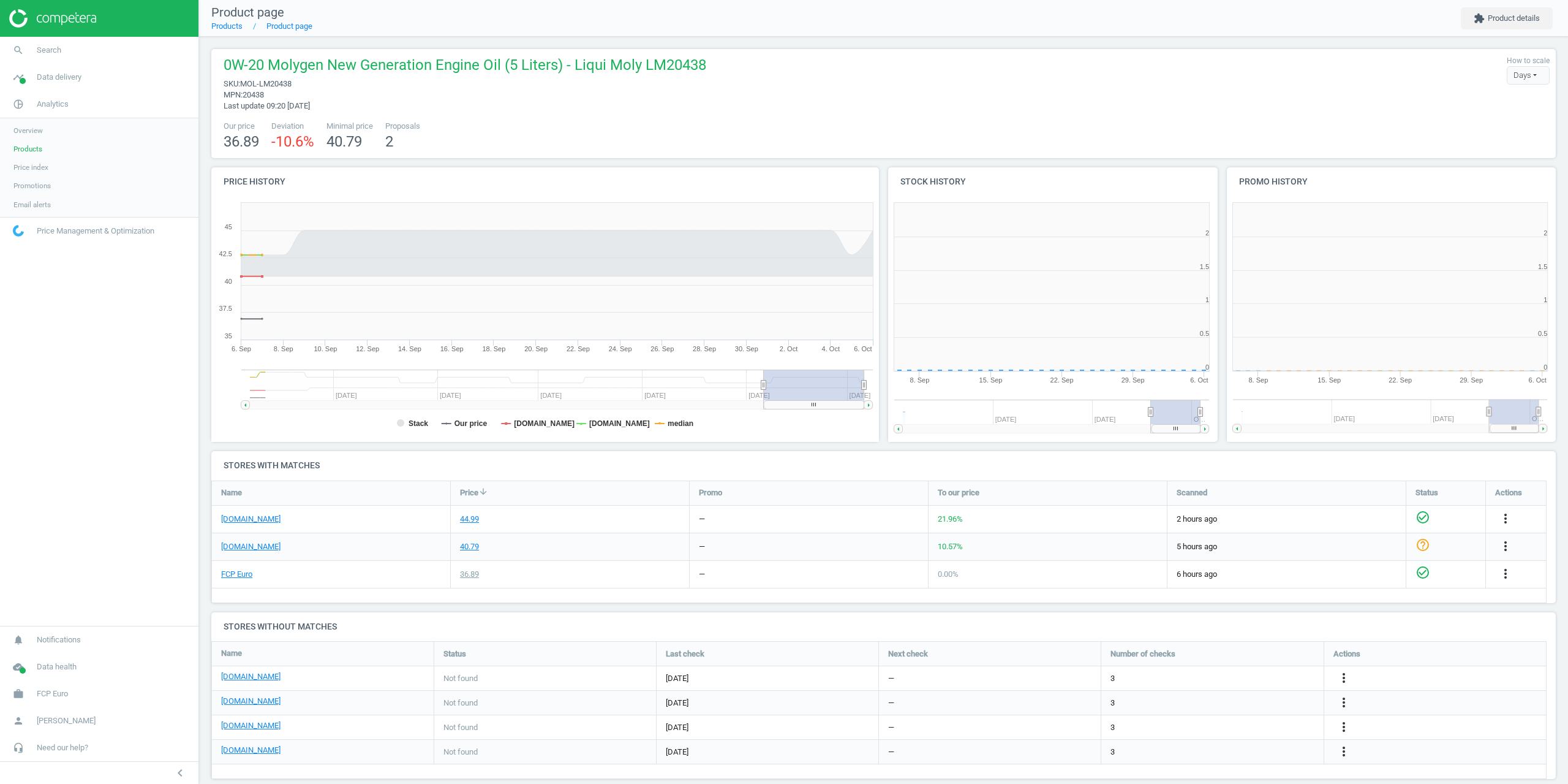
scroll to position [264, 346]
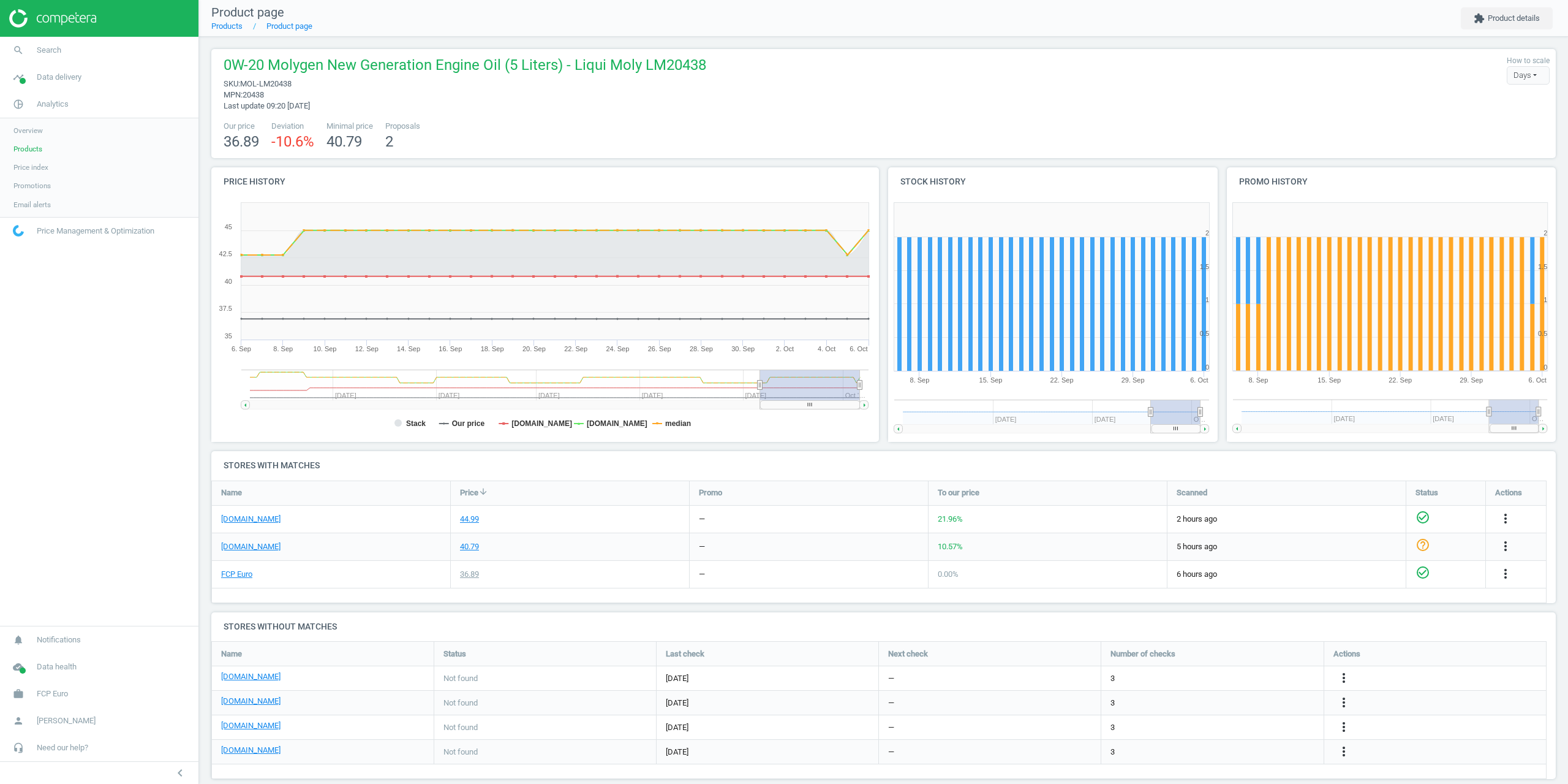
drag, startPoint x: 1345, startPoint y: 98, endPoint x: 1330, endPoint y: 38, distance: 61.8
click at [1345, 96] on div "0W-20 Molygen New Generation Engine Oil (5 Liters) - Liqui Moly LM20438 sku : M…" at bounding box center [883, 83] width 1332 height 56
drag, startPoint x: 748, startPoint y: 167, endPoint x: 740, endPoint y: 167, distance: 8.0
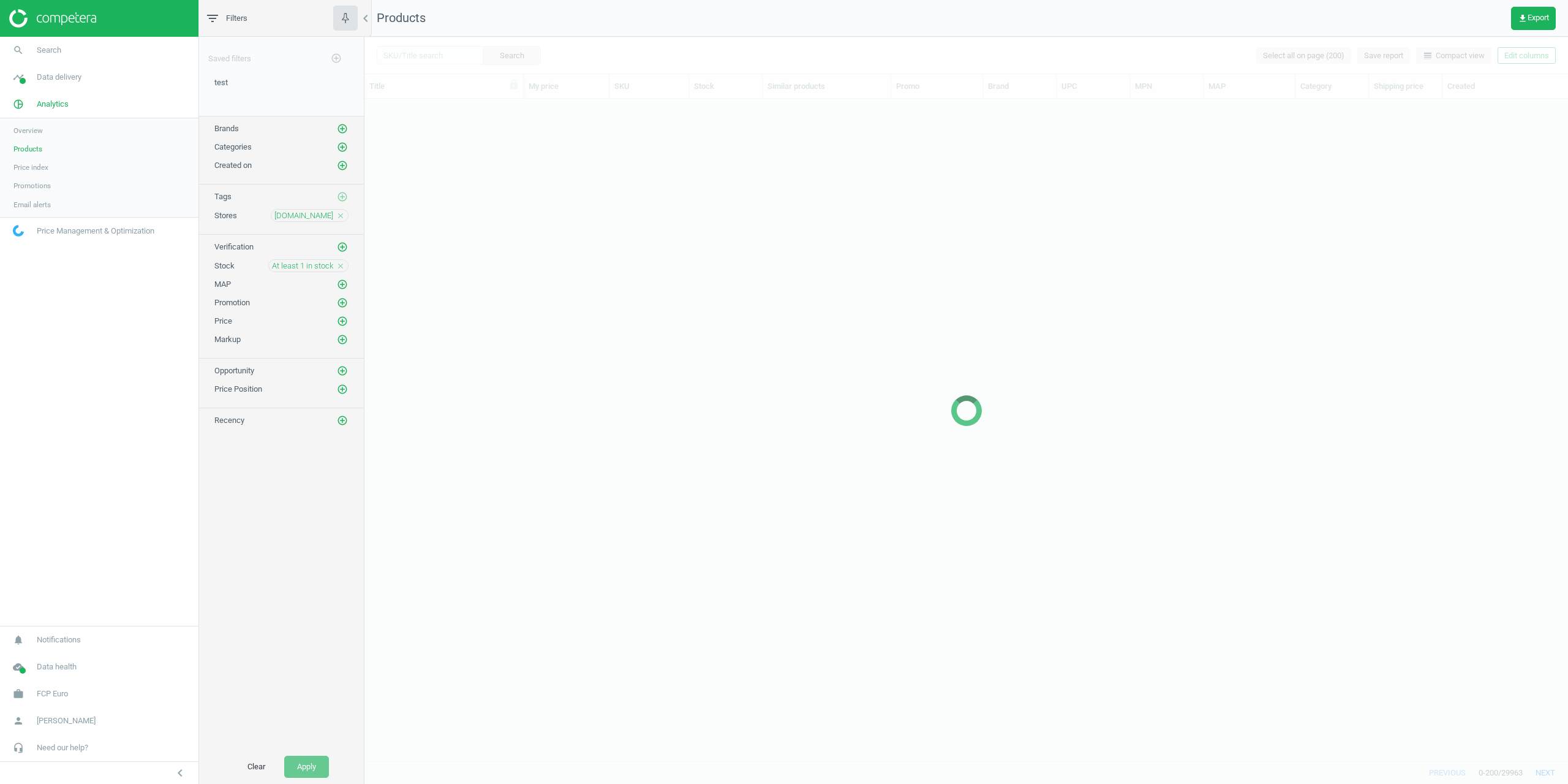
scroll to position [653, 1195]
click at [320, 265] on span "At least 1 in stock" at bounding box center [303, 266] width 61 height 11
click at [537, 365] on div "All in stock All out of stock At least 1 in stock At least 1 out of stock" at bounding box center [577, 344] width 130 height 62
click at [536, 367] on span "At least 1 out of stock" at bounding box center [565, 371] width 81 height 11
click at [521, 367] on input "At least 1 out of stock" at bounding box center [517, 370] width 8 height 8
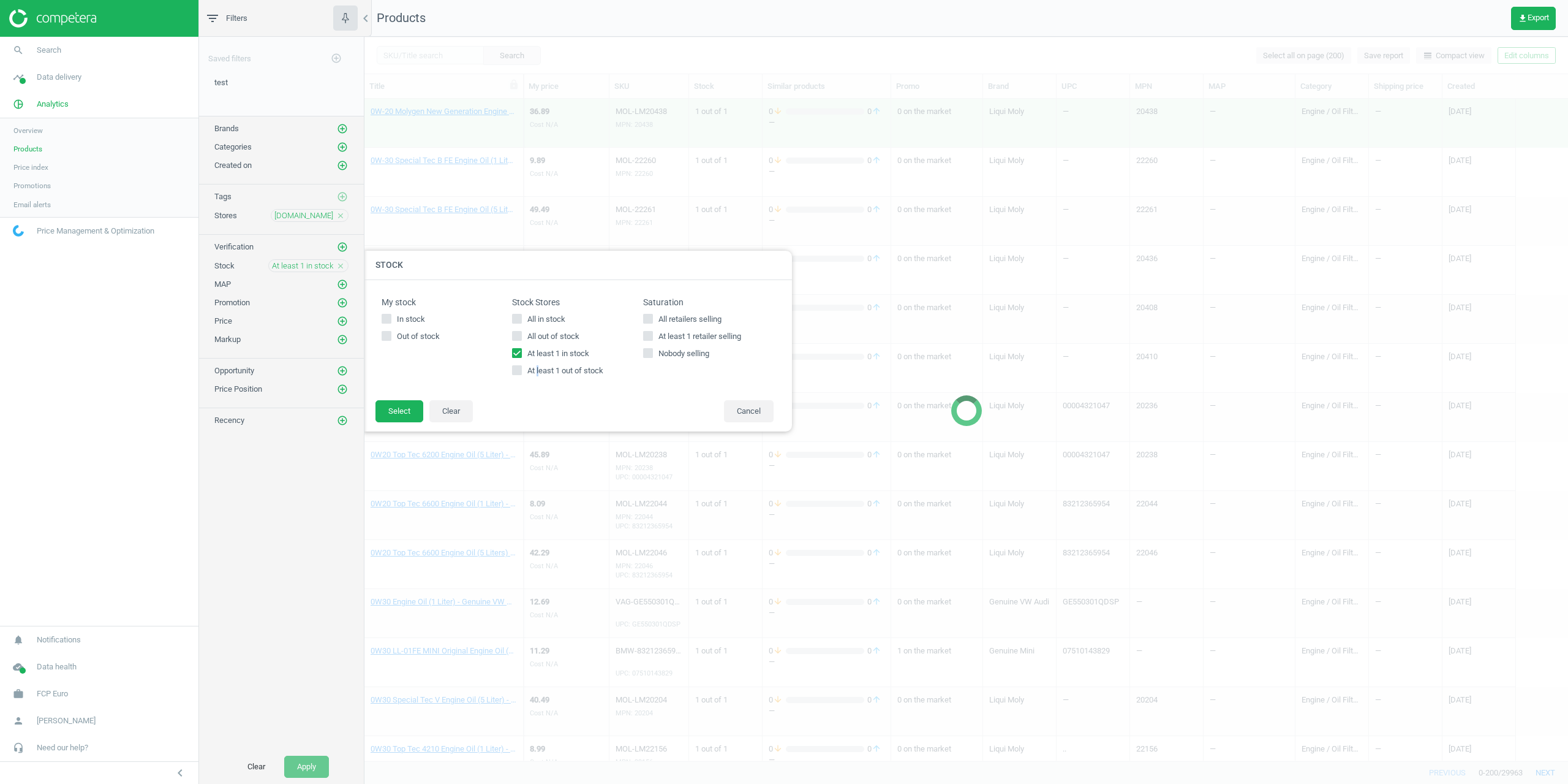
checkbox input "true"
click at [529, 352] on span "At least 1 in stock" at bounding box center [558, 353] width 67 height 11
click at [521, 352] on input "At least 1 in stock" at bounding box center [517, 353] width 8 height 8
checkbox input "false"
click at [403, 407] on button "Select" at bounding box center [400, 410] width 48 height 22
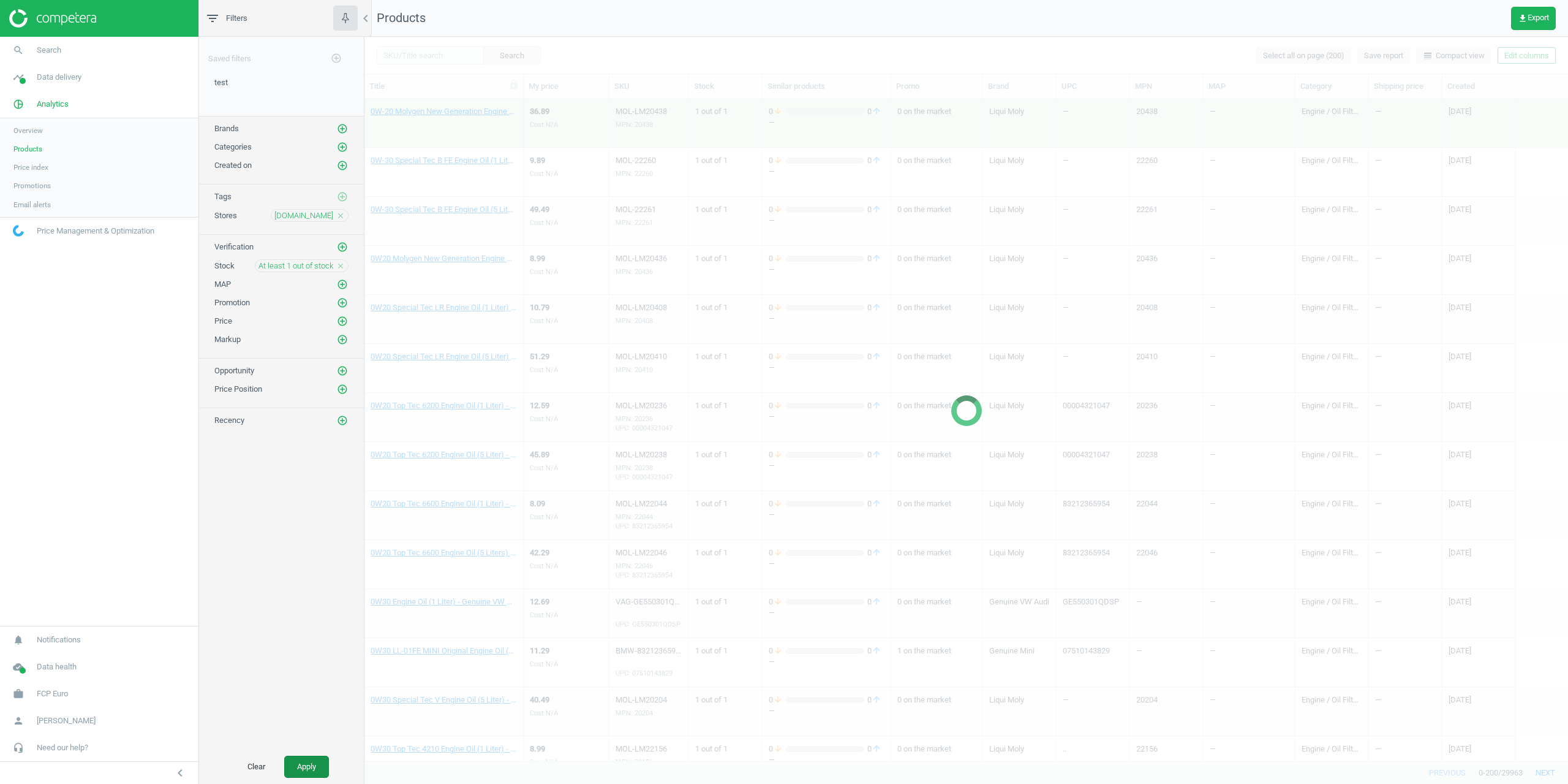
click at [295, 764] on button "Apply" at bounding box center [307, 766] width 45 height 22
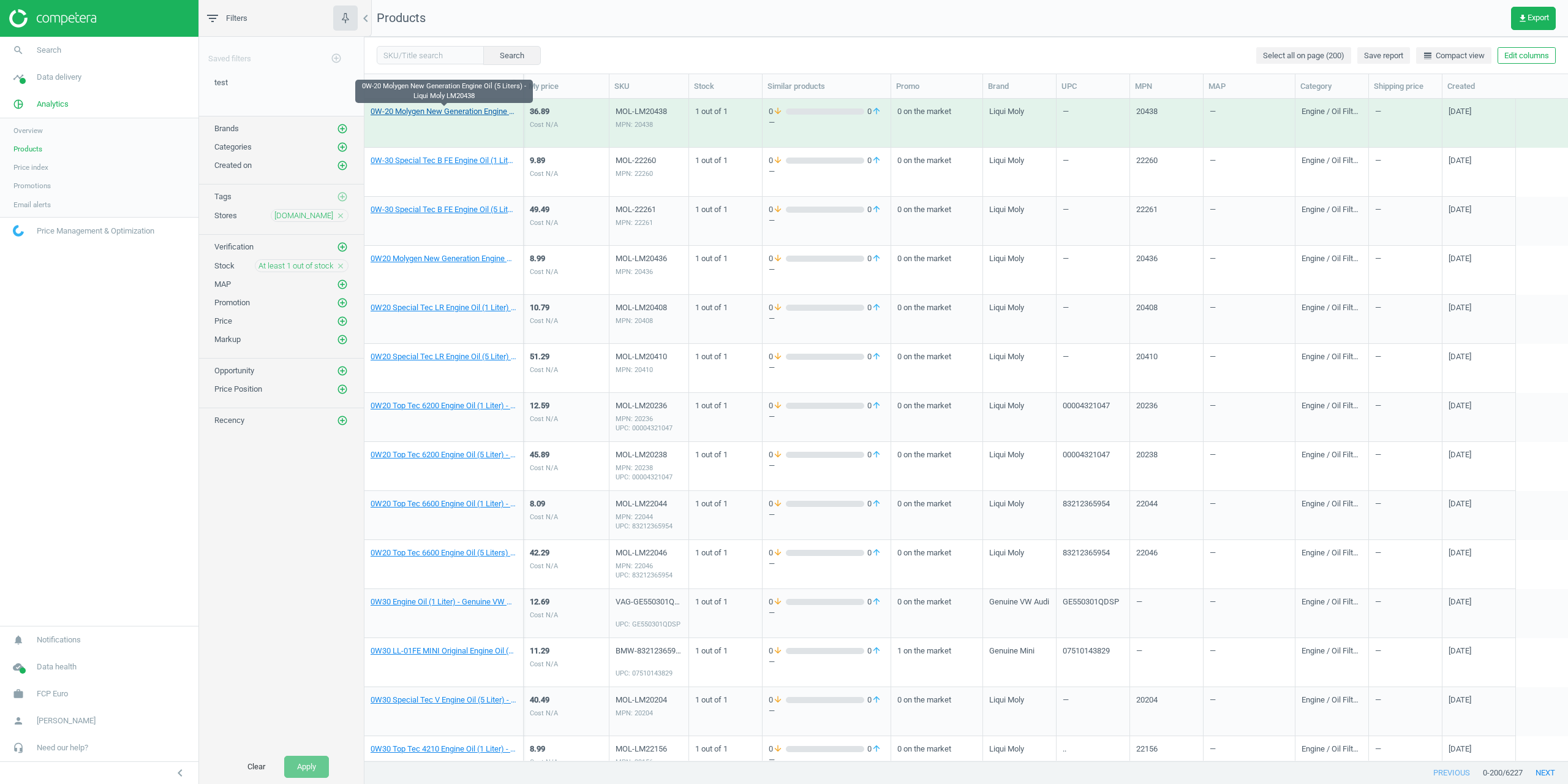
click at [427, 114] on link "0W-20 Molygen New Generation Engine Oil (5 Liters) - Liqui Moly LM20438" at bounding box center [443, 111] width 146 height 11
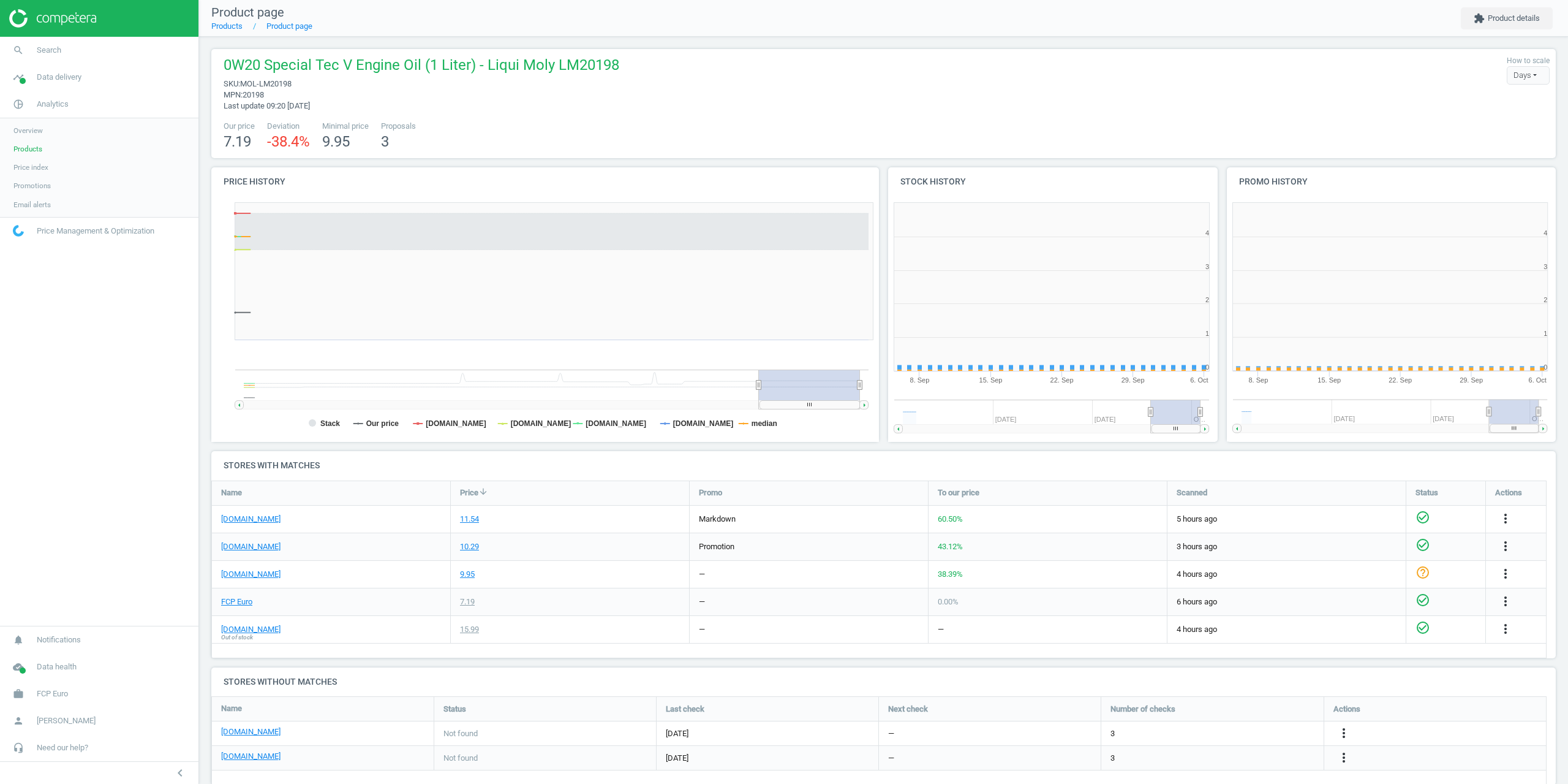
scroll to position [6, 6]
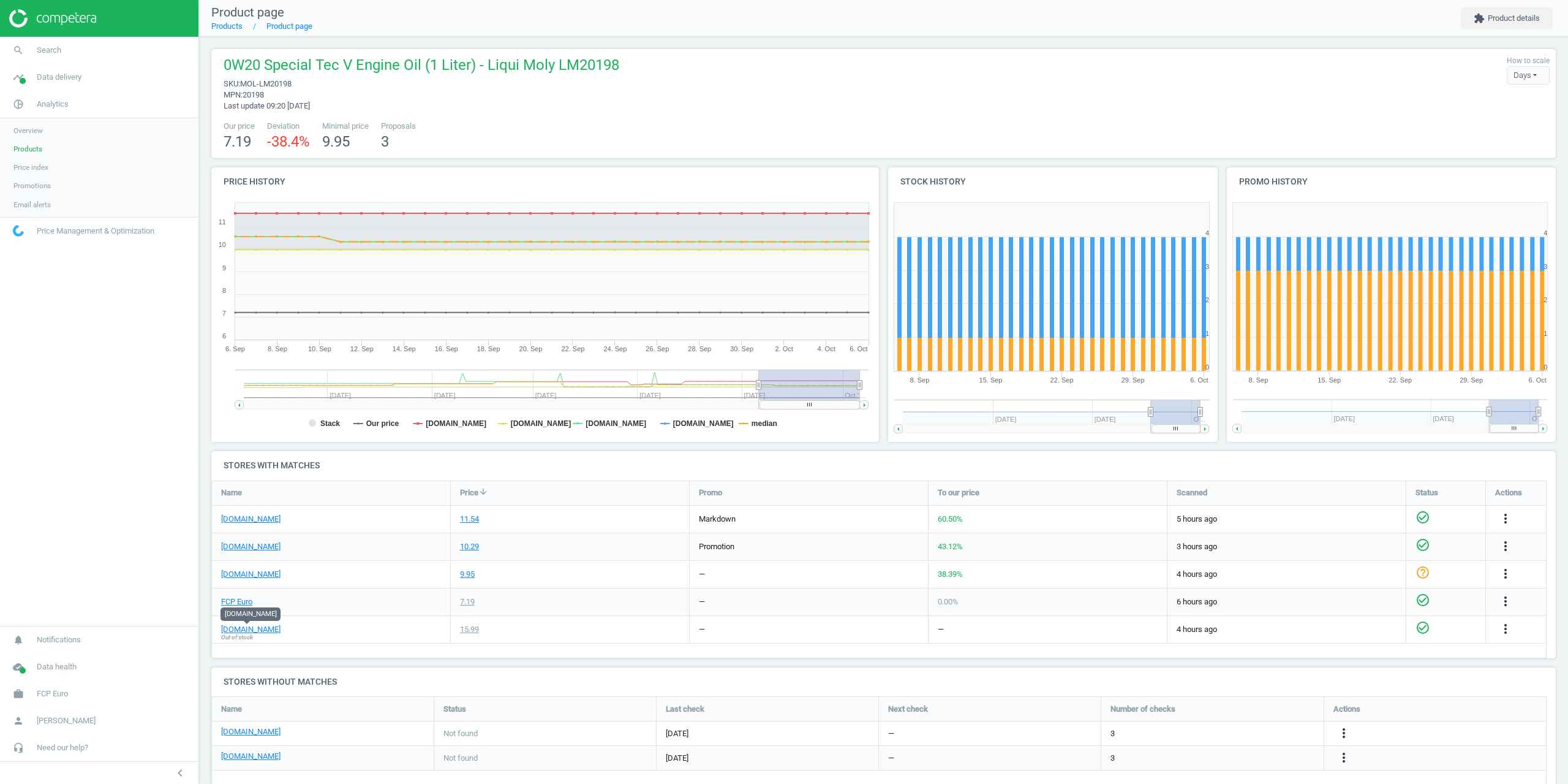
click at [20, 150] on span "Products" at bounding box center [28, 149] width 28 height 10
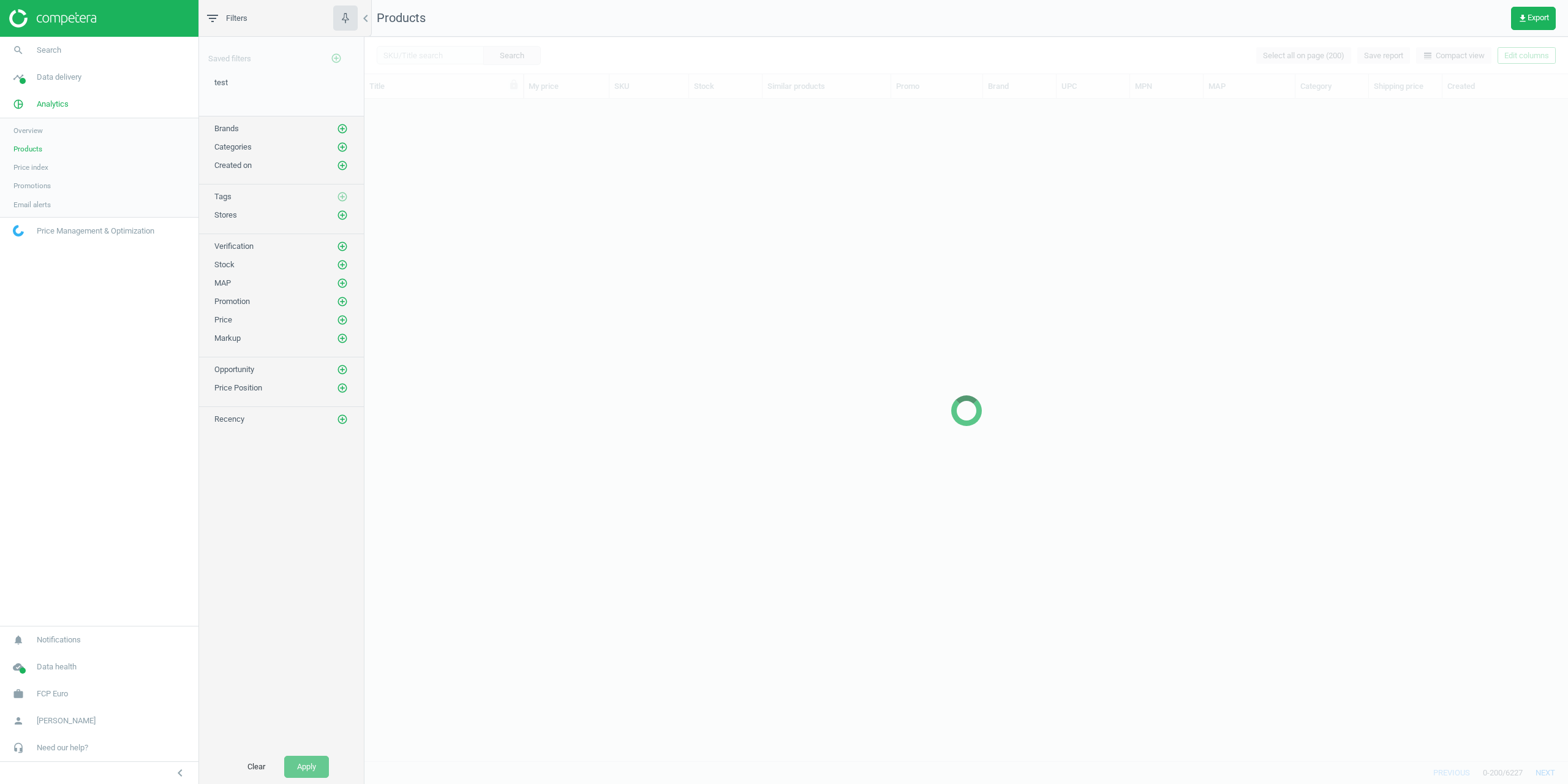
scroll to position [653, 1195]
click at [48, 185] on span "Promotions" at bounding box center [32, 185] width 37 height 10
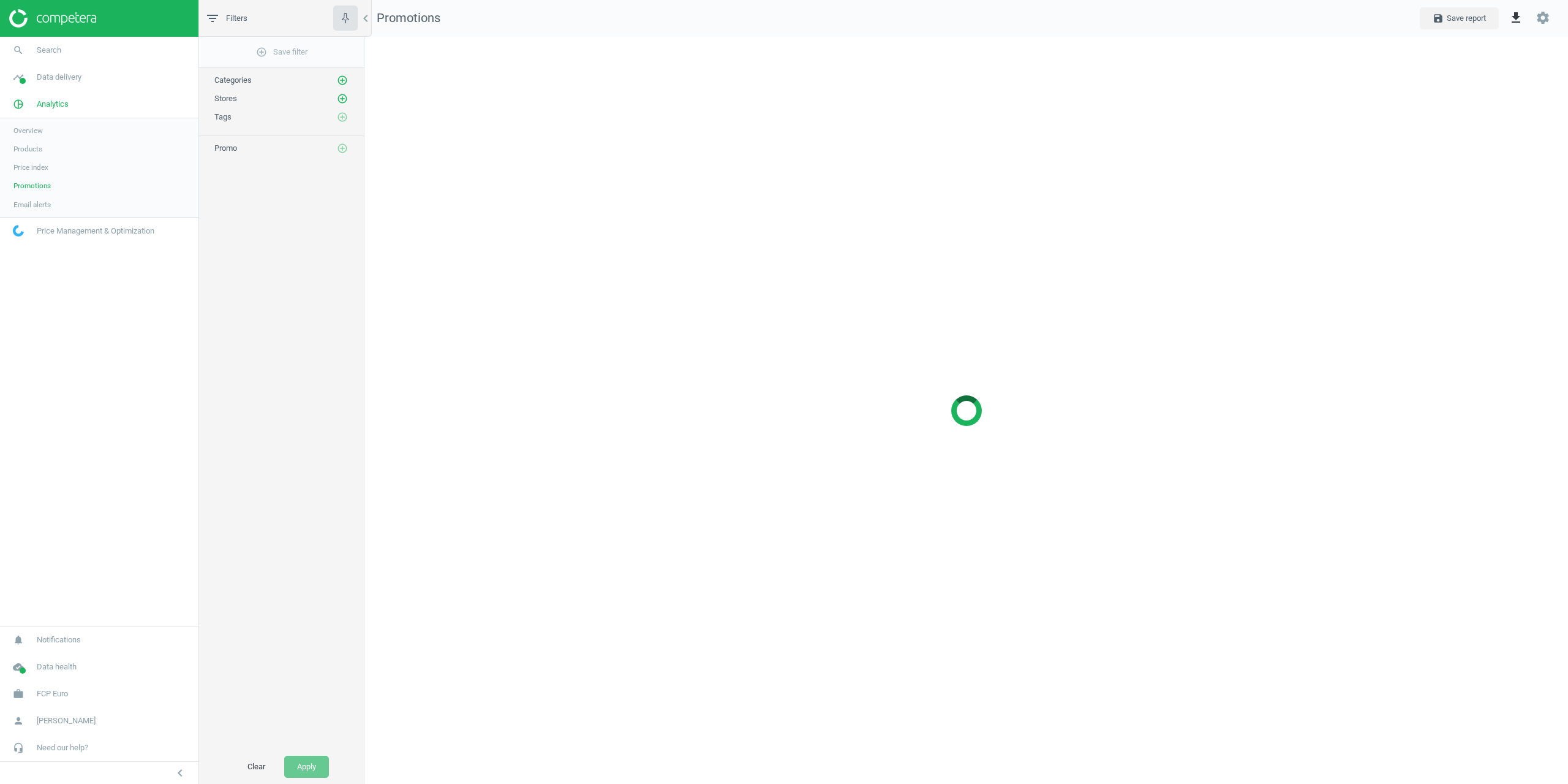
scroll to position [766, 1222]
click at [337, 101] on div "Stores add_circle_outline" at bounding box center [281, 98] width 134 height 12
click at [340, 101] on icon "add_circle_outline" at bounding box center [342, 98] width 11 height 11
click at [526, 158] on span "[DOMAIN_NAME]" at bounding box center [531, 159] width 64 height 11
click at [495, 158] on input "[DOMAIN_NAME]" at bounding box center [490, 158] width 8 height 8
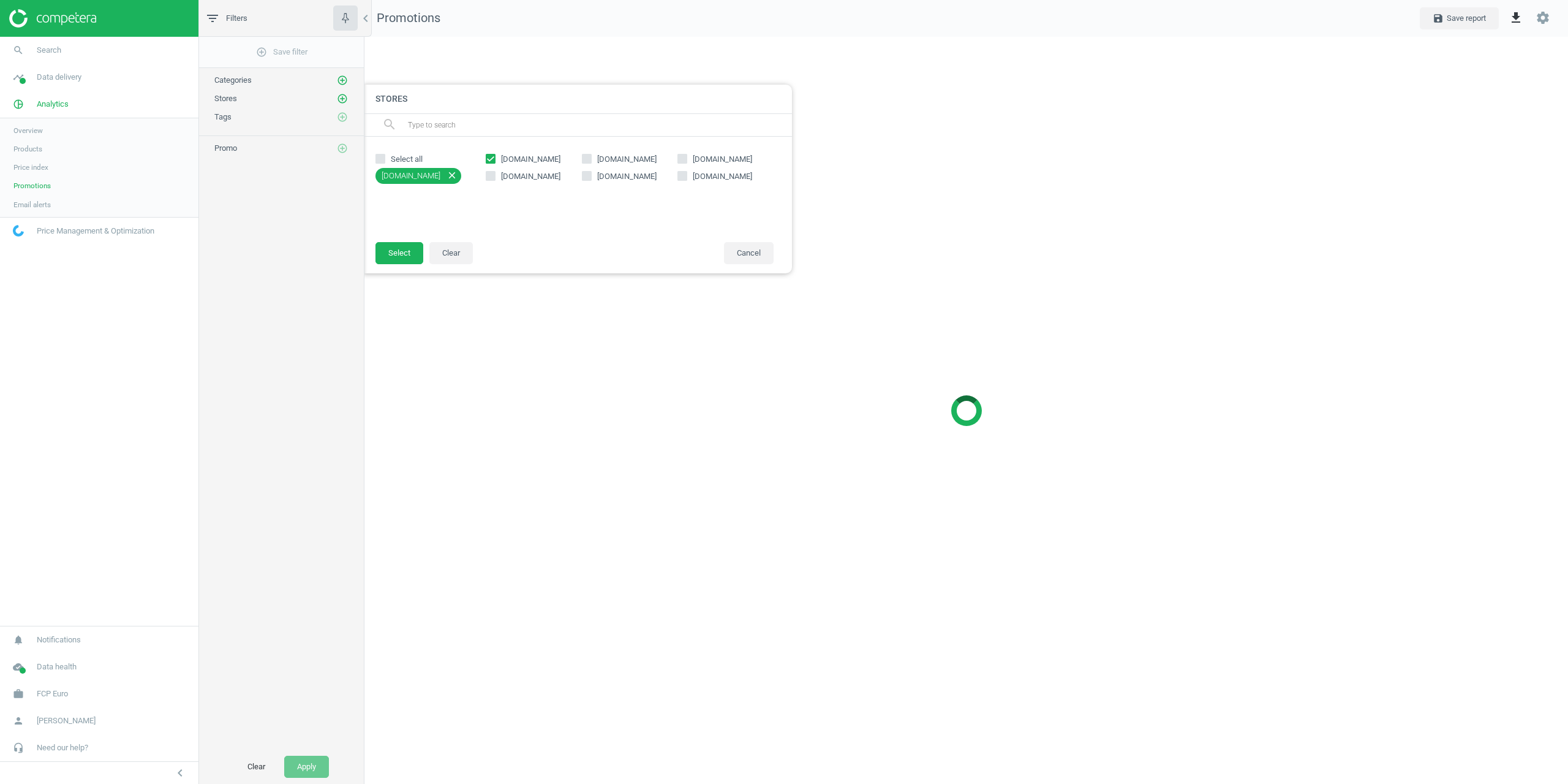
click at [514, 158] on span "[DOMAIN_NAME]" at bounding box center [531, 159] width 64 height 11
click at [495, 158] on input "[DOMAIN_NAME]" at bounding box center [490, 158] width 8 height 8
checkbox input "false"
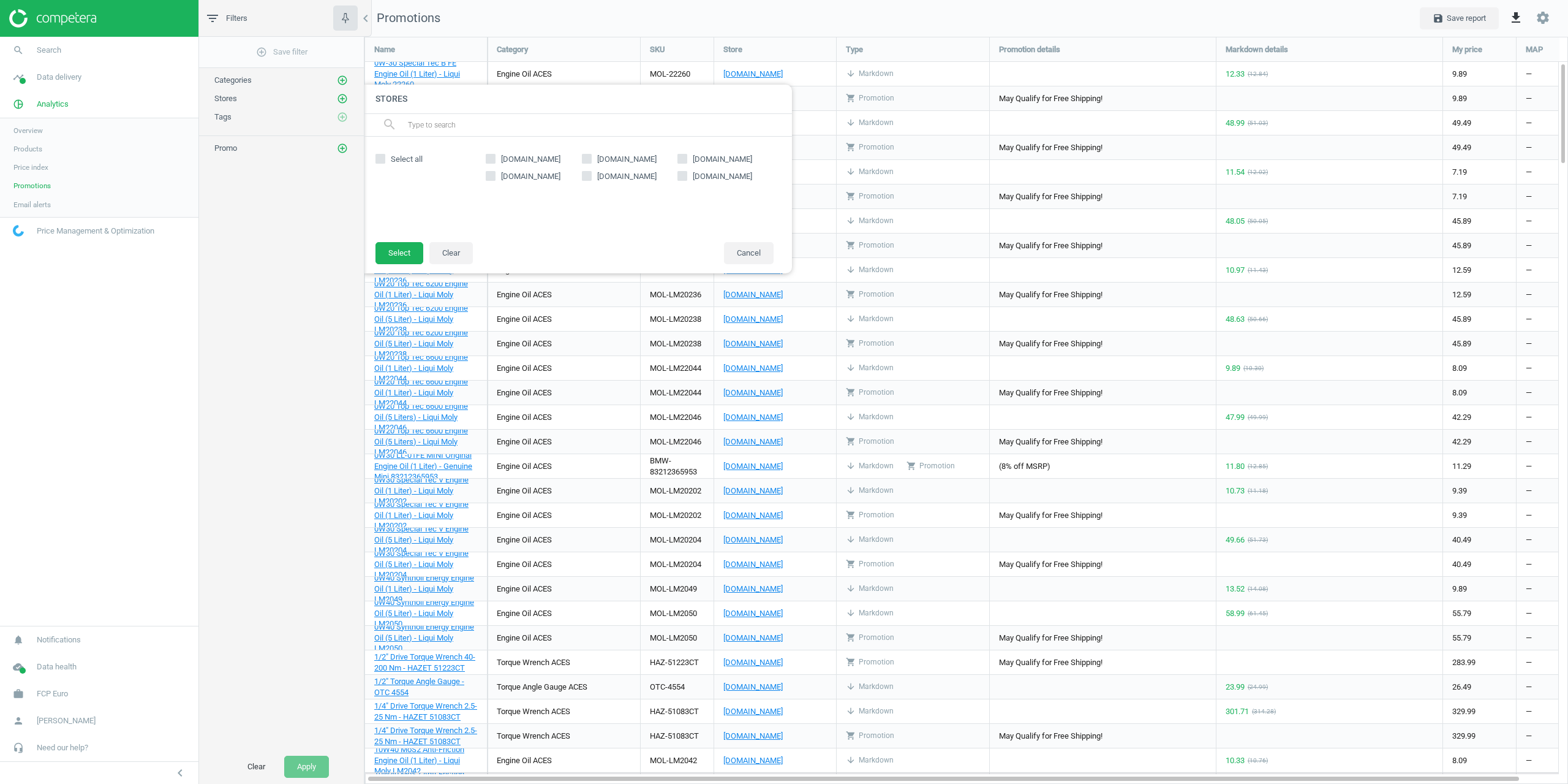
click at [628, 157] on span "[DOMAIN_NAME]" at bounding box center [627, 159] width 64 height 11
click at [590, 157] on input "[DOMAIN_NAME]" at bounding box center [586, 158] width 8 height 8
checkbox input "true"
click at [409, 249] on button "Select" at bounding box center [400, 253] width 48 height 22
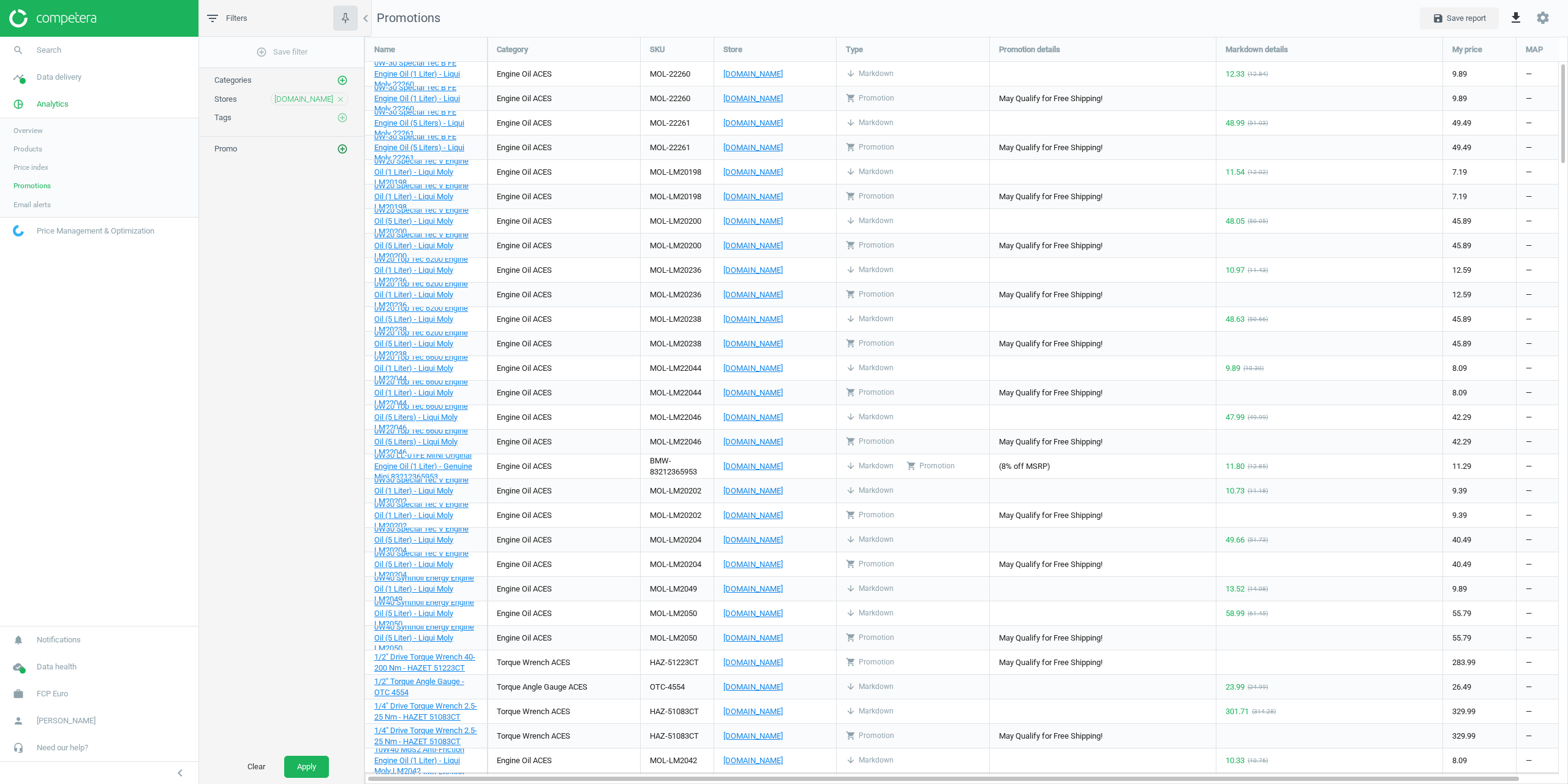
click at [343, 143] on icon "add_circle_outline" at bounding box center [342, 149] width 11 height 11
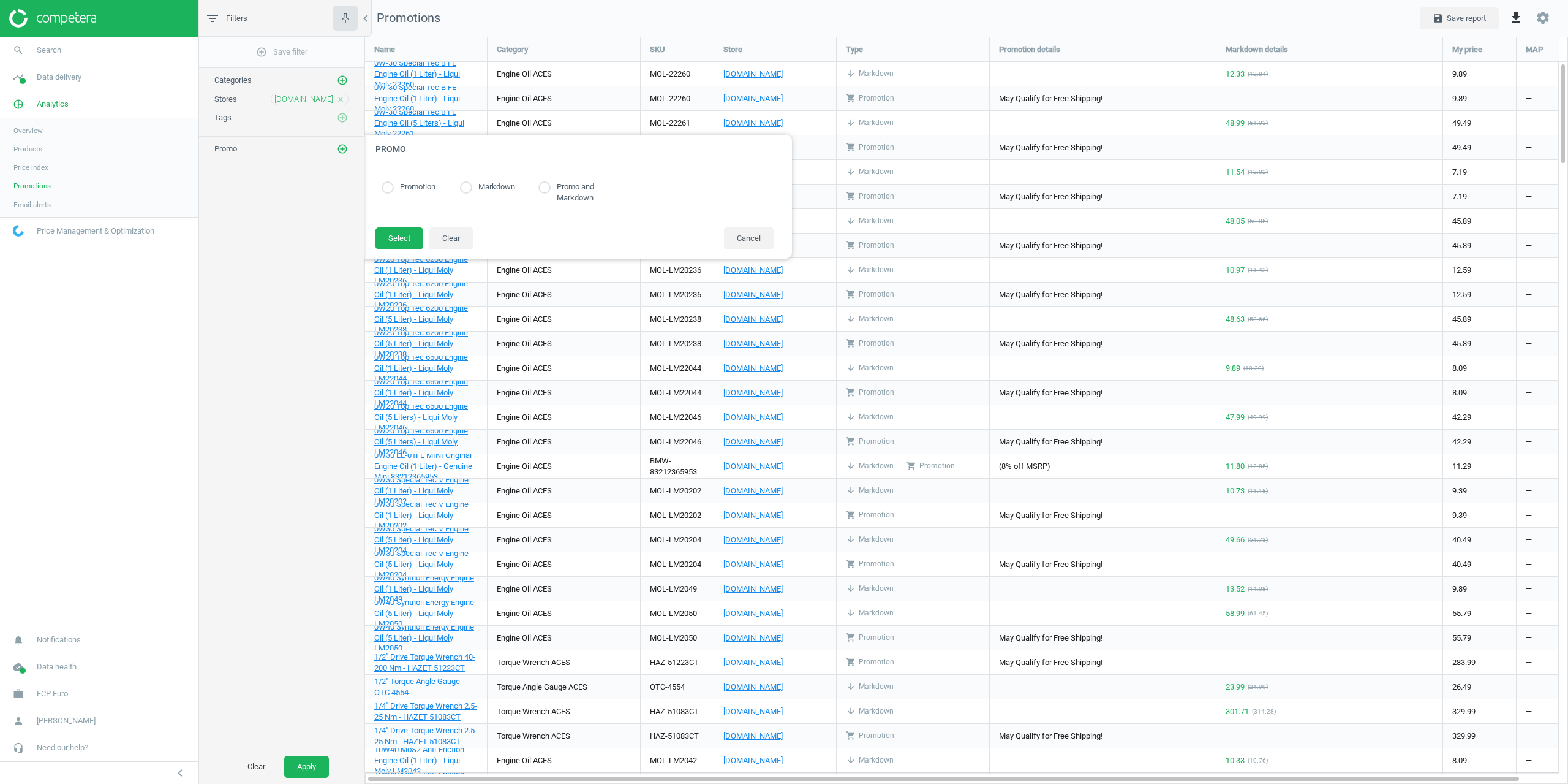
click at [419, 185] on label "Promotion" at bounding box center [415, 188] width 42 height 12
click at [394, 239] on button "Select" at bounding box center [400, 238] width 48 height 22
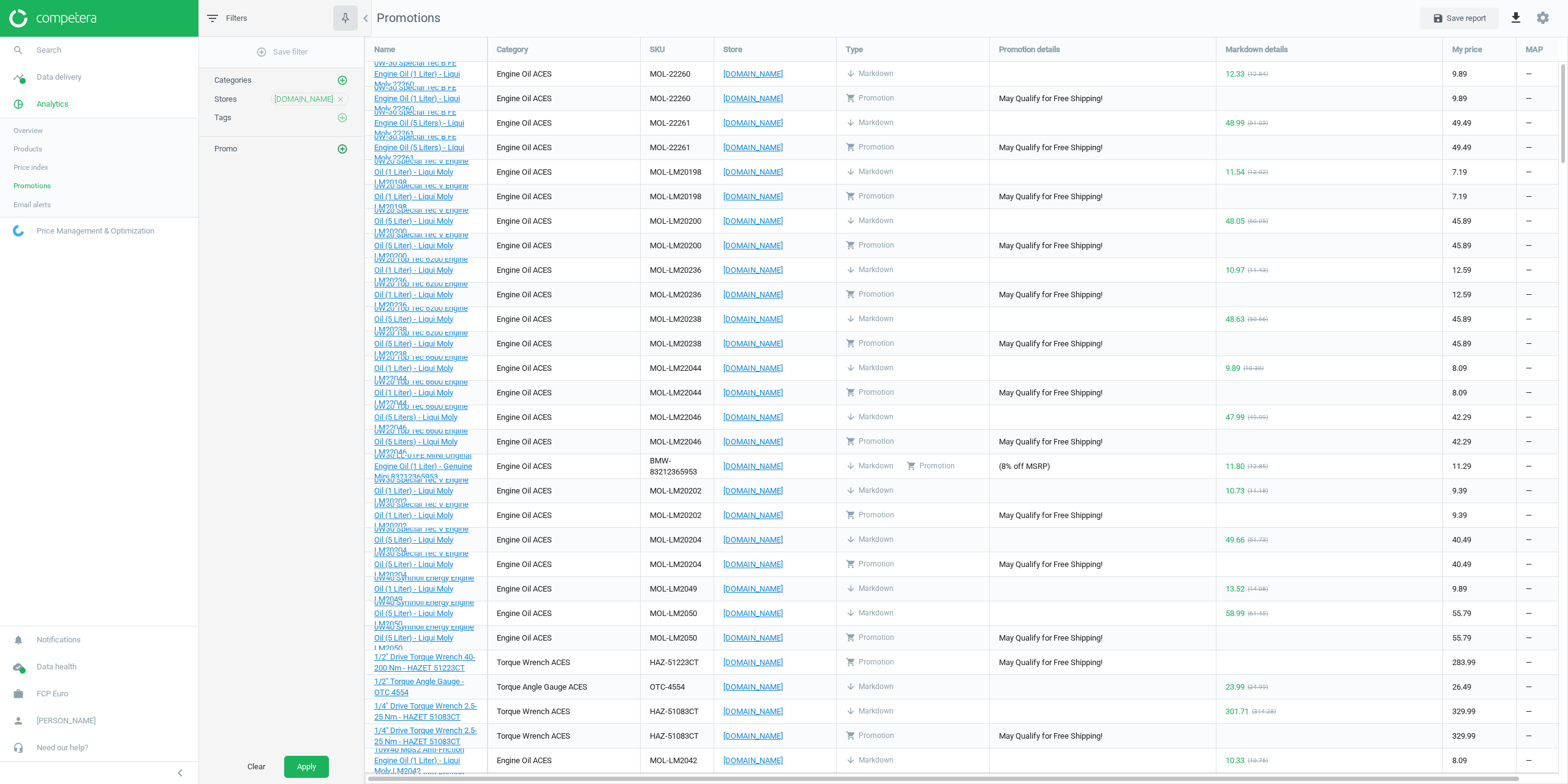
click at [334, 152] on div "Promo add_circle_outline" at bounding box center [281, 149] width 134 height 12
click at [340, 149] on icon "add_circle_outline" at bounding box center [342, 149] width 11 height 11
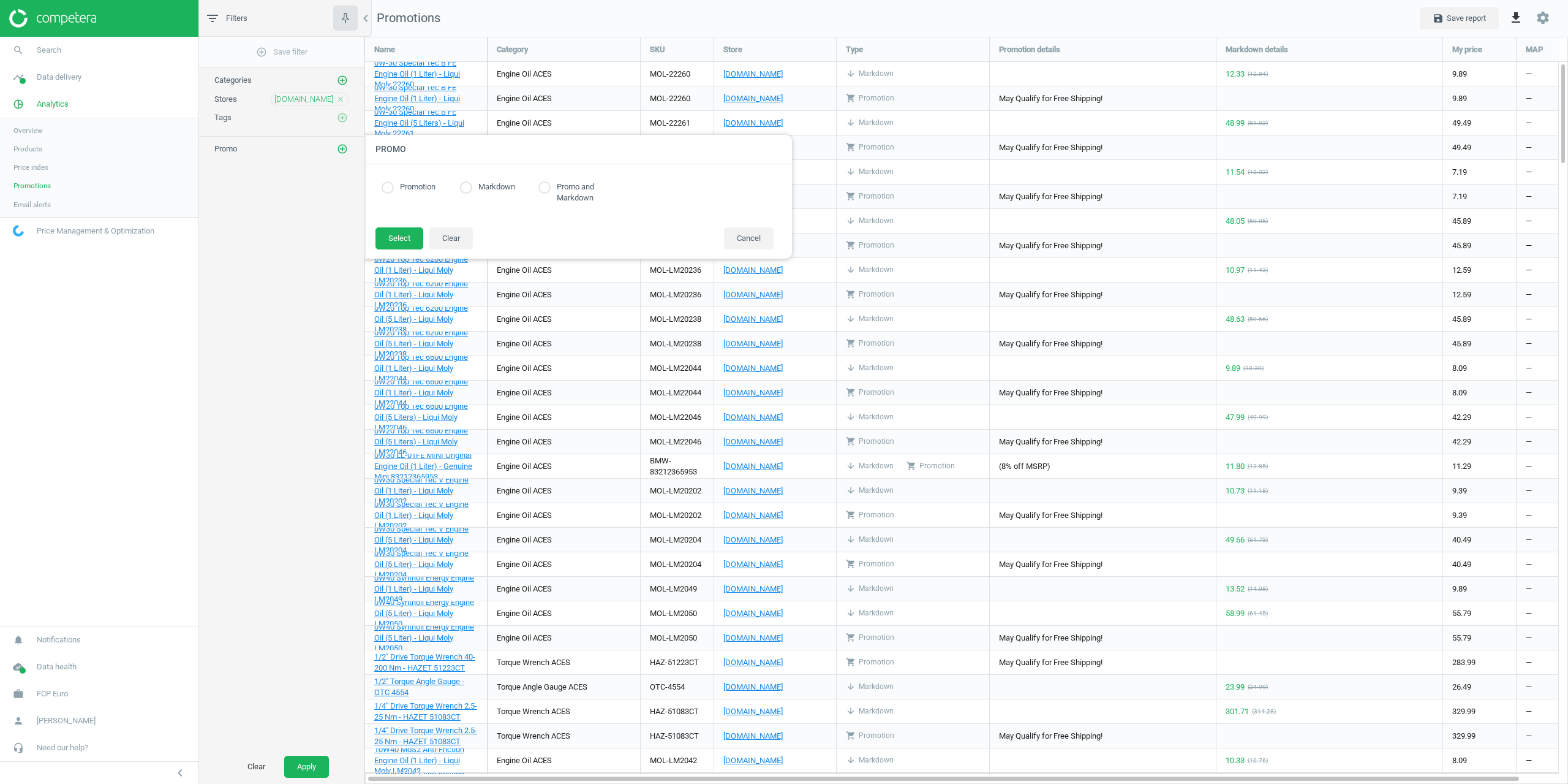
drag, startPoint x: 390, startPoint y: 188, endPoint x: 400, endPoint y: 209, distance: 23.3
click at [389, 188] on input "radio" at bounding box center [388, 188] width 12 height 12
radio input "true"
click at [412, 236] on button "Select" at bounding box center [400, 238] width 48 height 22
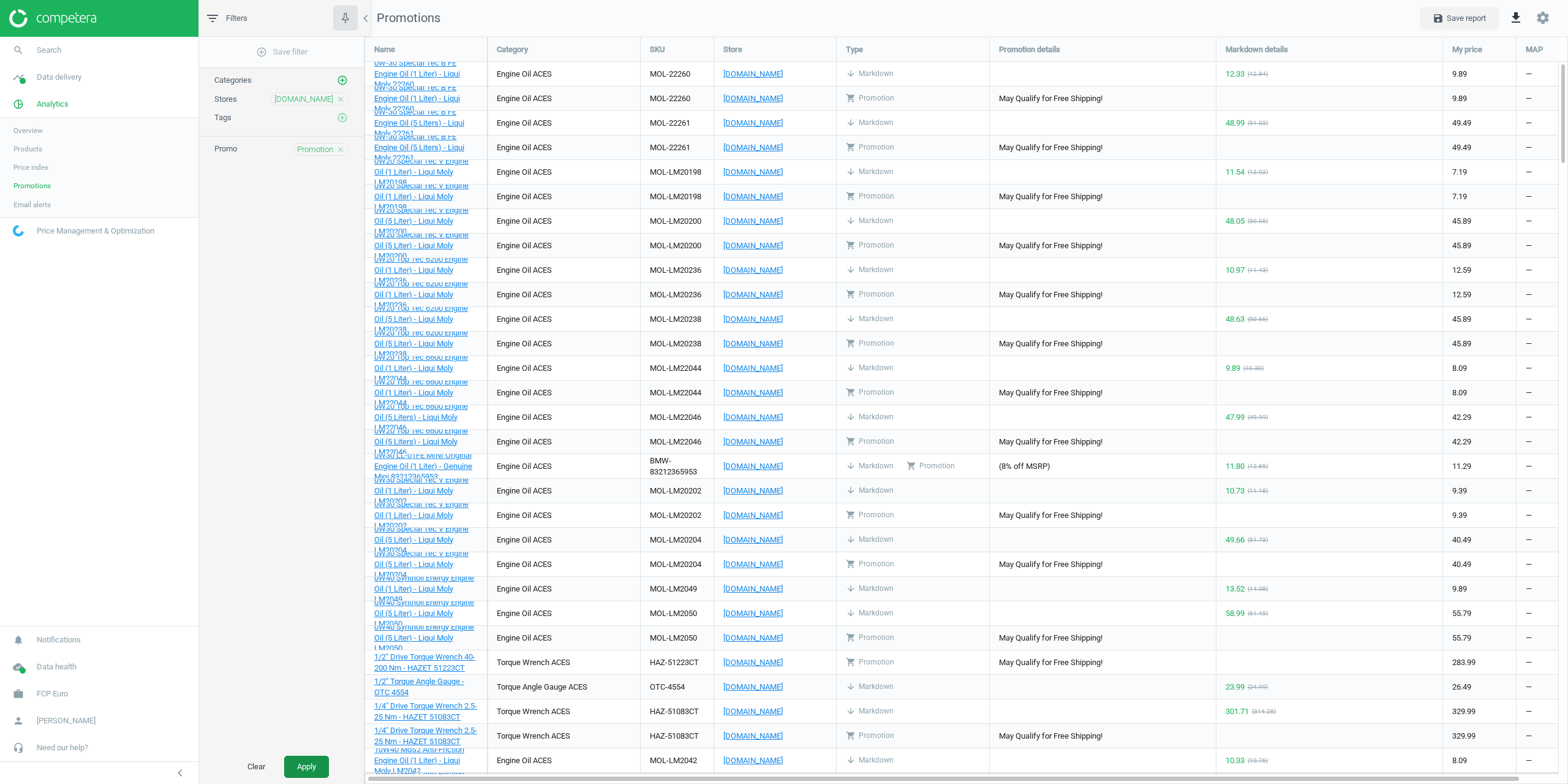
click at [308, 767] on button "Apply" at bounding box center [307, 766] width 45 height 22
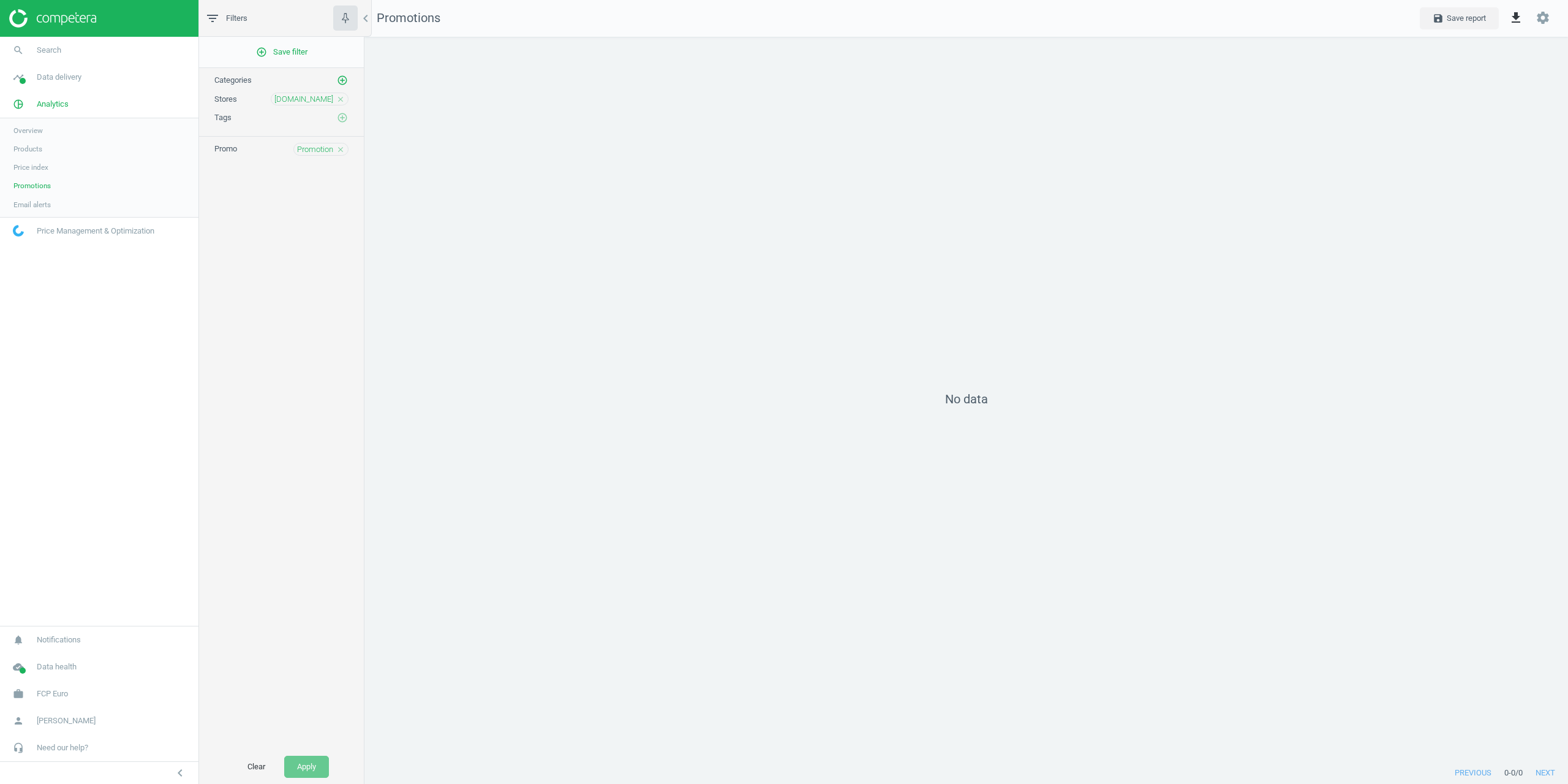
scroll to position [744, 1222]
click at [320, 148] on span "Promotion" at bounding box center [315, 149] width 36 height 11
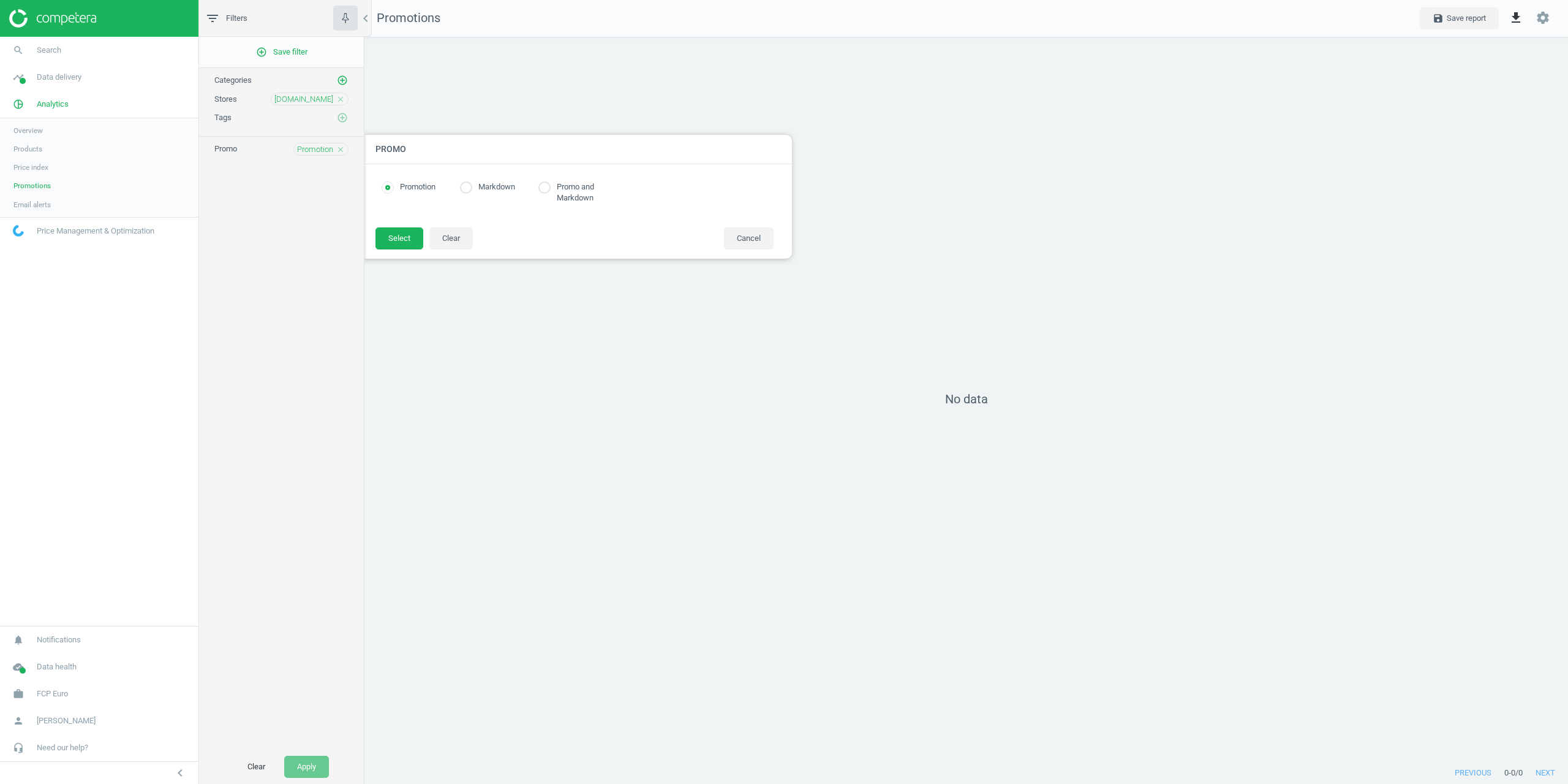
radio input "true"
click at [472, 191] on div "Markdown" at bounding box center [499, 188] width 79 height 12
click at [464, 191] on input "radio" at bounding box center [466, 188] width 12 height 12
radio input "true"
click at [385, 233] on button "Select" at bounding box center [400, 238] width 48 height 22
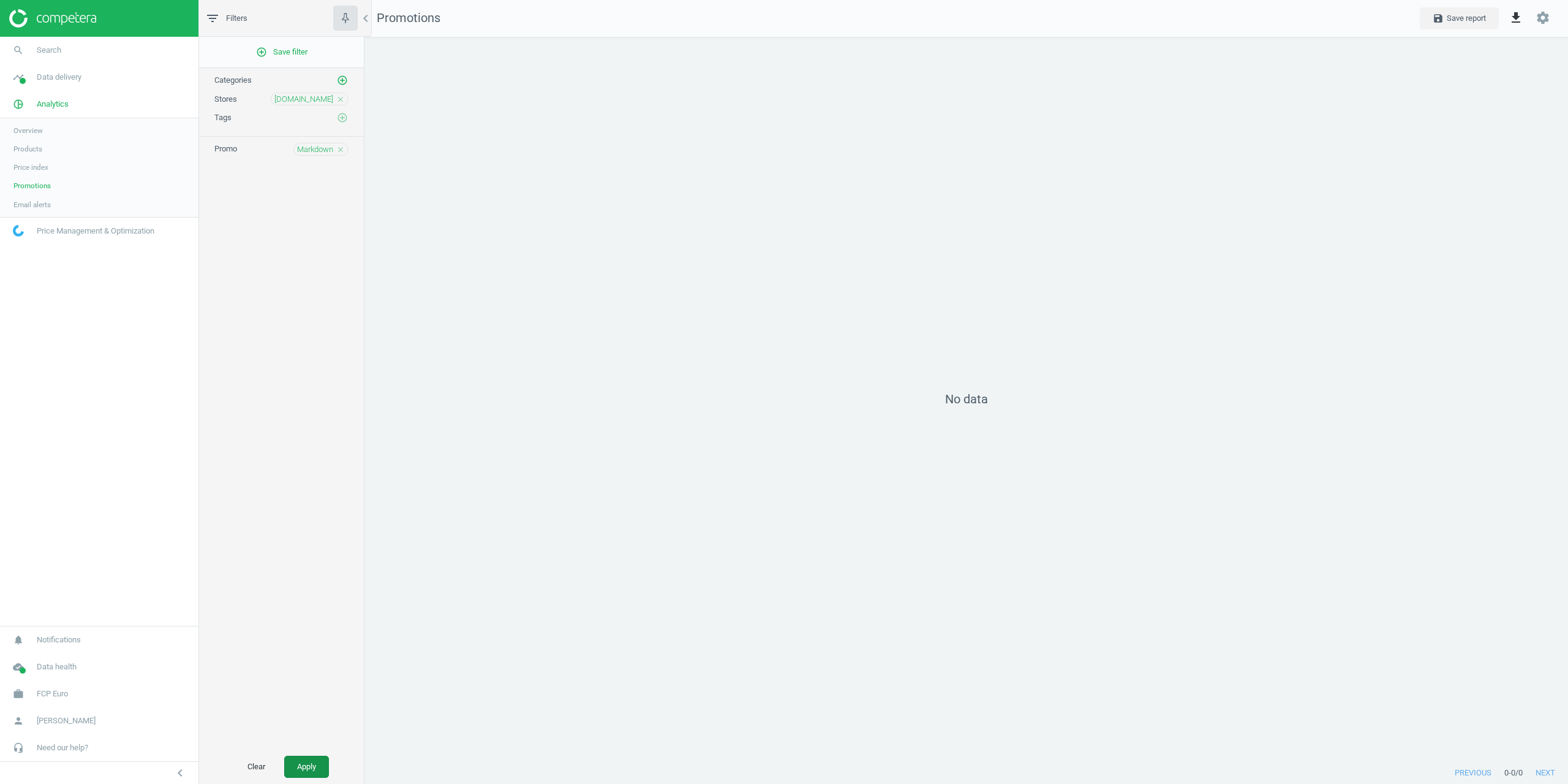
click at [321, 756] on button "Apply" at bounding box center [307, 766] width 45 height 22
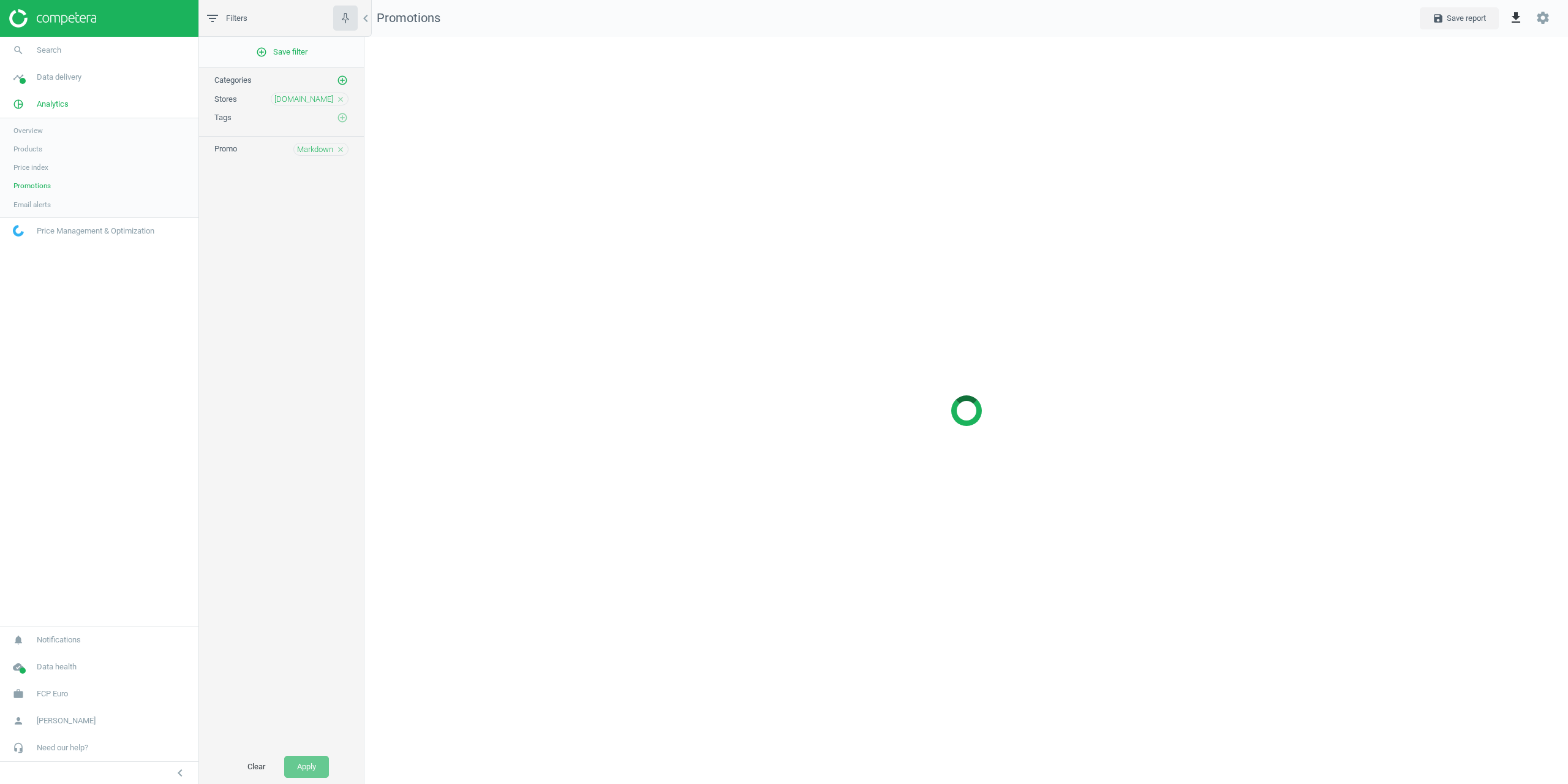
scroll to position [744, 1222]
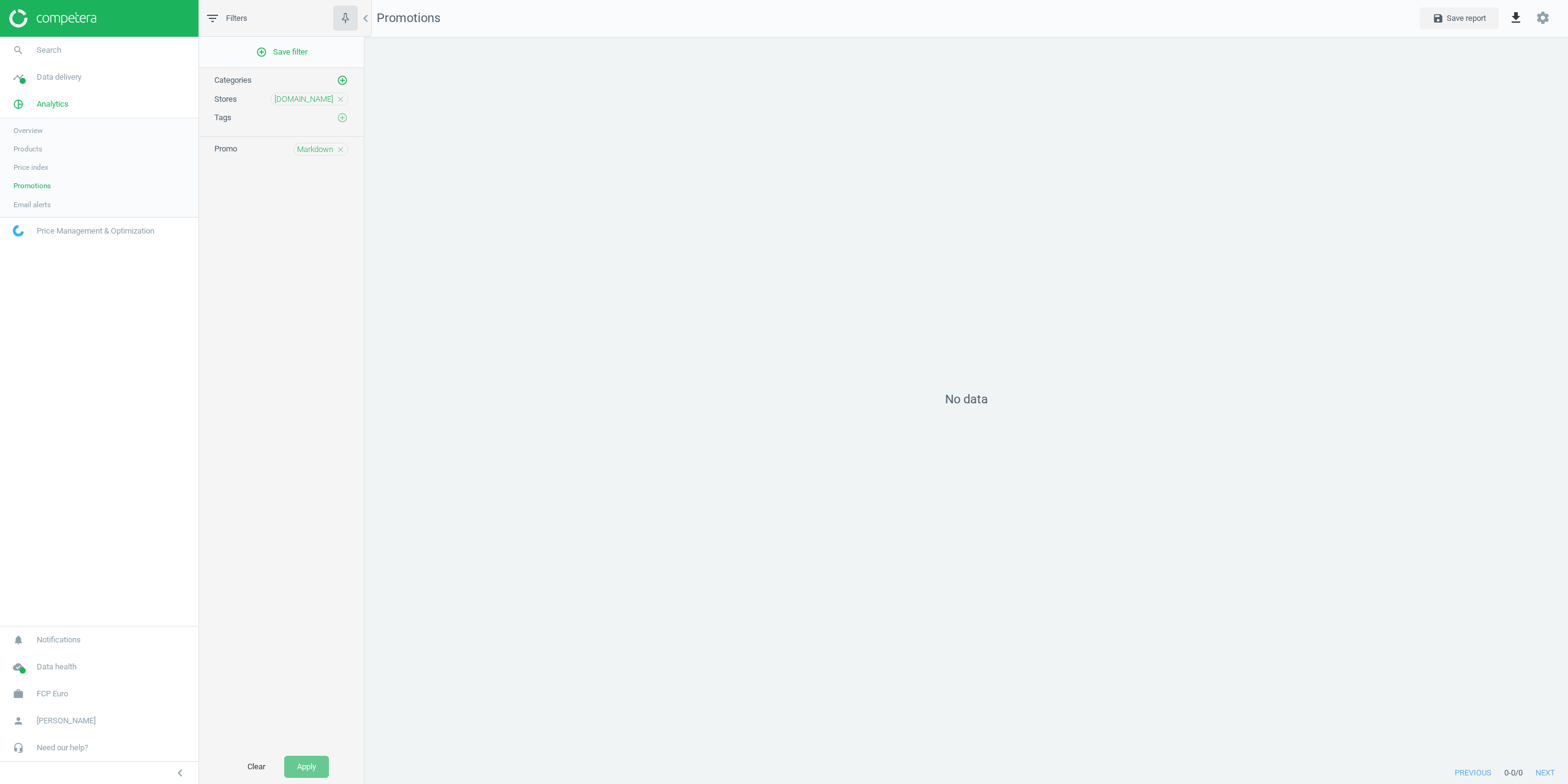
click at [478, 374] on div "No data" at bounding box center [966, 399] width 1204 height 725
click at [307, 153] on span "Markdown" at bounding box center [315, 149] width 36 height 11
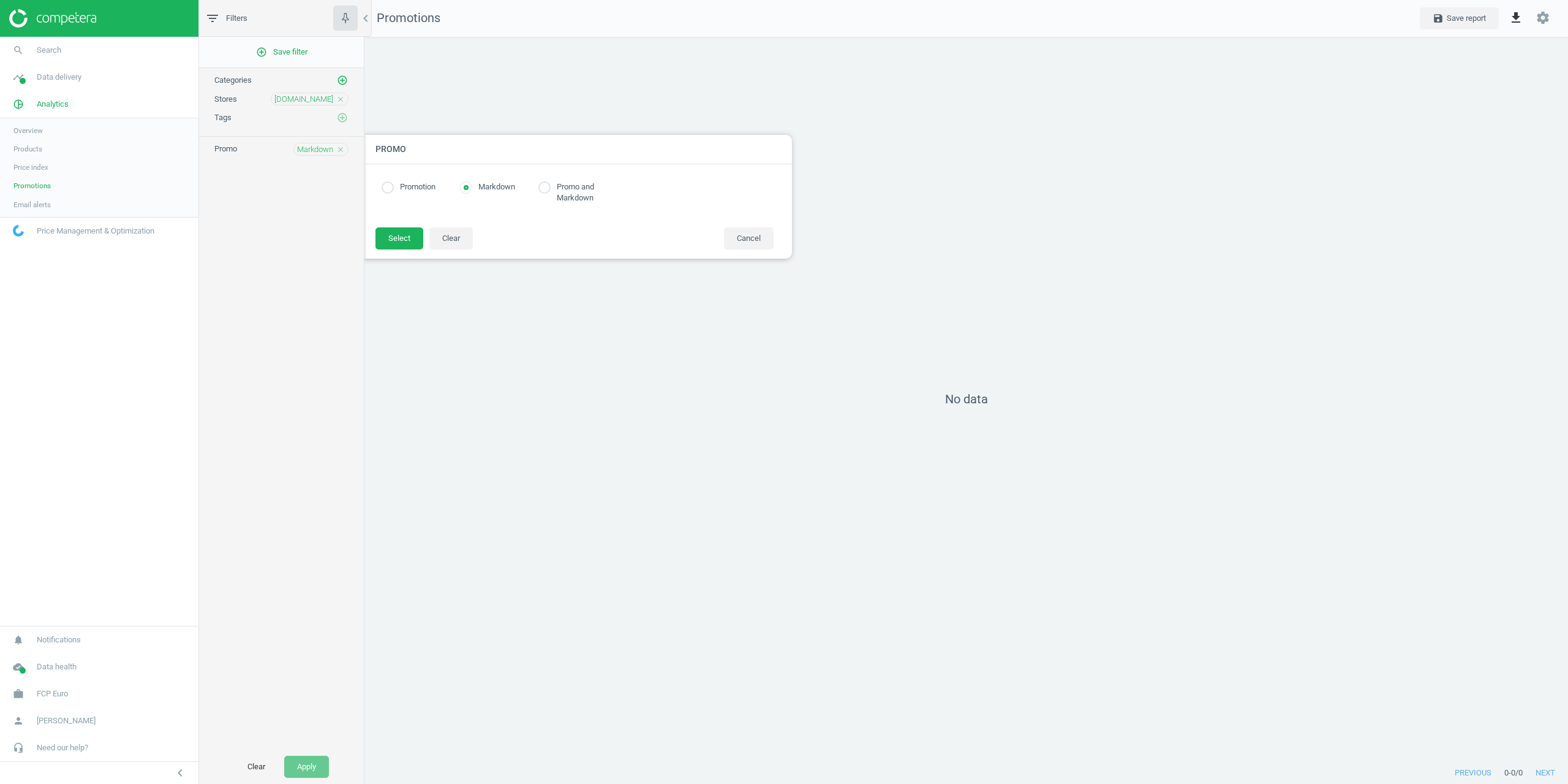
radio input "true"
click at [559, 121] on div at bounding box center [1148, 392] width 1568 height 784
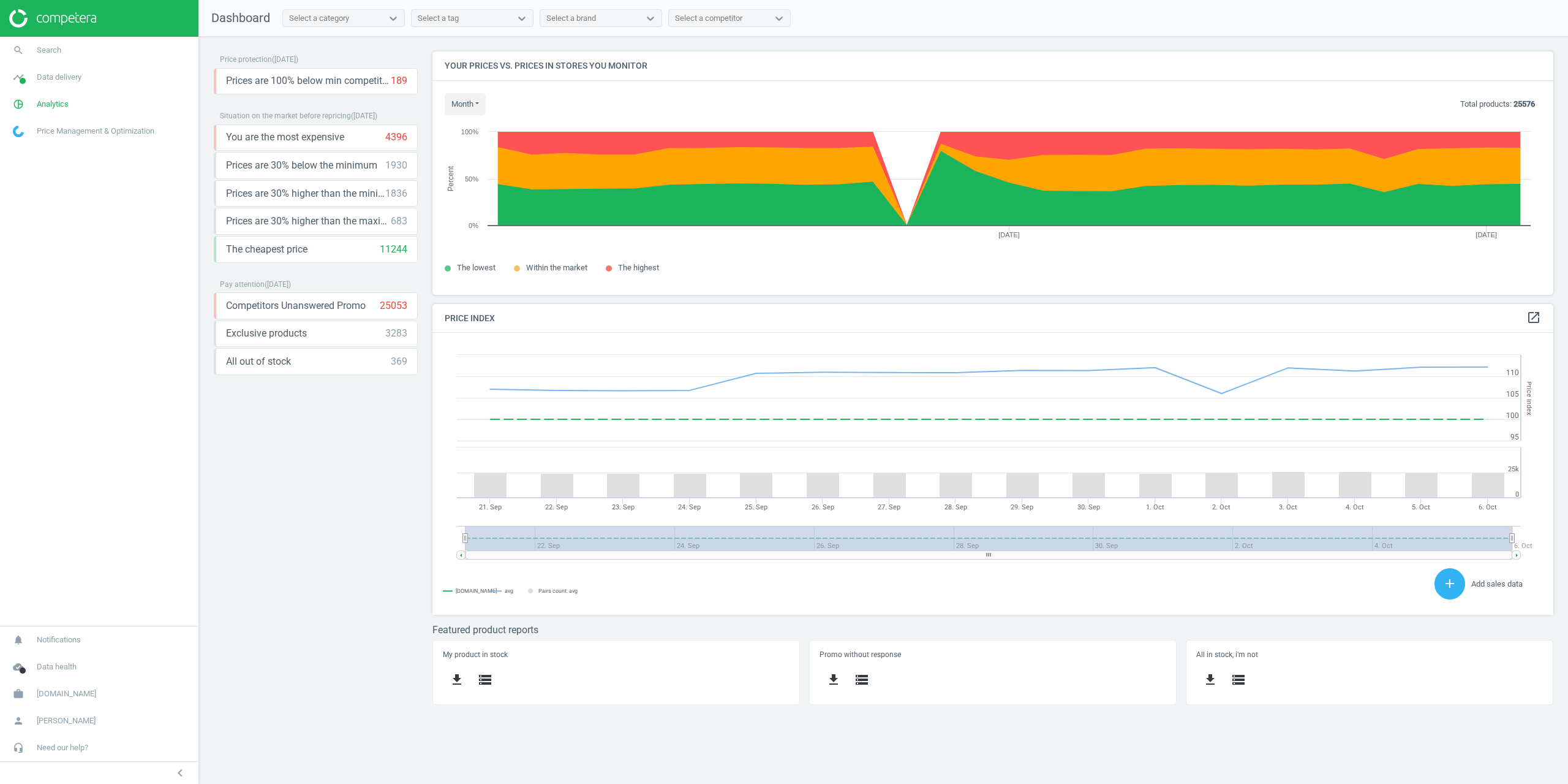
scroll to position [262, 1140]
click at [43, 59] on link "search Search" at bounding box center [99, 50] width 199 height 27
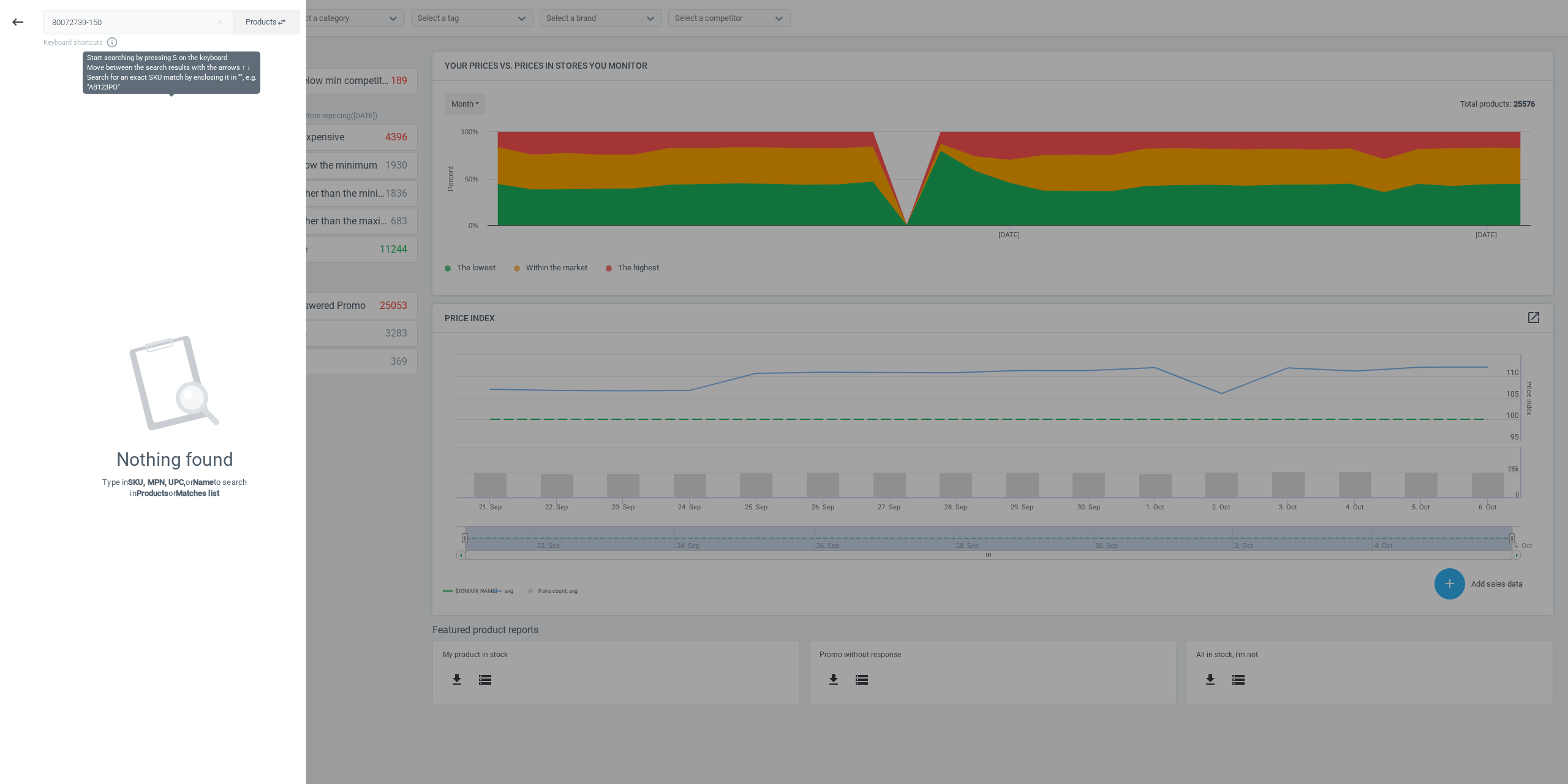
type input "80072739-150"
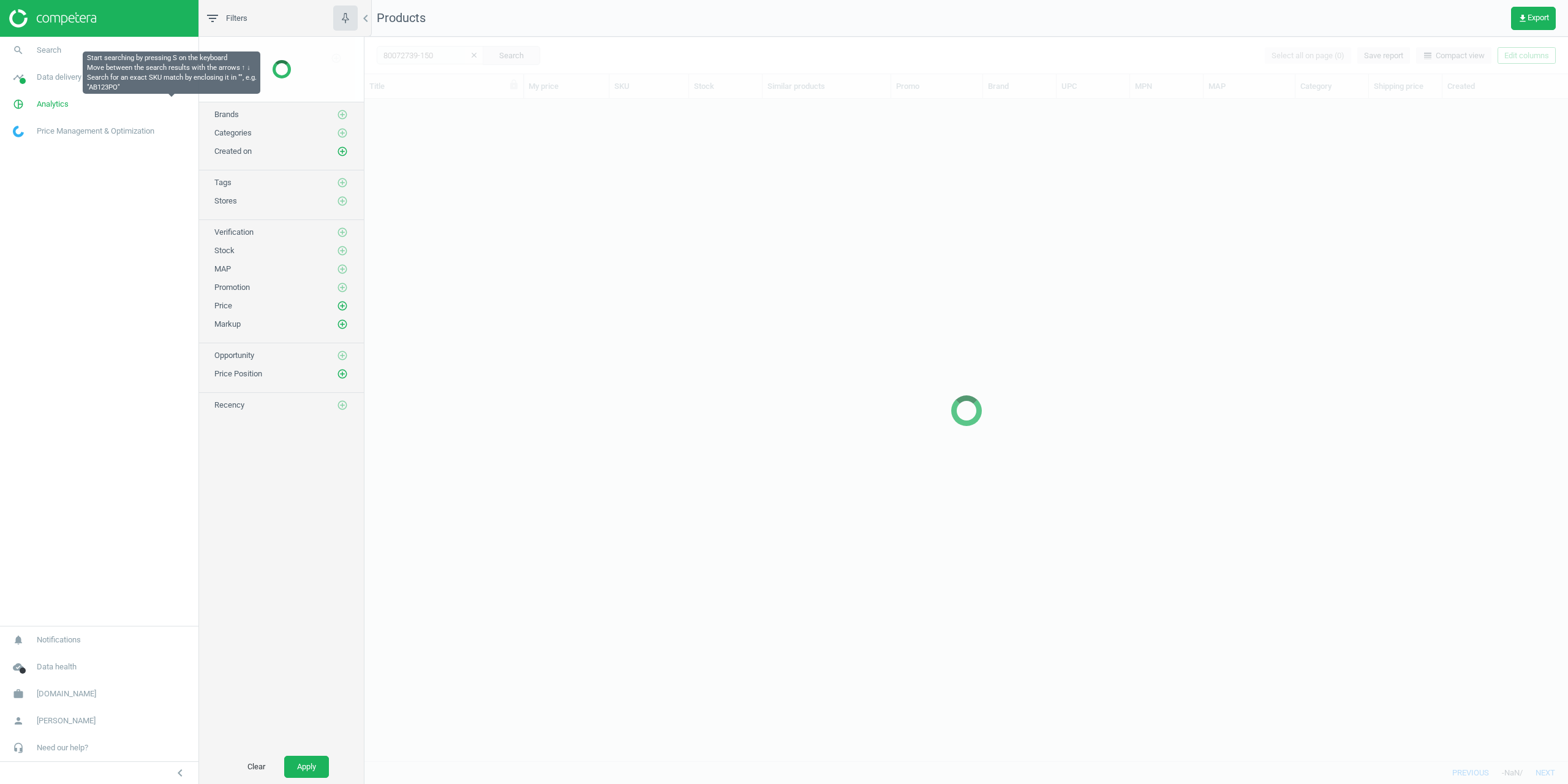
scroll to position [653, 1195]
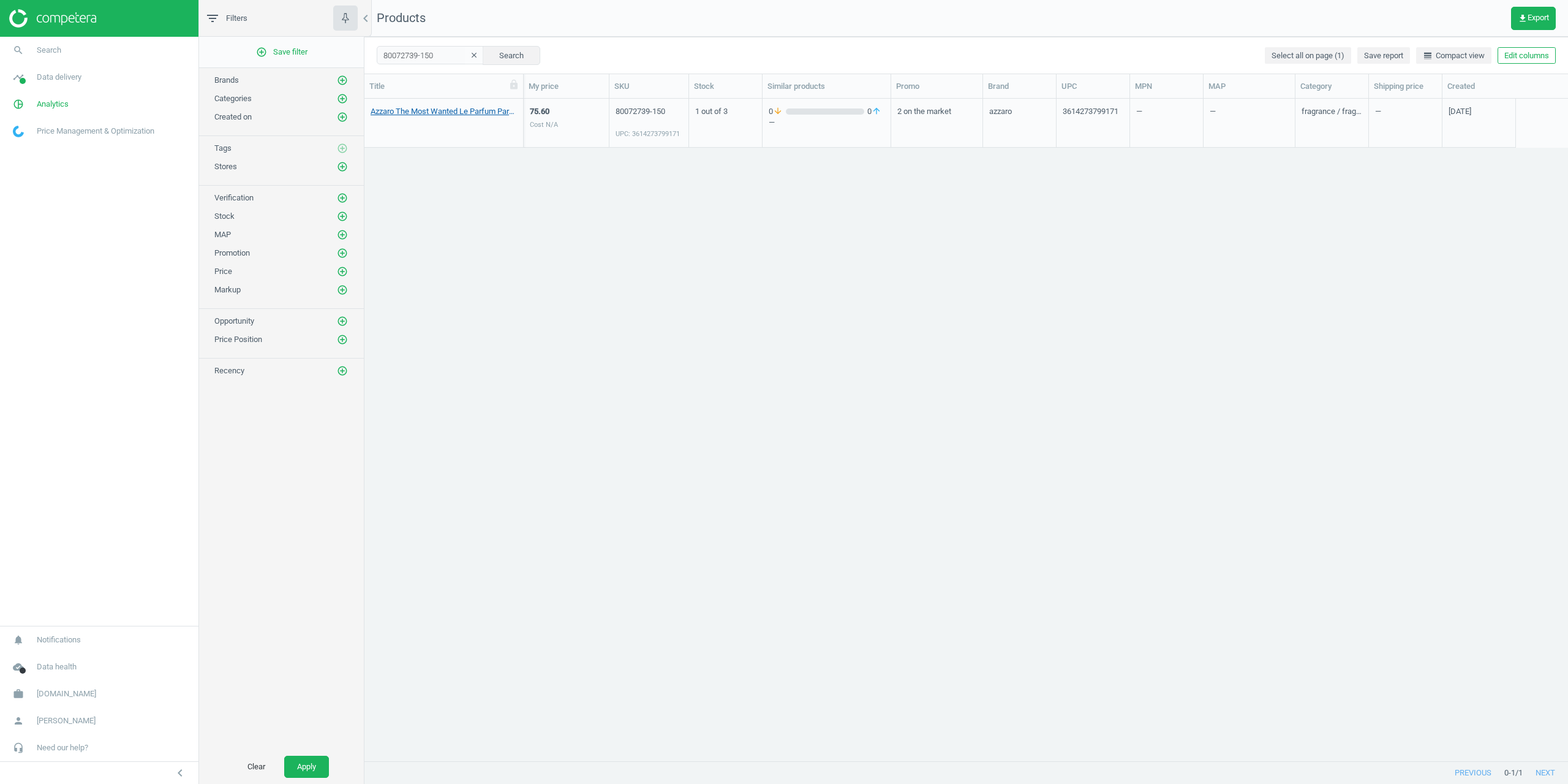
click at [436, 111] on link "Azzaro The Most Wanted Le Parfum Parfum 150 ml" at bounding box center [443, 111] width 146 height 11
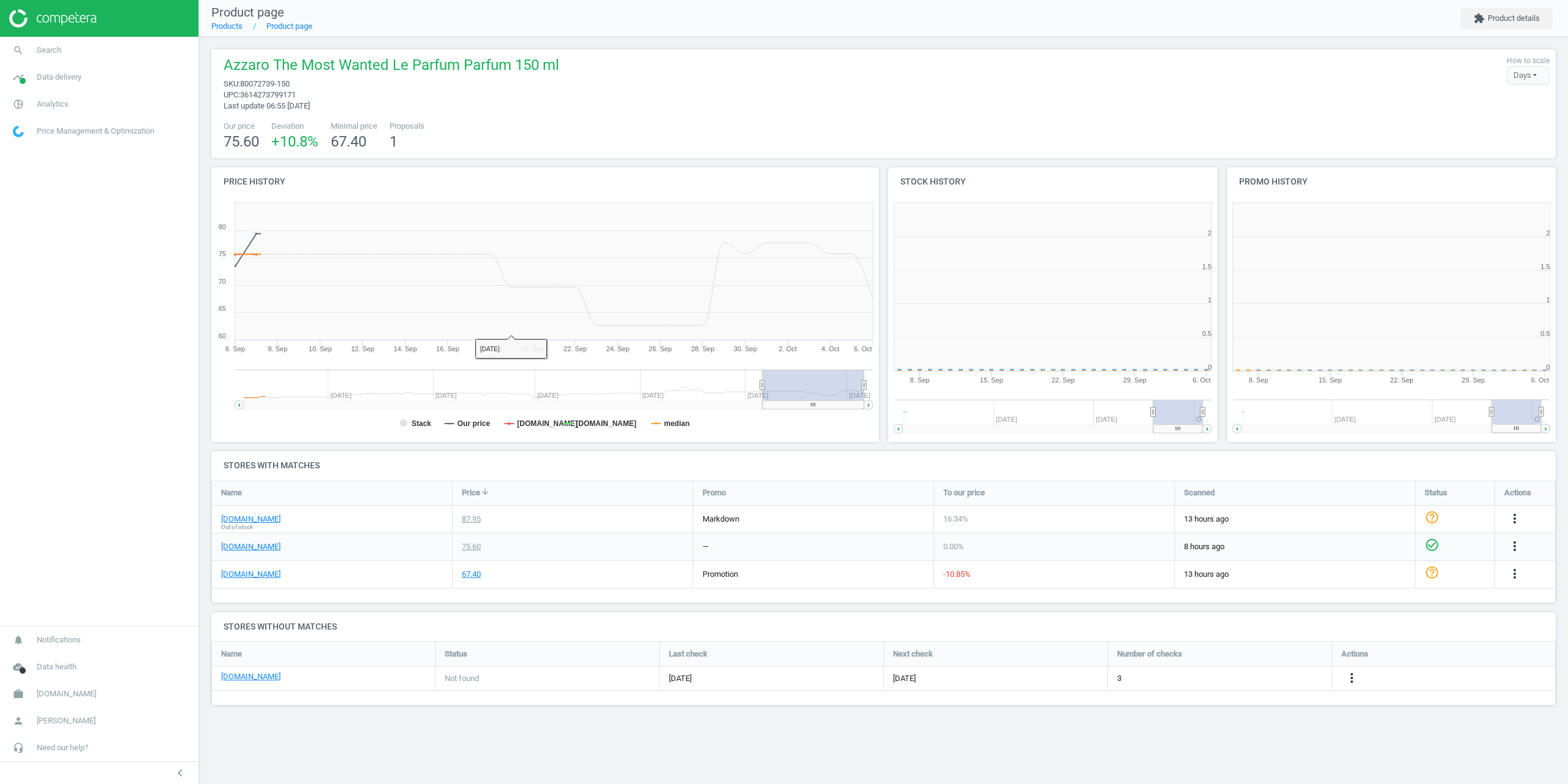
scroll to position [264, 348]
